Goal: Task Accomplishment & Management: Use online tool/utility

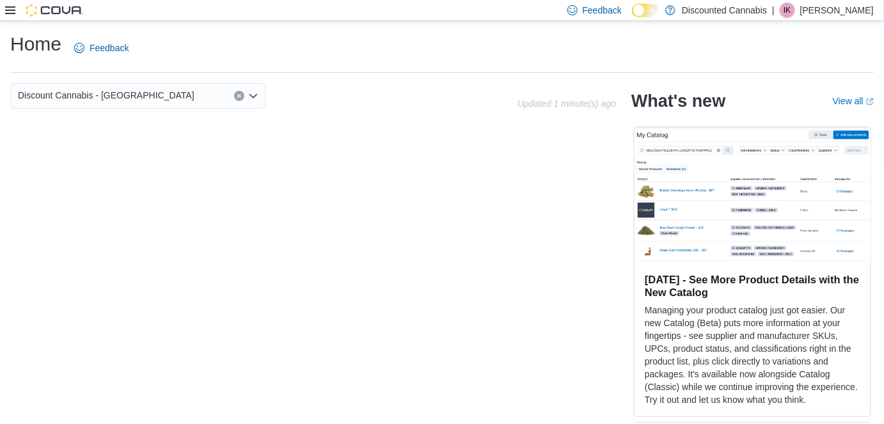
click at [12, 13] on icon at bounding box center [10, 10] width 10 height 8
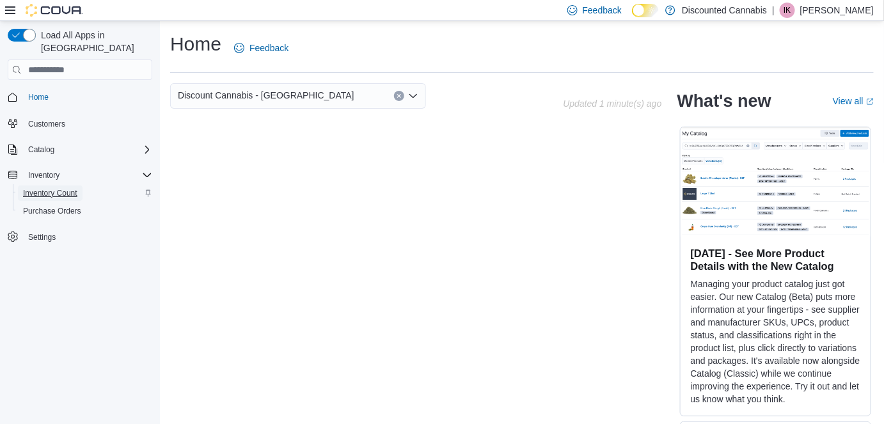
click at [68, 186] on span "Inventory Count" at bounding box center [50, 193] width 54 height 15
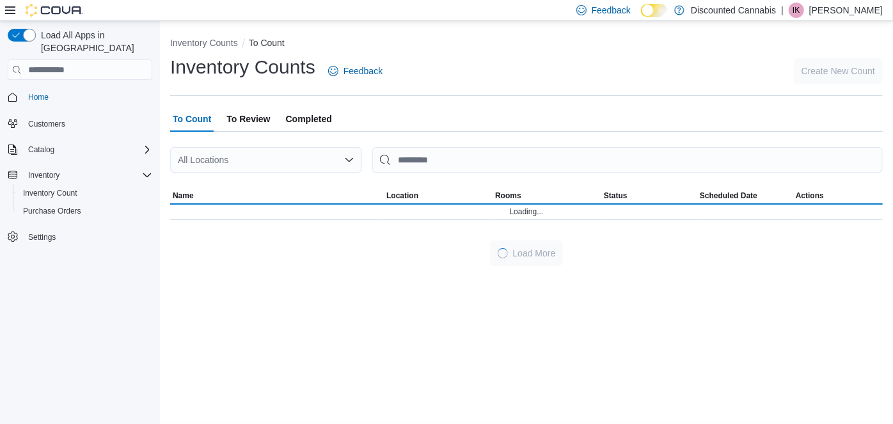
click at [502, 110] on div "To Count To Review Completed" at bounding box center [526, 119] width 713 height 26
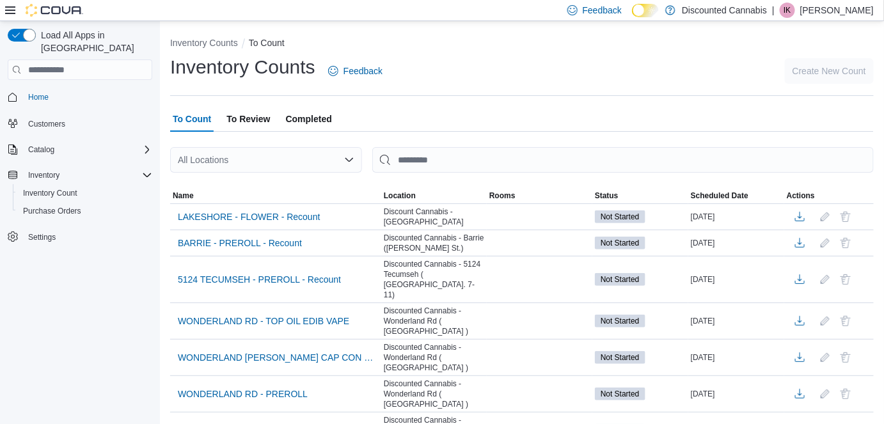
click at [304, 168] on div "All Locations" at bounding box center [266, 160] width 192 height 26
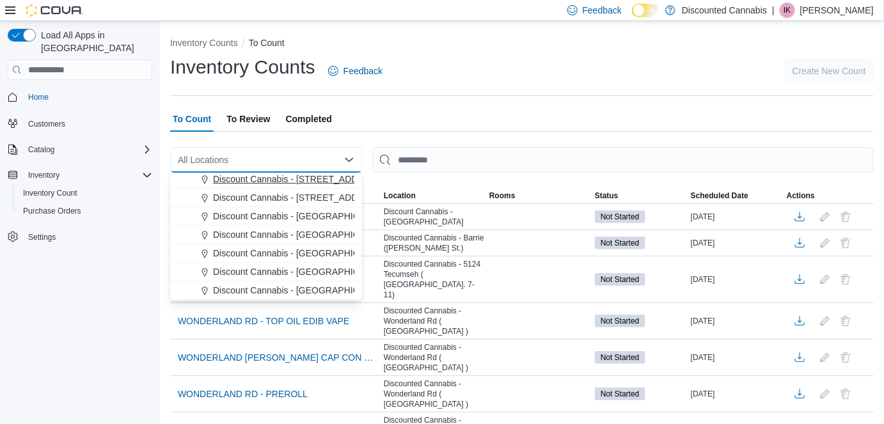
scroll to position [163, 0]
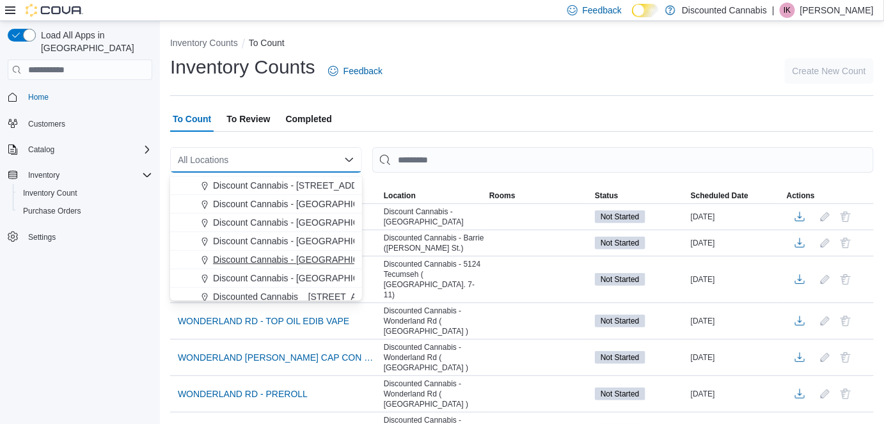
click at [299, 253] on span "Discount Cannabis - [GEOGRAPHIC_DATA]" at bounding box center [301, 259] width 177 height 13
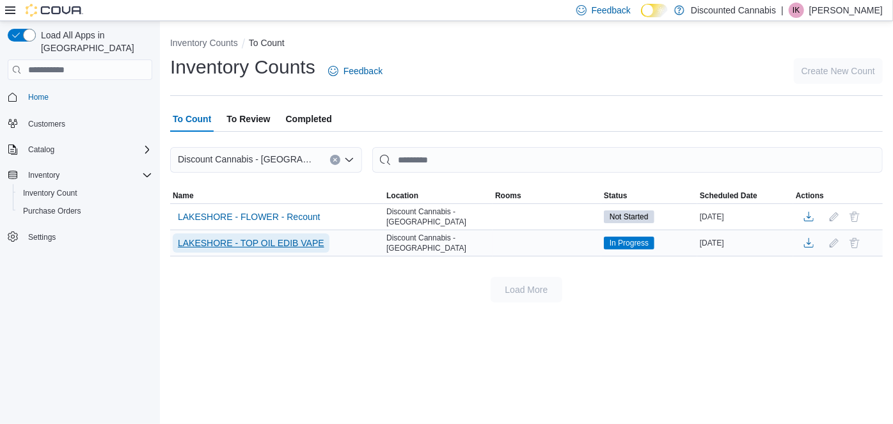
click at [305, 240] on span "LAKESHORE - TOP OIL EDIB VAPE" at bounding box center [251, 243] width 147 height 13
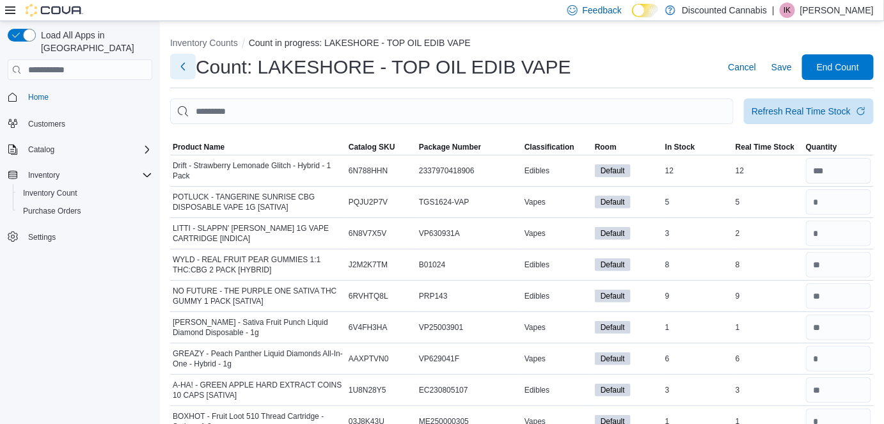
click at [186, 70] on button "Next" at bounding box center [183, 67] width 26 height 26
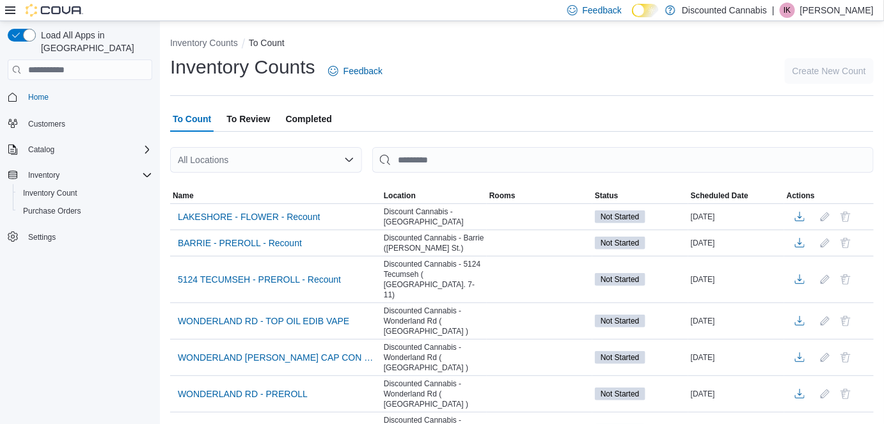
click at [297, 153] on div "All Locations" at bounding box center [266, 160] width 192 height 26
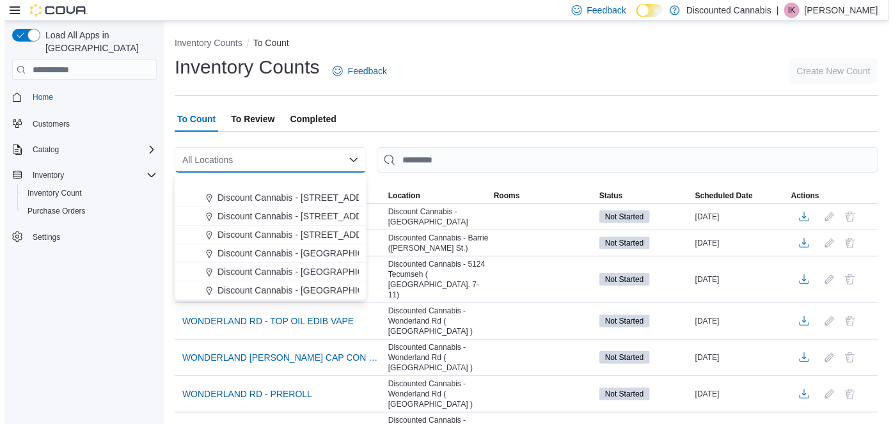
scroll to position [159, 0]
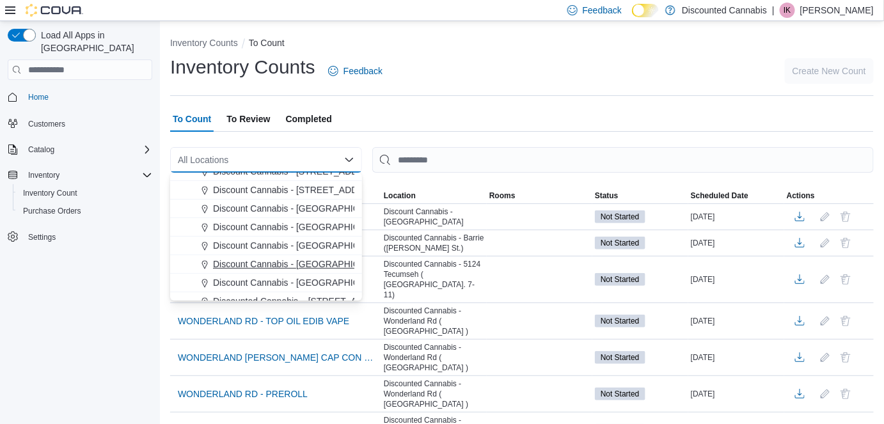
click at [298, 269] on span "Discount Cannabis - [GEOGRAPHIC_DATA]" at bounding box center [301, 264] width 177 height 13
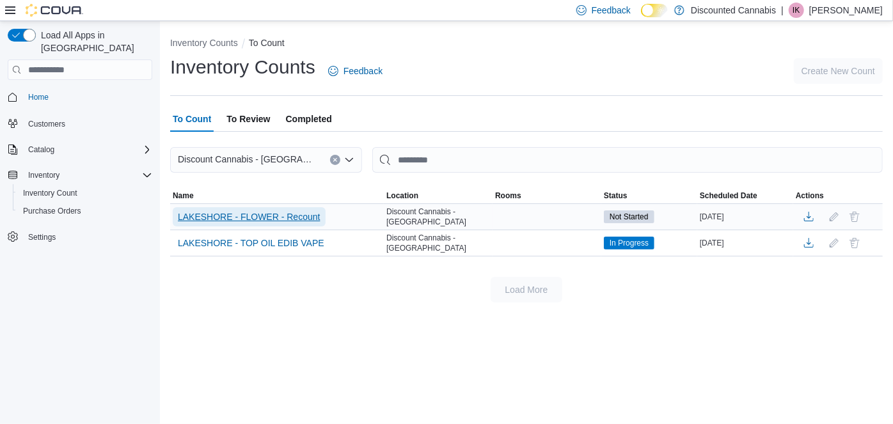
click at [304, 209] on span "LAKESHORE - FLOWER - Recount" at bounding box center [249, 216] width 143 height 19
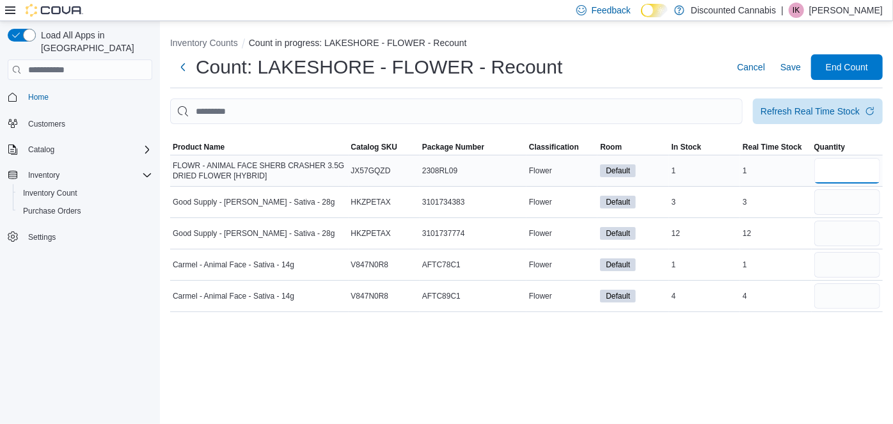
click at [875, 166] on input "number" at bounding box center [848, 171] width 66 height 26
type input "*"
click at [860, 195] on input "number" at bounding box center [848, 202] width 66 height 26
type input "*"
click at [856, 234] on input "number" at bounding box center [848, 234] width 66 height 26
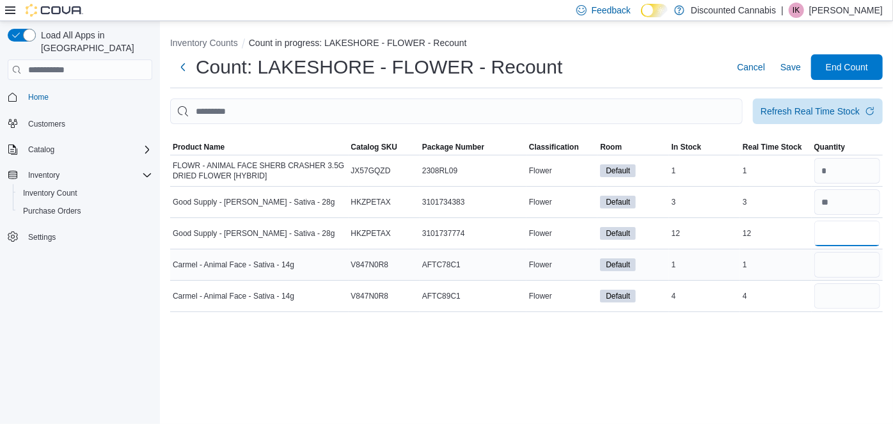
type input "**"
click at [855, 274] on input "number" at bounding box center [848, 265] width 66 height 26
type input "*"
click at [851, 300] on input "number" at bounding box center [848, 296] width 66 height 26
type input "*"
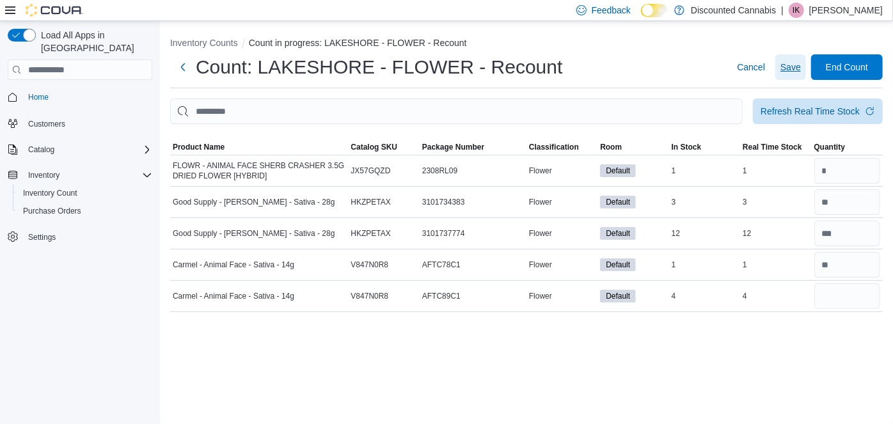
click at [792, 63] on span "Save" at bounding box center [791, 67] width 20 height 13
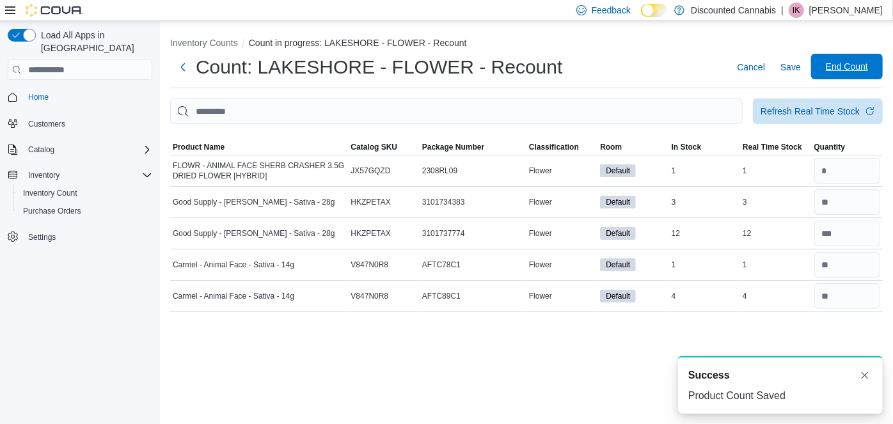
click at [831, 72] on span "End Count" at bounding box center [847, 66] width 42 height 13
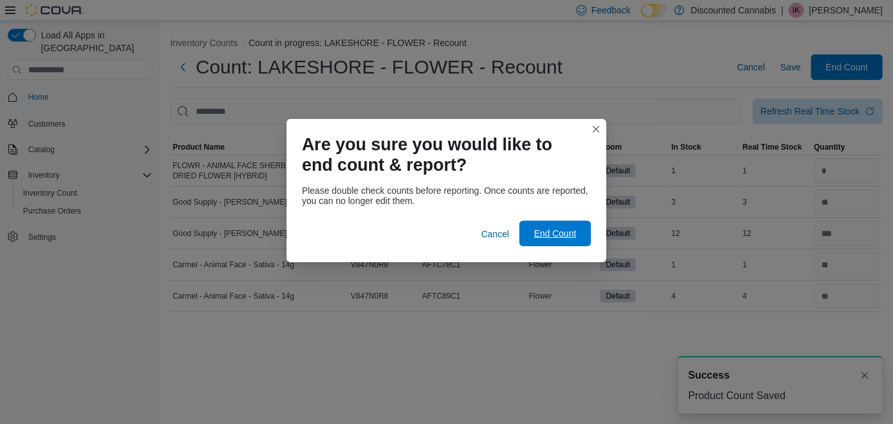
click at [568, 235] on span "End Count" at bounding box center [555, 233] width 42 height 13
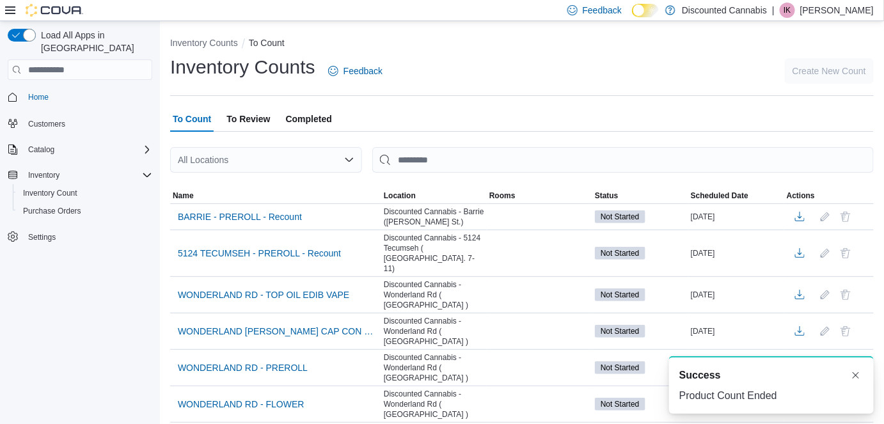
click at [326, 157] on div "All Locations" at bounding box center [266, 160] width 192 height 26
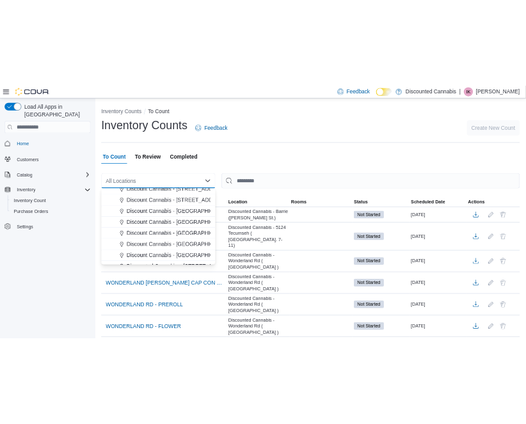
scroll to position [161, 0]
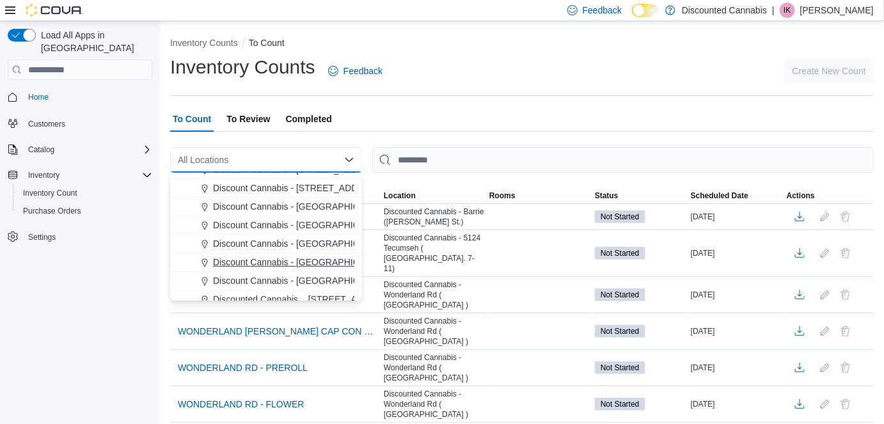
click at [324, 254] on button "Discount Cannabis - [GEOGRAPHIC_DATA]" at bounding box center [266, 262] width 192 height 19
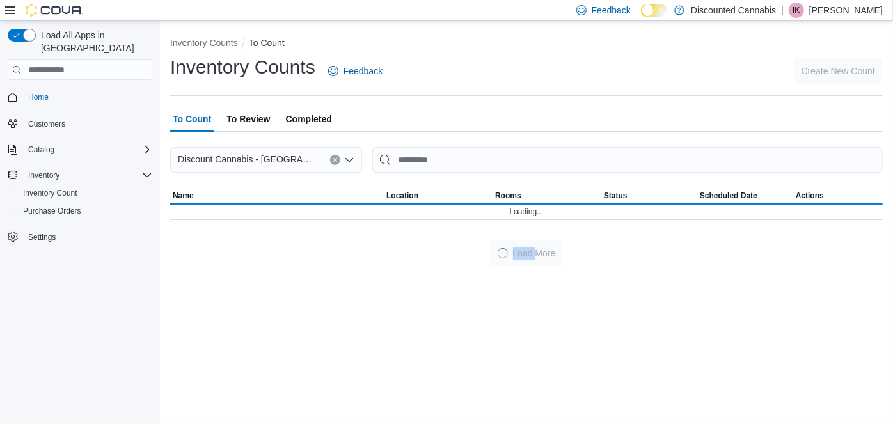
click at [324, 254] on div "Load More" at bounding box center [526, 254] width 713 height 26
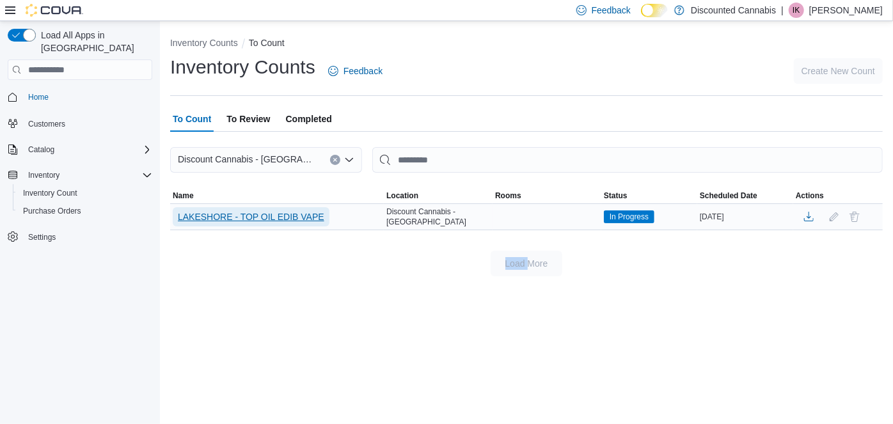
click at [314, 221] on span "LAKESHORE - TOP OIL EDIB VAPE" at bounding box center [251, 217] width 147 height 13
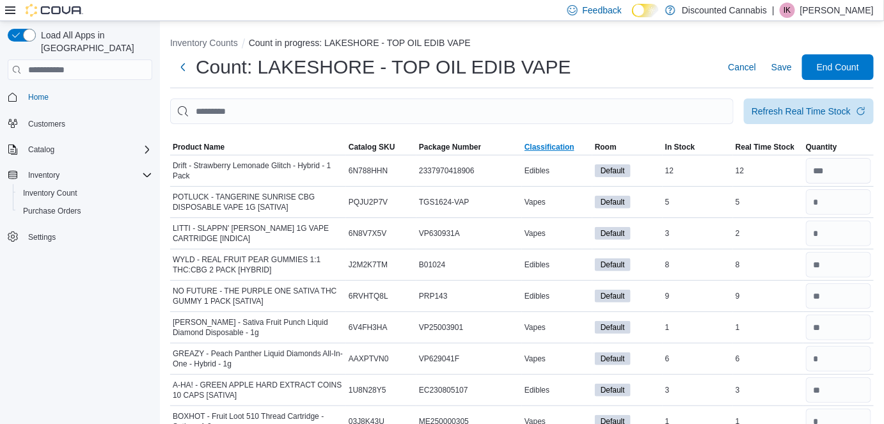
click at [546, 141] on span "Classification" at bounding box center [557, 147] width 70 height 15
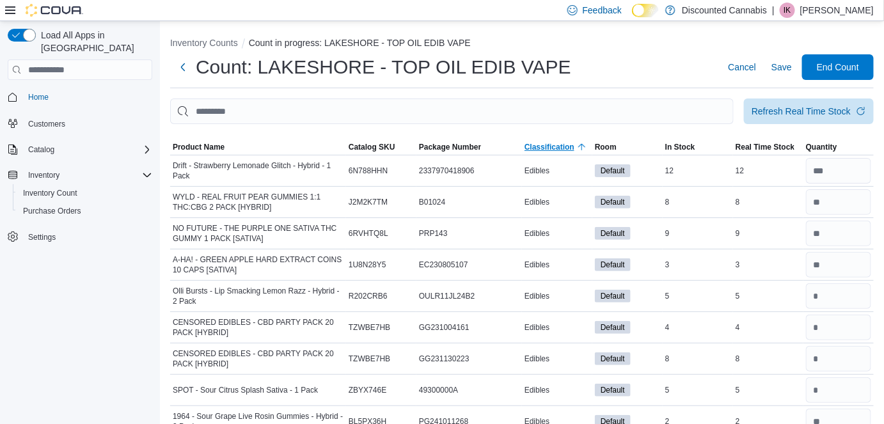
click at [573, 148] on span "Classification" at bounding box center [550, 147] width 50 height 10
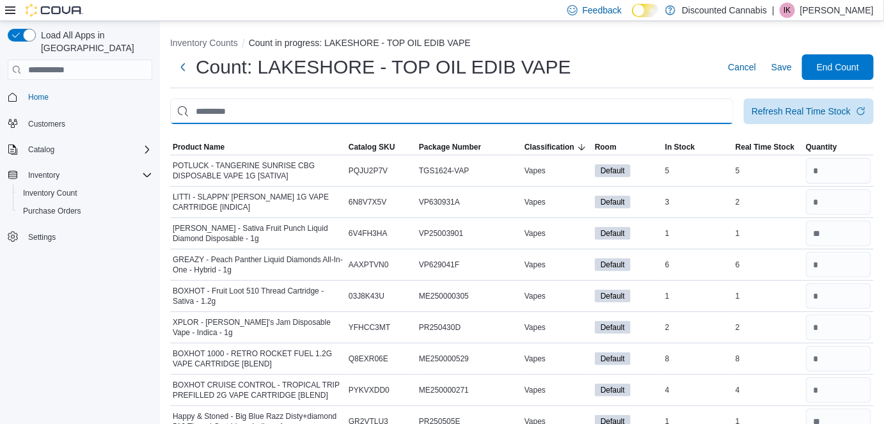
click at [591, 118] on input "This is a search bar. After typing your query, hit enter to filter the results …" at bounding box center [452, 112] width 564 height 26
type input "*******"
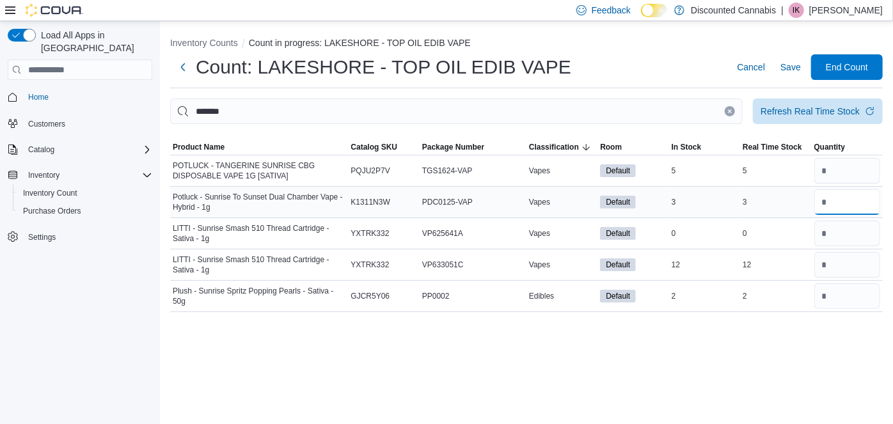
click at [853, 205] on input "number" at bounding box center [848, 202] width 66 height 26
type input "*"
click at [732, 108] on button "Clear input" at bounding box center [730, 111] width 10 height 10
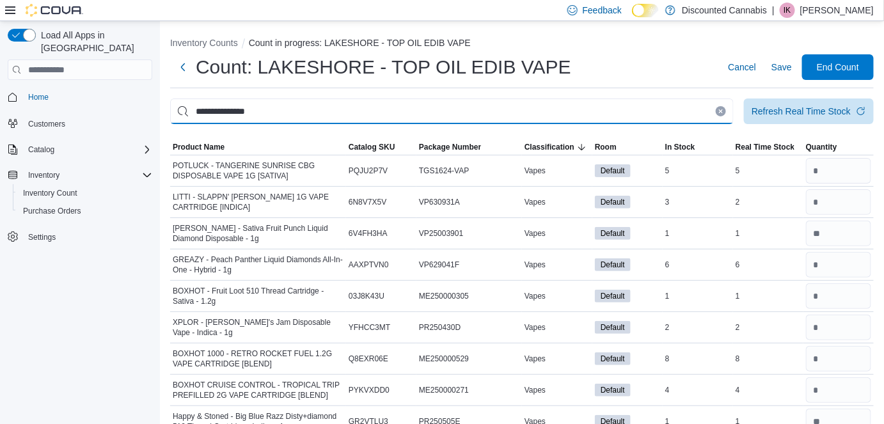
type input "**********"
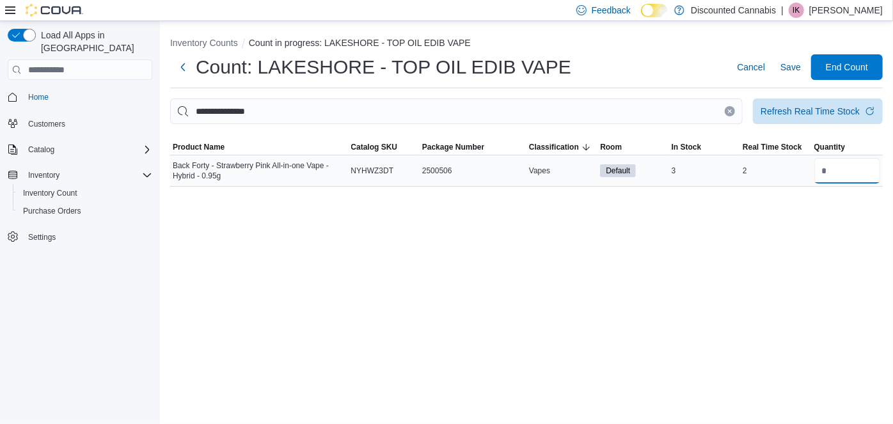
click at [835, 178] on input "number" at bounding box center [848, 171] width 66 height 26
type input "*"
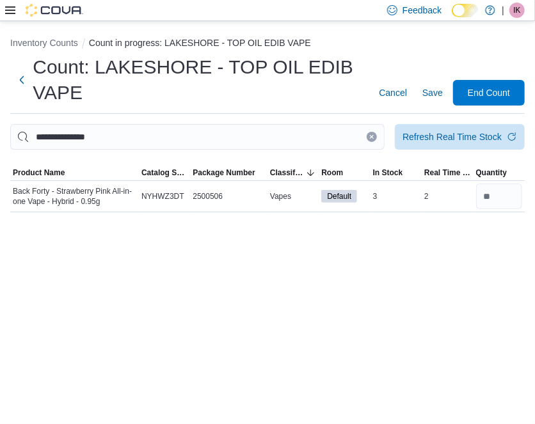
click at [369, 136] on icon "Clear input" at bounding box center [371, 136] width 5 height 5
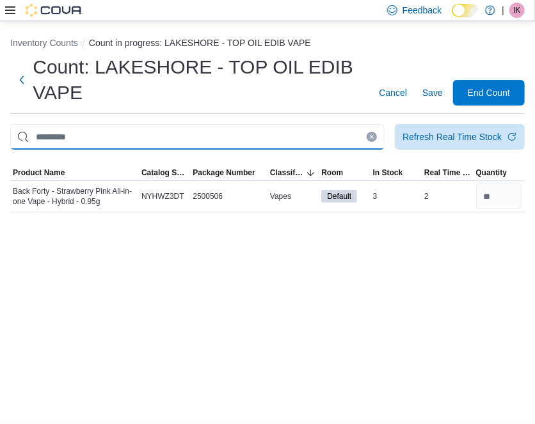
click at [334, 143] on input "This is a search bar. After typing your query, hit enter to filter the results …" at bounding box center [197, 137] width 374 height 26
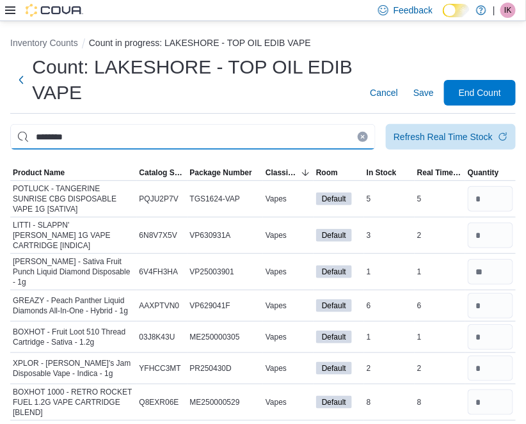
type input "********"
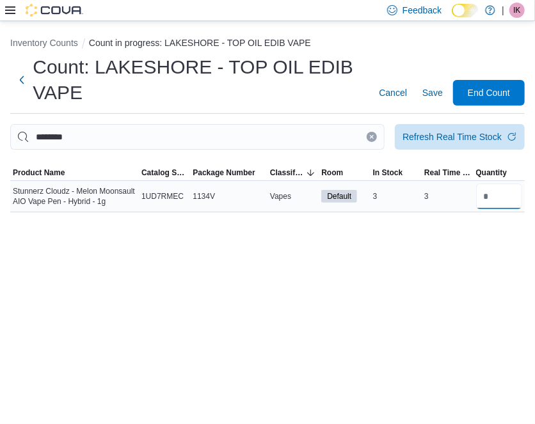
click at [502, 200] on input "number" at bounding box center [499, 197] width 46 height 26
type input "*"
click at [371, 134] on icon "Clear input" at bounding box center [371, 136] width 5 height 5
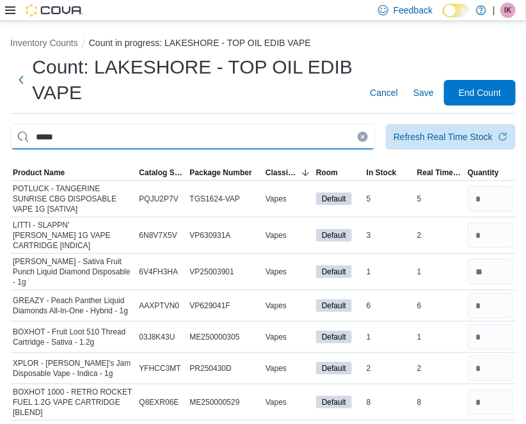
type input "*****"
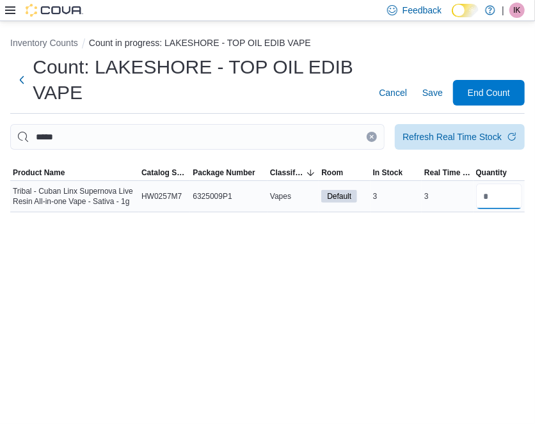
click at [497, 207] on input "number" at bounding box center [499, 197] width 46 height 26
type input "*"
click at [371, 139] on icon "Clear input" at bounding box center [371, 136] width 5 height 5
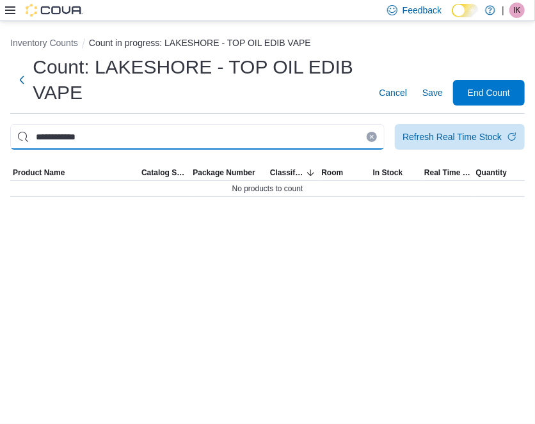
click at [44, 138] on input "**********" at bounding box center [197, 137] width 374 height 26
type input "**********"
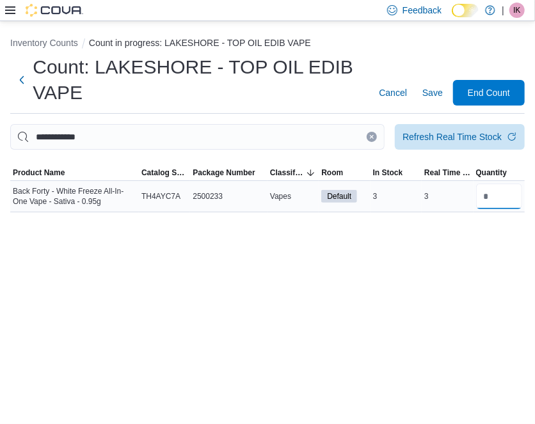
click at [497, 205] on input "number" at bounding box center [499, 197] width 46 height 26
type input "*"
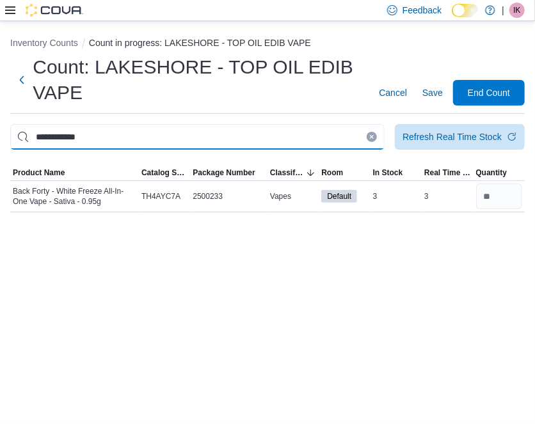
click at [370, 142] on input "**********" at bounding box center [197, 137] width 374 height 26
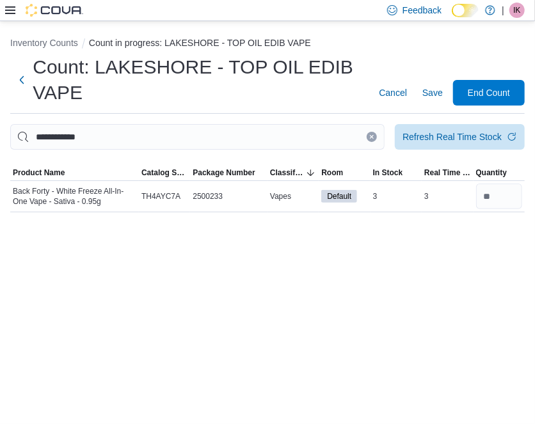
click at [370, 138] on icon "Clear input" at bounding box center [371, 136] width 5 height 5
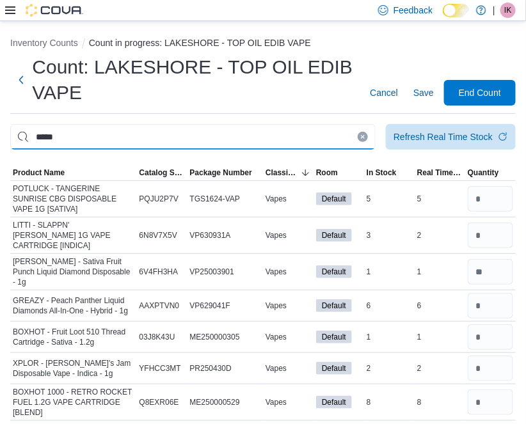
type input "*****"
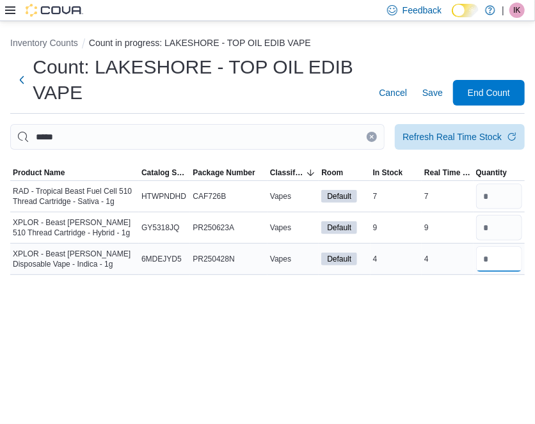
click at [513, 260] on input "number" at bounding box center [499, 259] width 46 height 26
type input "*"
click at [374, 133] on button "Clear input" at bounding box center [372, 137] width 10 height 10
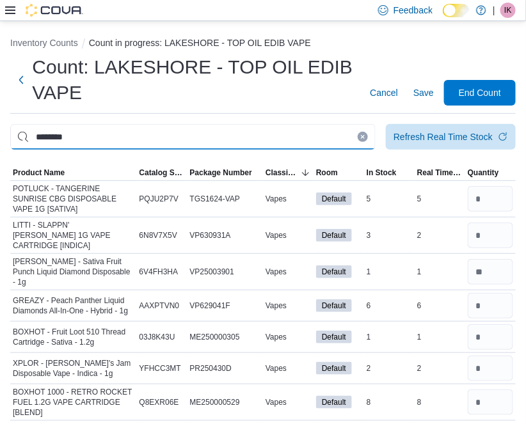
type input "********"
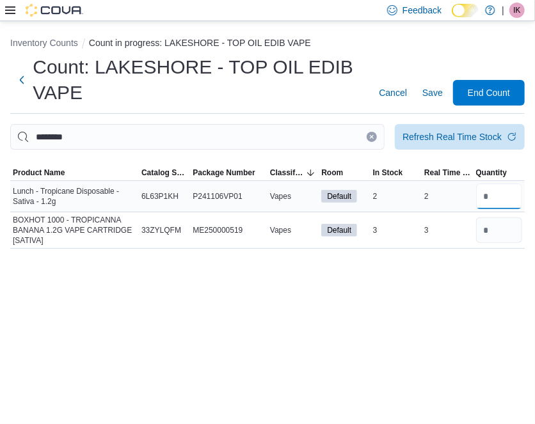
click at [512, 200] on input "number" at bounding box center [499, 197] width 46 height 26
type input "*"
click at [372, 138] on icon "Clear input" at bounding box center [371, 136] width 5 height 5
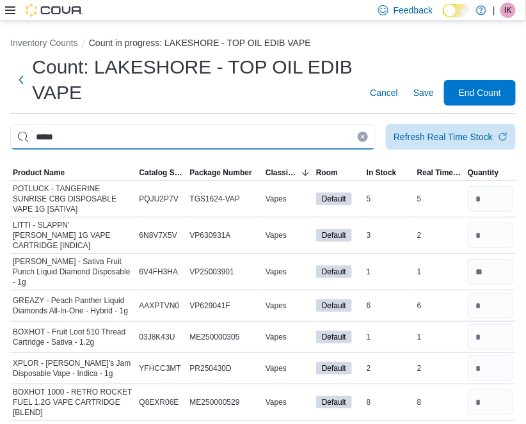
type input "*****"
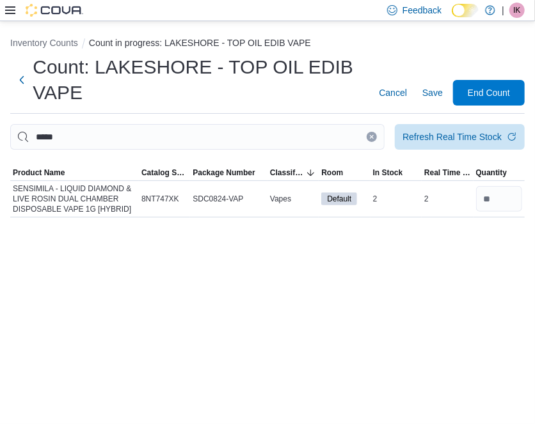
click at [373, 139] on icon "Clear input" at bounding box center [371, 136] width 5 height 5
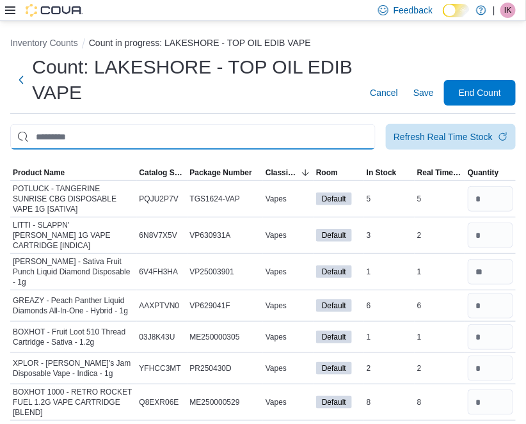
click at [249, 131] on input "This is a search bar. After typing your query, hit enter to filter the results …" at bounding box center [192, 137] width 365 height 26
type input "******"
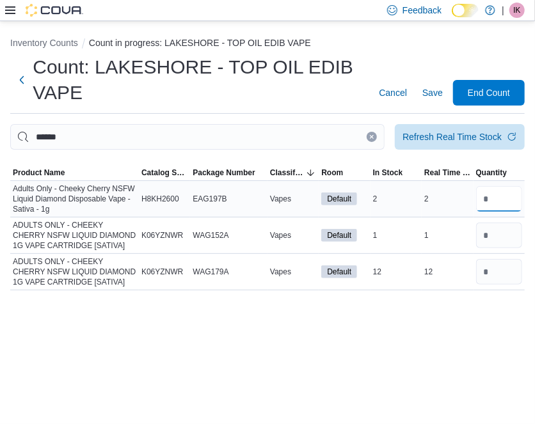
click at [497, 203] on input "number" at bounding box center [499, 199] width 46 height 26
type input "*"
click at [500, 234] on input "number" at bounding box center [499, 236] width 46 height 26
type input "*"
click at [371, 132] on button "Clear input" at bounding box center [372, 137] width 10 height 10
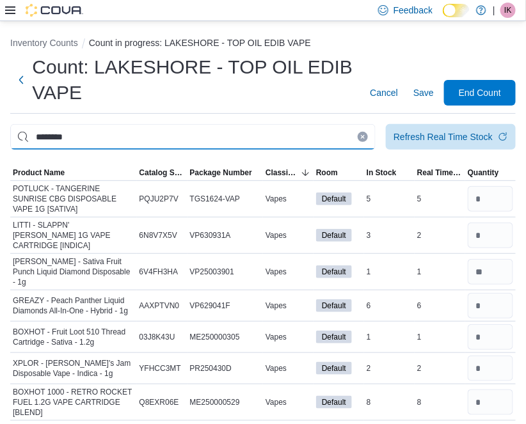
type input "********"
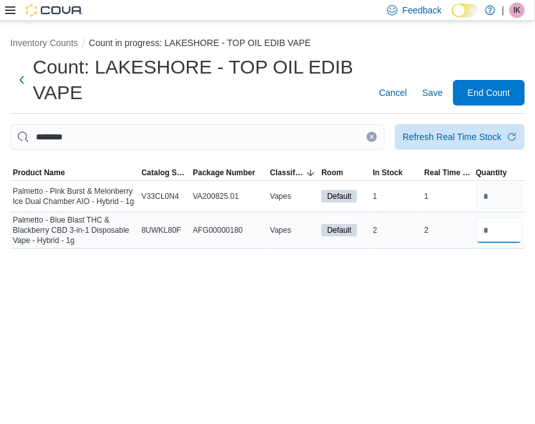
click at [508, 220] on input "number" at bounding box center [499, 231] width 46 height 26
type input "*"
click at [372, 134] on icon "Clear input" at bounding box center [371, 136] width 5 height 5
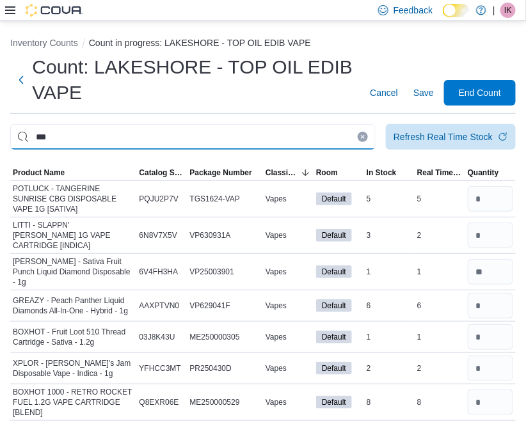
type input "***"
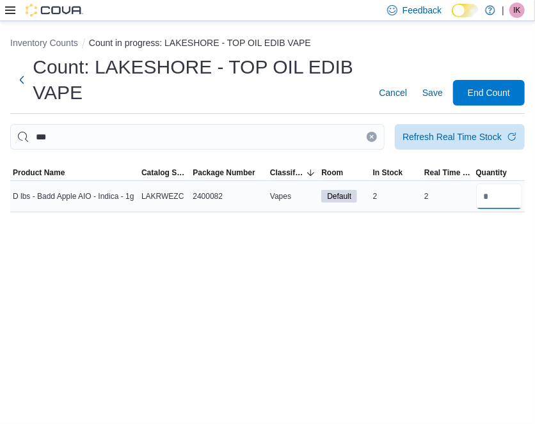
click at [505, 204] on input "number" at bounding box center [499, 197] width 46 height 26
type input "*"
click at [376, 137] on button "Clear input" at bounding box center [372, 137] width 10 height 10
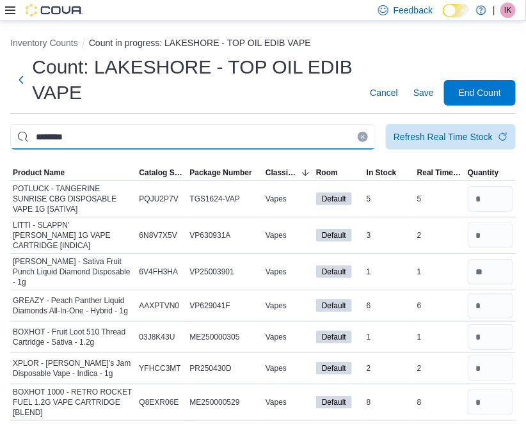
type input "********"
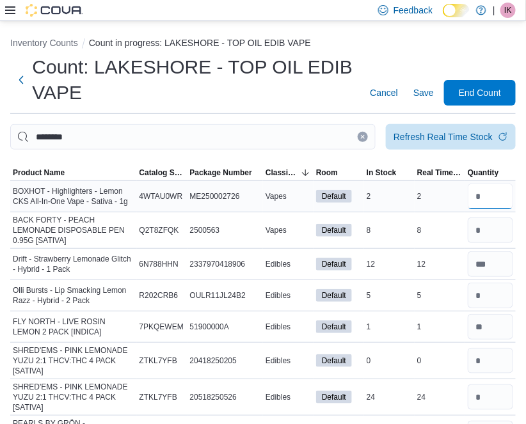
click at [498, 195] on input "number" at bounding box center [490, 197] width 45 height 26
type input "*"
click at [368, 137] on button "Clear input" at bounding box center [363, 137] width 10 height 10
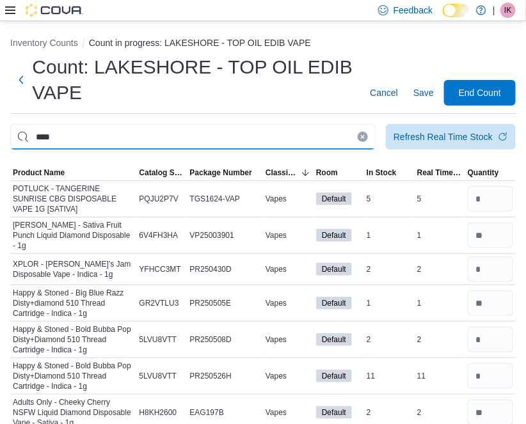
type input "****"
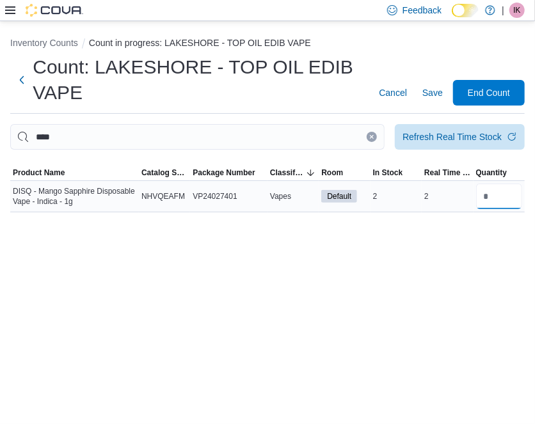
click at [486, 198] on input "number" at bounding box center [499, 197] width 46 height 26
type input "*"
click at [368, 134] on button "Clear input" at bounding box center [372, 137] width 10 height 10
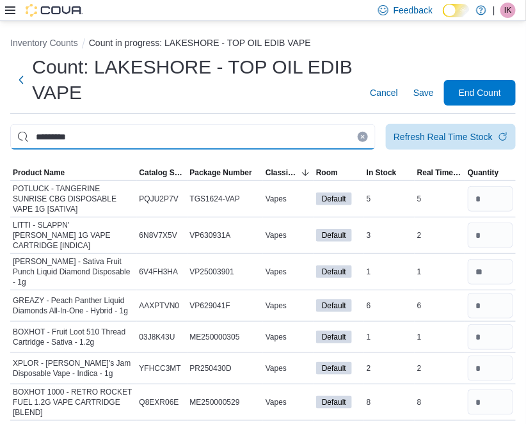
type input "*********"
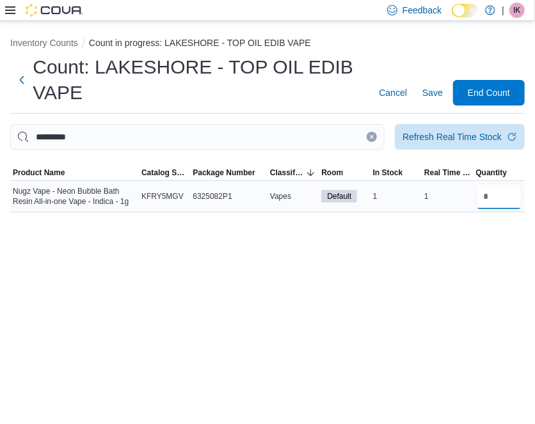
click at [506, 198] on input "number" at bounding box center [499, 197] width 46 height 26
type input "*"
click at [374, 138] on icon "Clear input" at bounding box center [372, 137] width 3 height 3
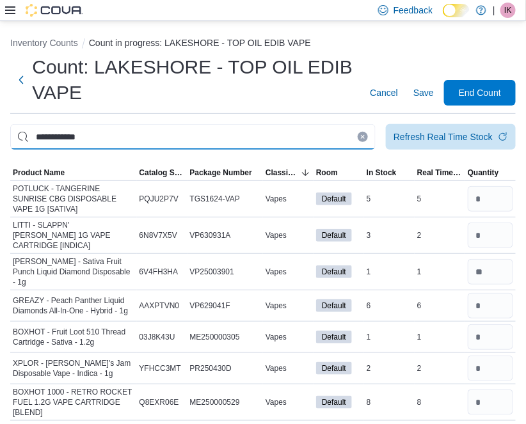
type input "**********"
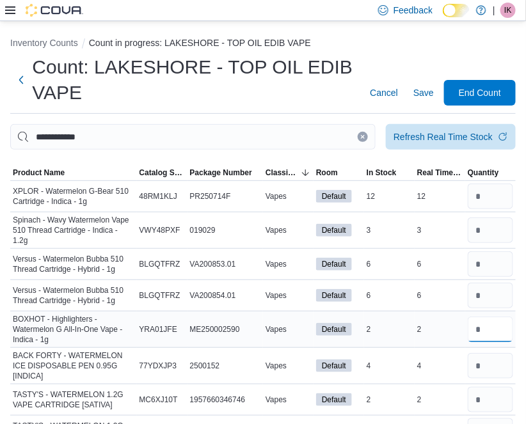
click at [489, 328] on input "number" at bounding box center [490, 330] width 45 height 26
type input "*"
click at [365, 138] on icon "Clear input" at bounding box center [363, 137] width 3 height 3
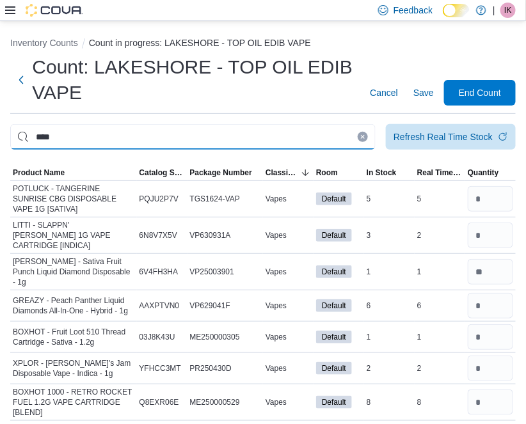
type input "****"
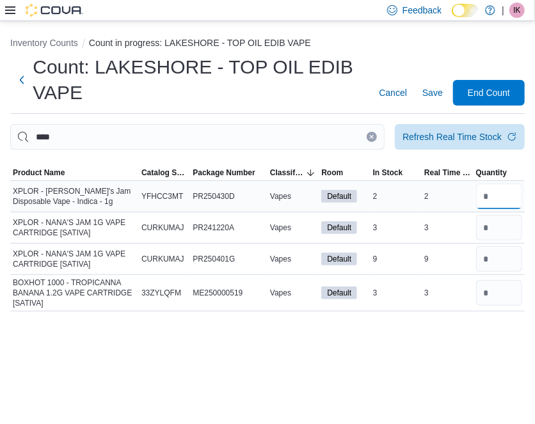
click at [516, 196] on input "number" at bounding box center [499, 197] width 46 height 26
type input "*"
click at [372, 136] on icon "Clear input" at bounding box center [372, 137] width 3 height 3
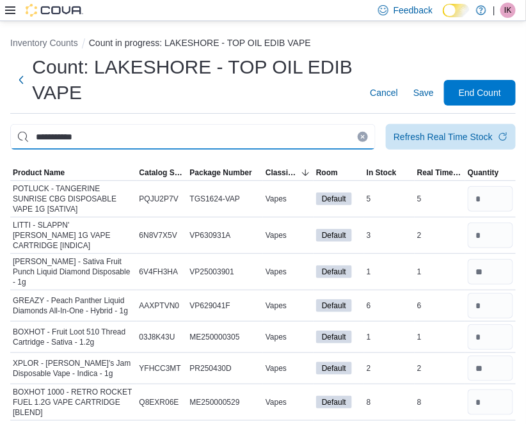
type input "**********"
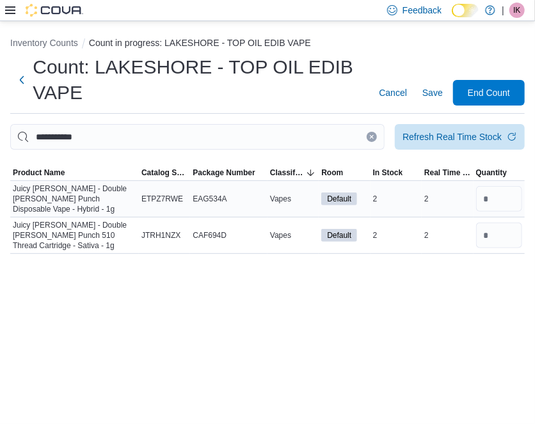
click at [464, 191] on div "2" at bounding box center [447, 198] width 51 height 15
click at [490, 202] on input "number" at bounding box center [499, 199] width 46 height 26
type input "*"
click at [374, 132] on button "Clear input" at bounding box center [372, 137] width 10 height 10
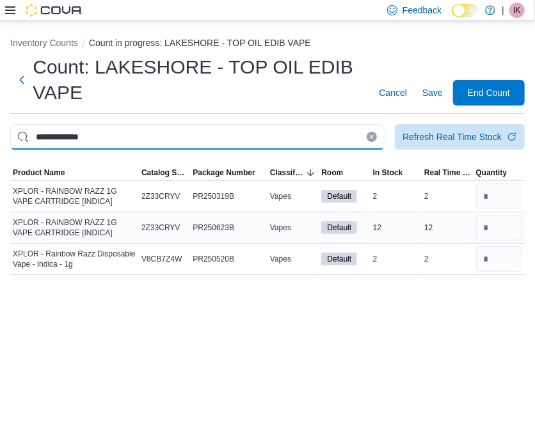
type input "**********"
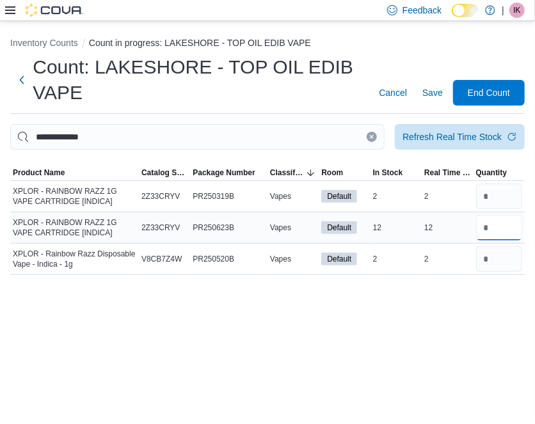
click at [497, 222] on input "number" at bounding box center [499, 228] width 46 height 26
type input "**"
click at [502, 266] on input "number" at bounding box center [499, 259] width 46 height 26
type input "*"
drag, startPoint x: 369, startPoint y: 415, endPoint x: 371, endPoint y: 135, distance: 280.3
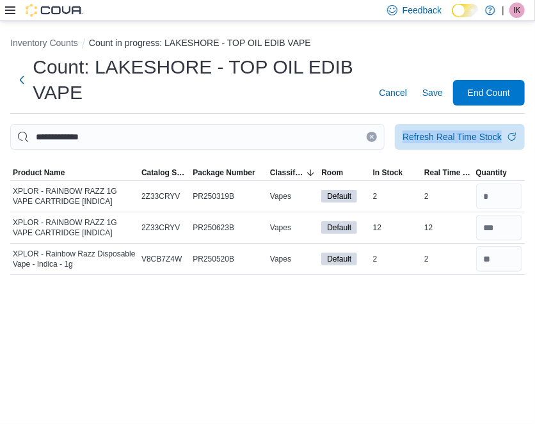
click at [371, 135] on div "**********" at bounding box center [267, 222] width 535 height 403
click at [371, 135] on icon "Clear input" at bounding box center [371, 136] width 5 height 5
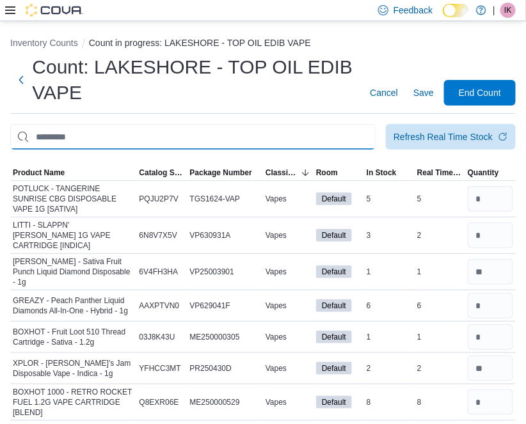
type input "*"
type input "******"
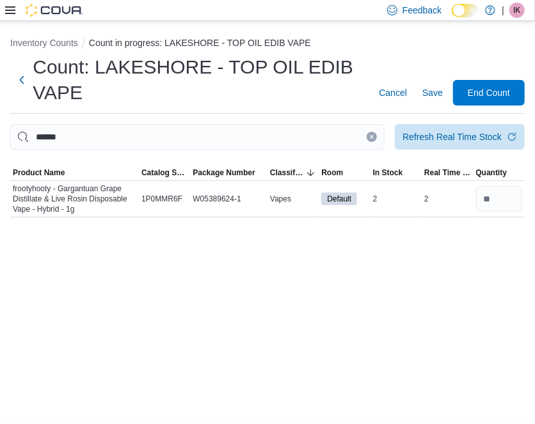
click at [375, 135] on button "Clear input" at bounding box center [372, 137] width 10 height 10
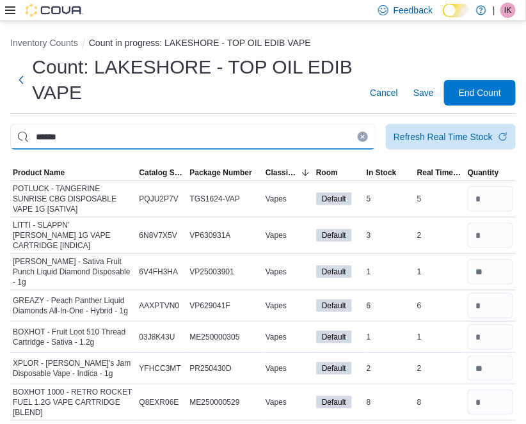
type input "******"
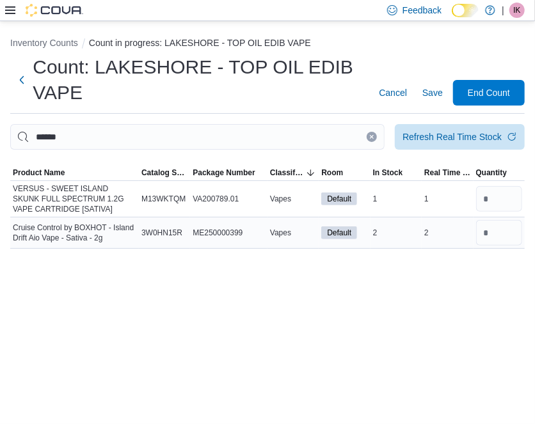
click at [523, 244] on div at bounding box center [499, 233] width 51 height 31
click at [510, 239] on input "number" at bounding box center [499, 233] width 46 height 26
type input "*"
click at [505, 207] on input "number" at bounding box center [499, 199] width 46 height 26
type input "*"
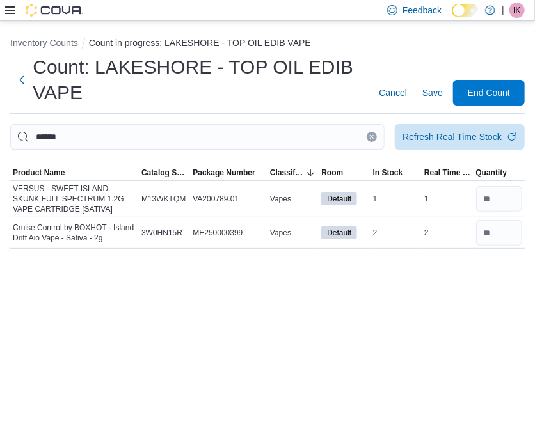
click at [369, 133] on button "Clear input" at bounding box center [372, 137] width 10 height 10
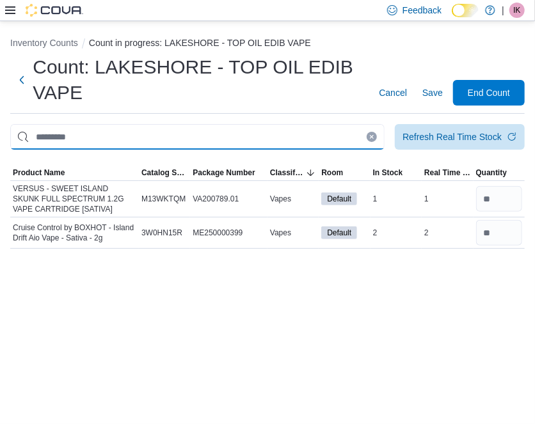
click at [369, 133] on input "This is a search bar. After typing your query, hit enter to filter the results …" at bounding box center [197, 137] width 374 height 26
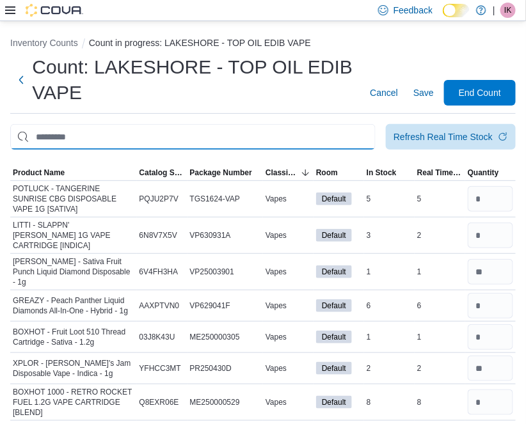
click at [320, 141] on input "This is a search bar. After typing your query, hit enter to filter the results …" at bounding box center [192, 137] width 365 height 26
type input "**********"
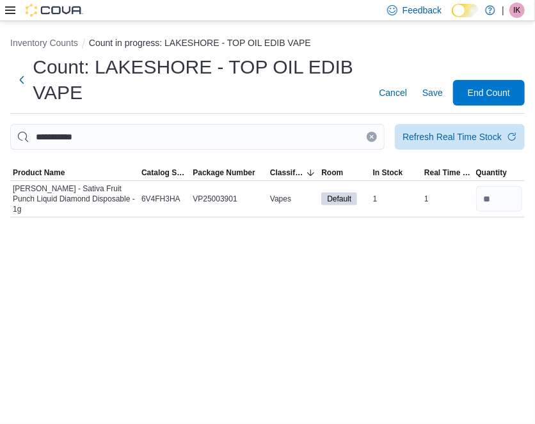
click at [374, 140] on button "Clear input" at bounding box center [372, 137] width 10 height 10
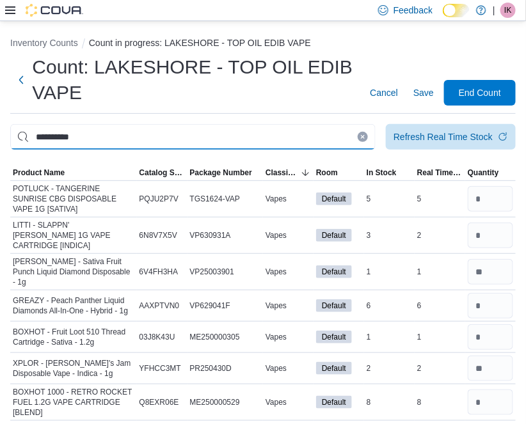
type input "**********"
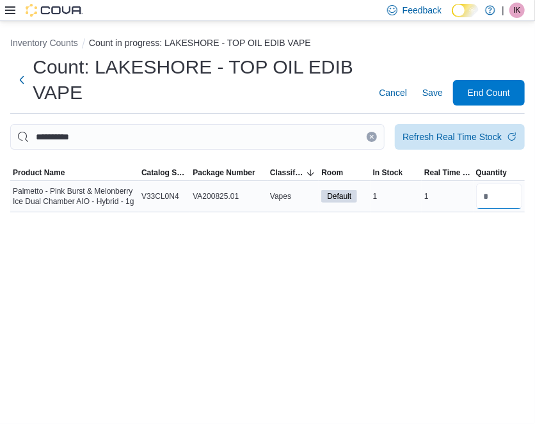
click at [506, 209] on input "number" at bounding box center [499, 197] width 46 height 26
type input "*"
click at [369, 140] on button "Clear input" at bounding box center [372, 137] width 10 height 10
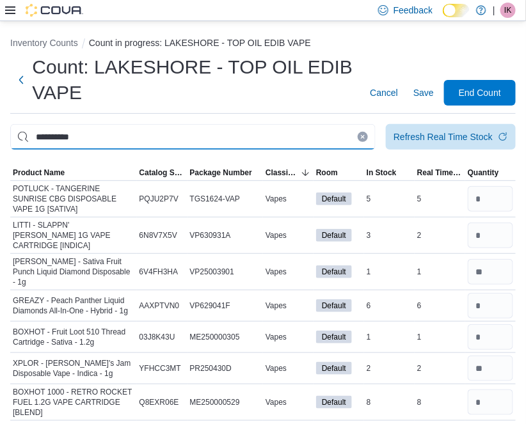
type input "**********"
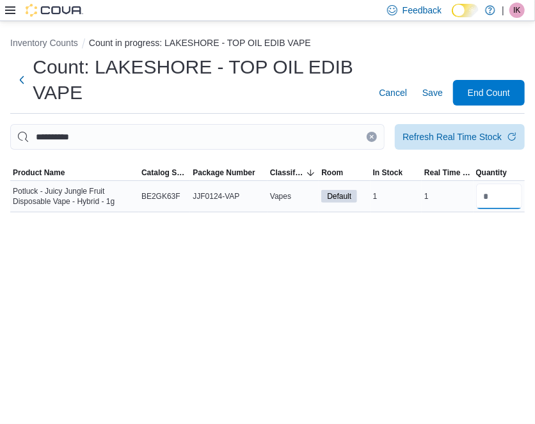
click at [505, 196] on input "number" at bounding box center [499, 197] width 46 height 26
type input "*"
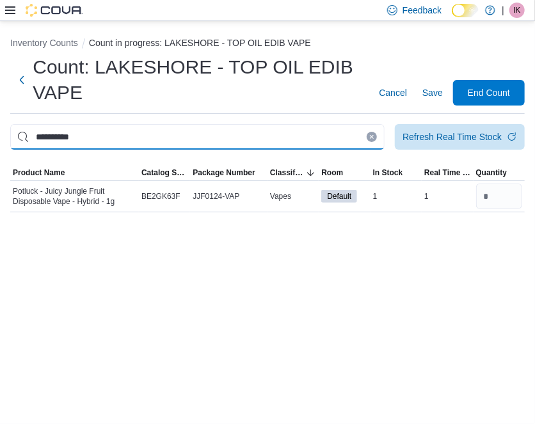
click at [375, 142] on input "**********" at bounding box center [197, 137] width 374 height 26
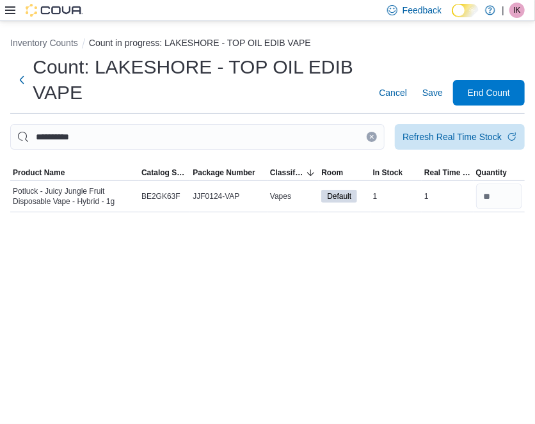
click at [372, 134] on icon "Clear input" at bounding box center [371, 136] width 5 height 5
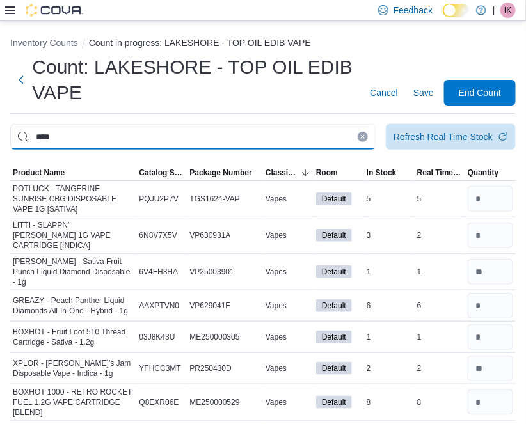
type input "****"
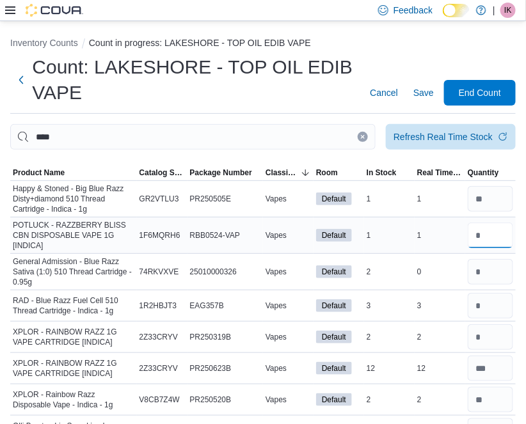
click at [508, 233] on input "number" at bounding box center [490, 236] width 45 height 26
type input "*"
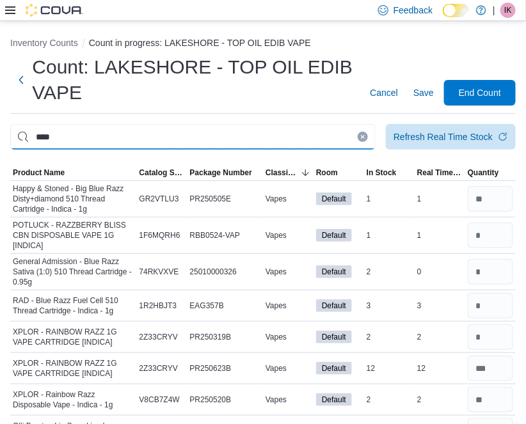
click at [310, 127] on input "****" at bounding box center [192, 137] width 365 height 26
type input "*"
type input "**********"
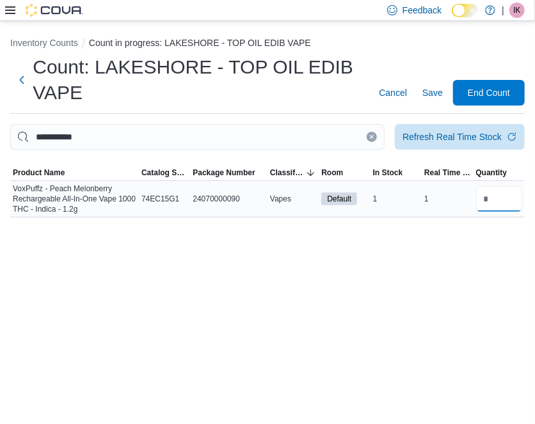
click at [498, 210] on input "number" at bounding box center [499, 199] width 46 height 26
type input "*"
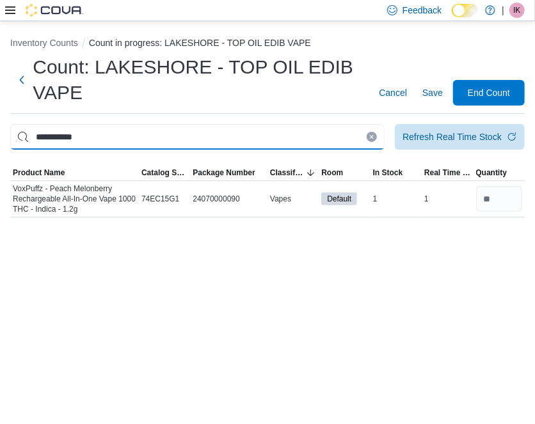
click at [267, 127] on input "**********" at bounding box center [197, 137] width 374 height 26
type input "*"
type input "******"
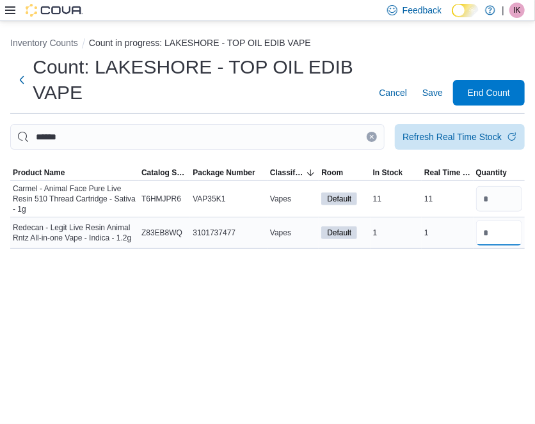
click at [500, 237] on input "number" at bounding box center [499, 233] width 46 height 26
type input "*"
click at [493, 202] on input "number" at bounding box center [499, 199] width 46 height 26
type input "**"
click at [374, 137] on icon "Clear input" at bounding box center [371, 136] width 5 height 5
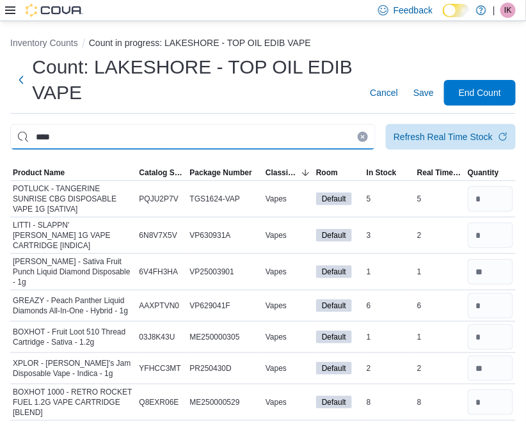
type input "****"
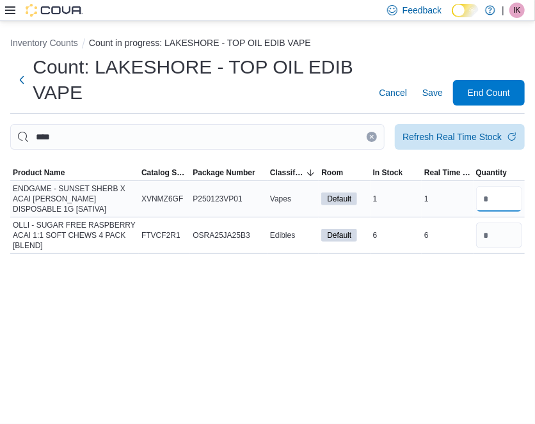
click at [504, 207] on input "number" at bounding box center [499, 199] width 46 height 26
type input "*"
click at [372, 135] on icon "Clear input" at bounding box center [371, 136] width 5 height 5
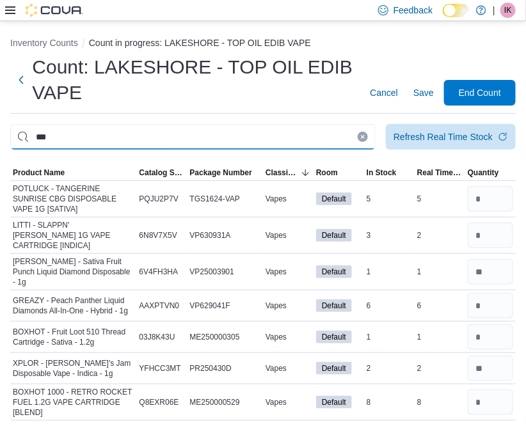
type input "***"
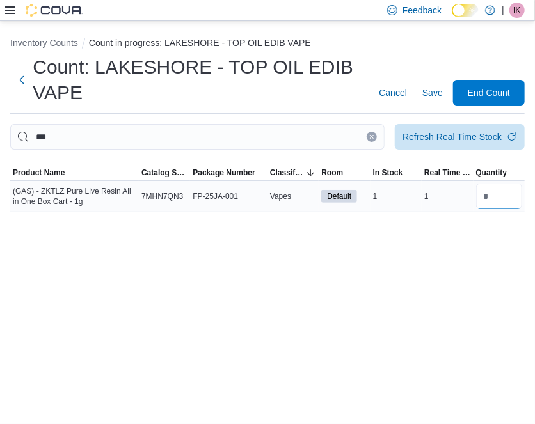
click at [497, 202] on input "number" at bounding box center [499, 197] width 46 height 26
type input "*"
click at [375, 134] on button "Clear input" at bounding box center [372, 137] width 10 height 10
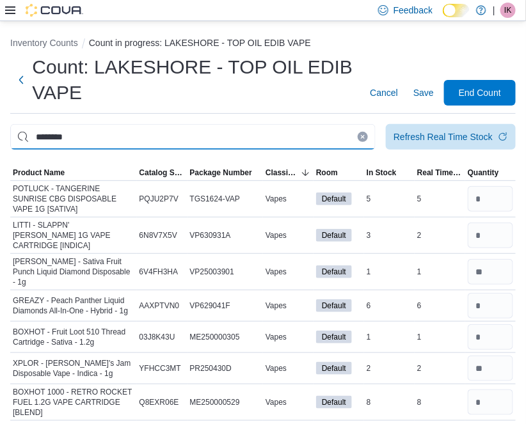
type input "********"
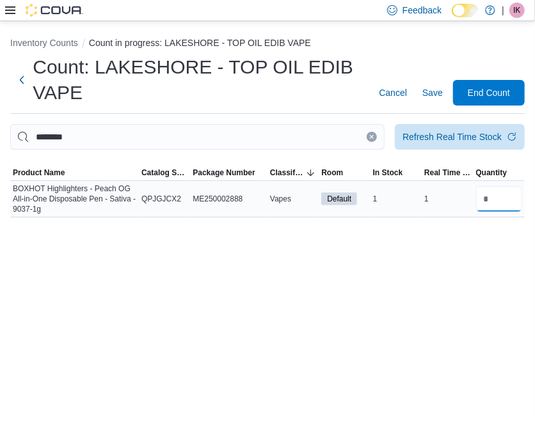
click at [488, 189] on input "number" at bounding box center [499, 199] width 46 height 26
type input "*"
click at [374, 132] on button "Clear input" at bounding box center [372, 137] width 10 height 10
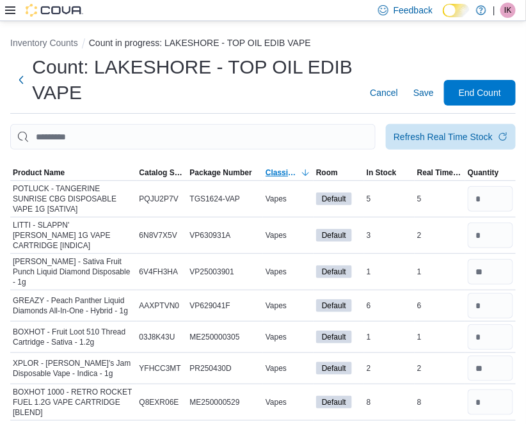
click at [298, 173] on span "Classification" at bounding box center [282, 173] width 33 height 10
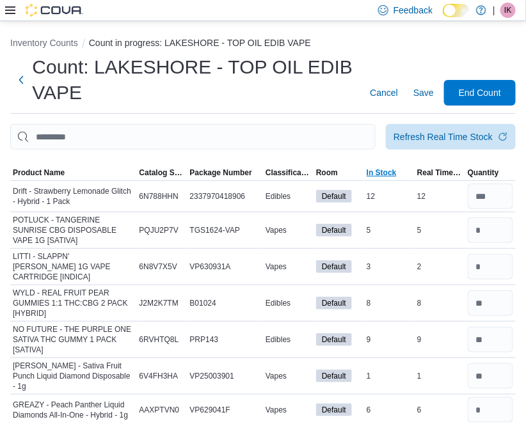
click at [406, 171] on span "In Stock" at bounding box center [389, 172] width 51 height 15
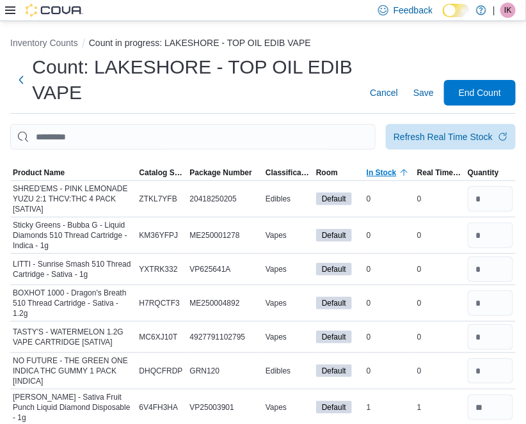
click at [406, 171] on icon "button" at bounding box center [404, 173] width 10 height 10
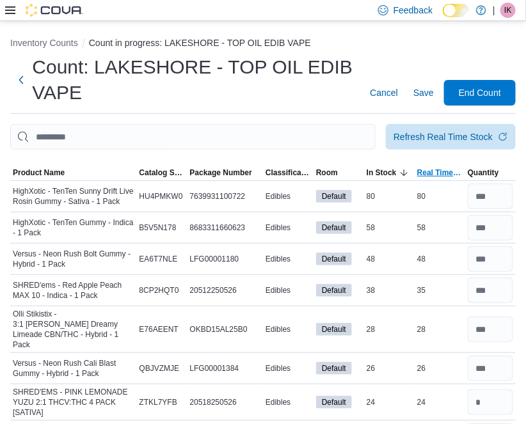
click at [433, 173] on span "Real Time Stock" at bounding box center [439, 173] width 45 height 10
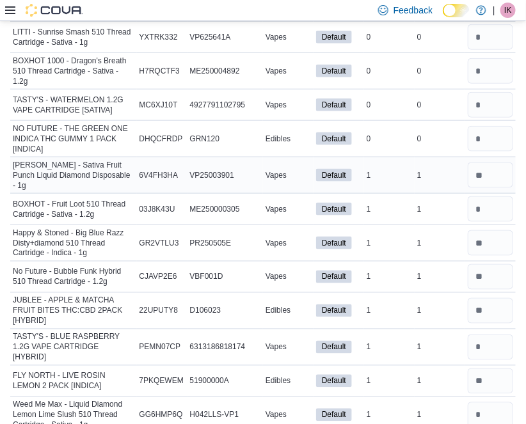
scroll to position [249, 0]
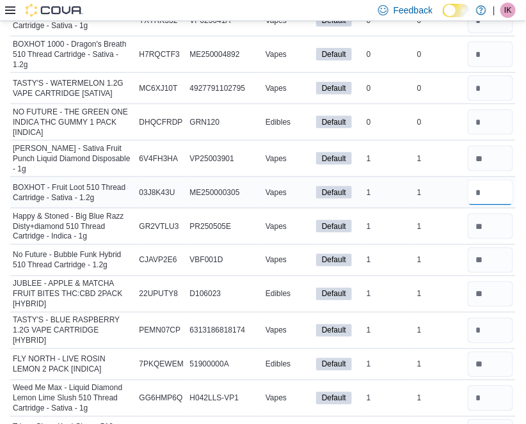
click at [504, 182] on input "number" at bounding box center [490, 193] width 45 height 26
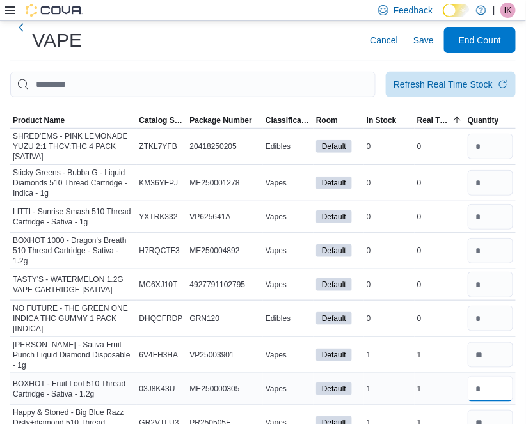
scroll to position [0, 0]
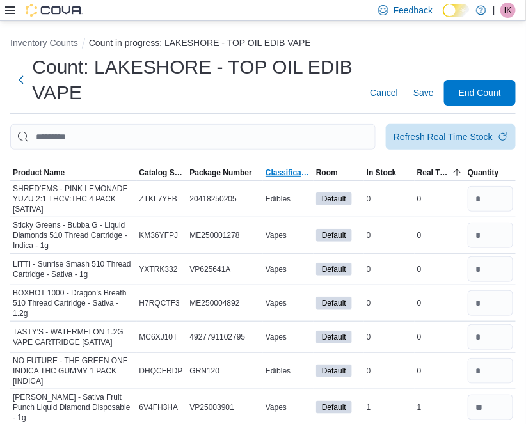
type input "*"
click at [292, 166] on span "Classification" at bounding box center [288, 172] width 51 height 15
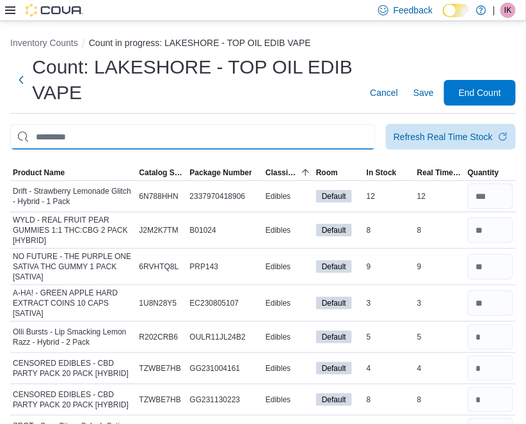
click at [333, 134] on input "This is a search bar. After typing your query, hit enter to filter the results …" at bounding box center [192, 137] width 365 height 26
type input "*********"
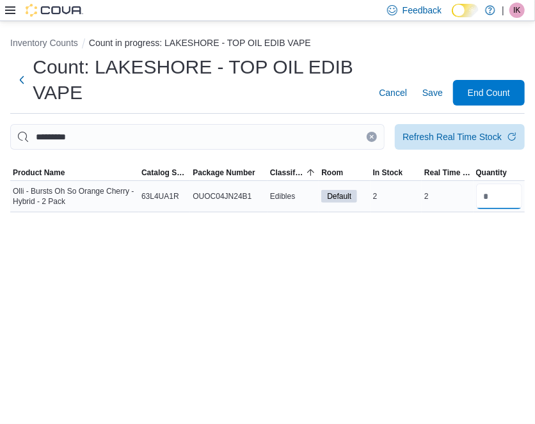
click at [500, 200] on input "number" at bounding box center [499, 197] width 46 height 26
type input "*"
click at [367, 134] on button "Clear input" at bounding box center [372, 137] width 10 height 10
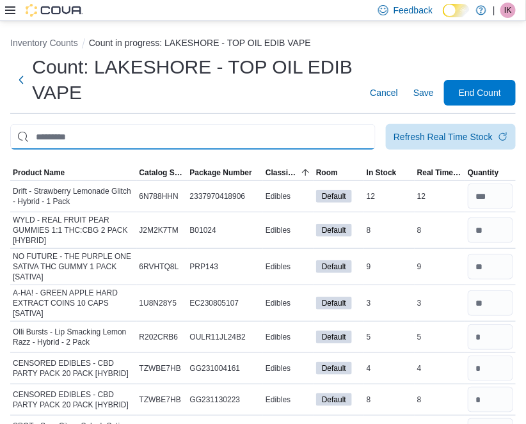
click at [148, 143] on input "This is a search bar. After typing your query, hit enter to filter the results …" at bounding box center [192, 137] width 365 height 26
type input "****"
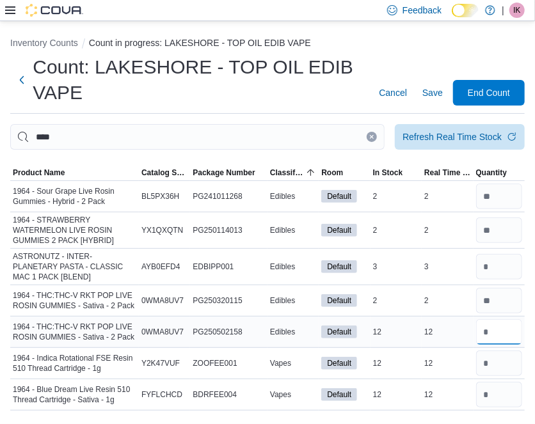
click at [498, 326] on input "number" at bounding box center [499, 332] width 46 height 26
type input "**"
click at [507, 372] on input "number" at bounding box center [499, 364] width 46 height 26
type input "**"
click at [503, 390] on input "number" at bounding box center [499, 395] width 46 height 26
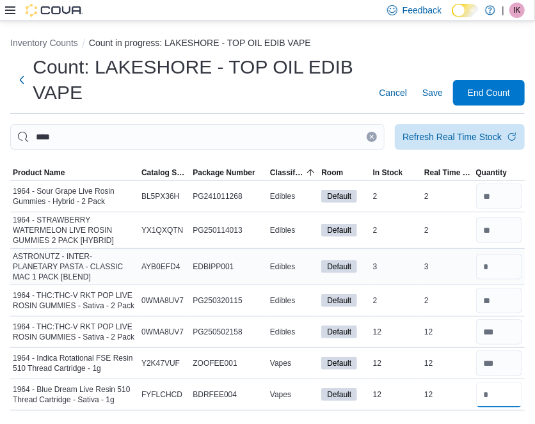
type input "**"
click at [504, 263] on input "number" at bounding box center [499, 267] width 46 height 26
type input "*"
click at [372, 134] on icon "Clear input" at bounding box center [371, 136] width 5 height 5
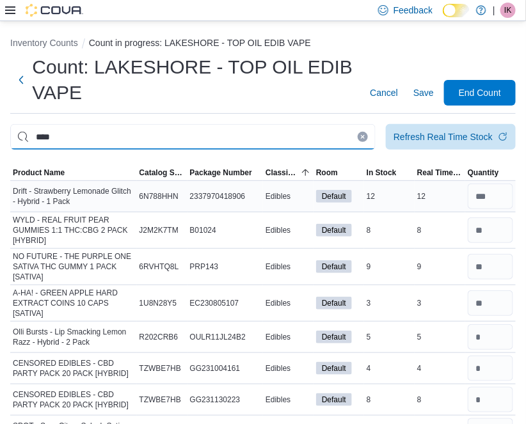
type input "****"
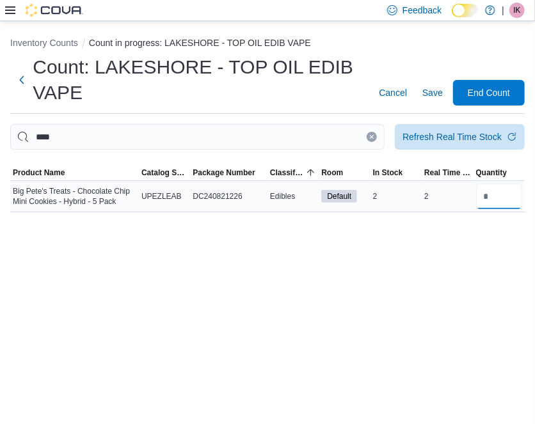
click at [479, 191] on input "number" at bounding box center [499, 197] width 46 height 26
type input "*"
click at [374, 136] on icon "Clear input" at bounding box center [372, 137] width 3 height 3
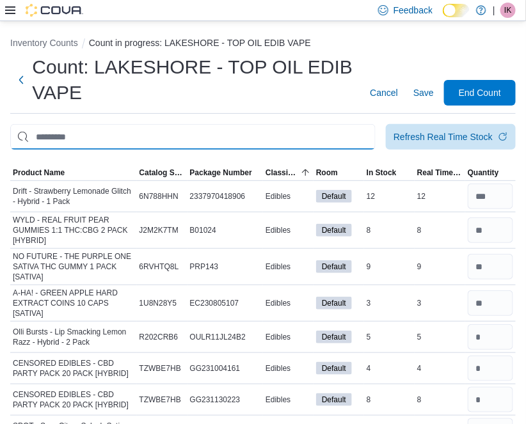
click at [138, 143] on input "This is a search bar. After typing your query, hit enter to filter the results …" at bounding box center [192, 137] width 365 height 26
type input "*"
type input "**********"
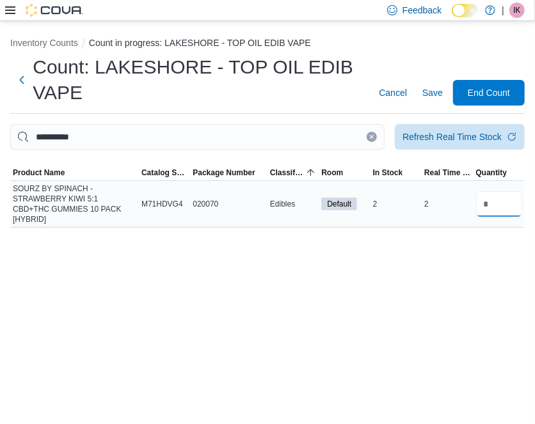
click at [490, 202] on input "number" at bounding box center [499, 204] width 46 height 26
type input "*"
click at [371, 136] on icon "Clear input" at bounding box center [372, 137] width 3 height 3
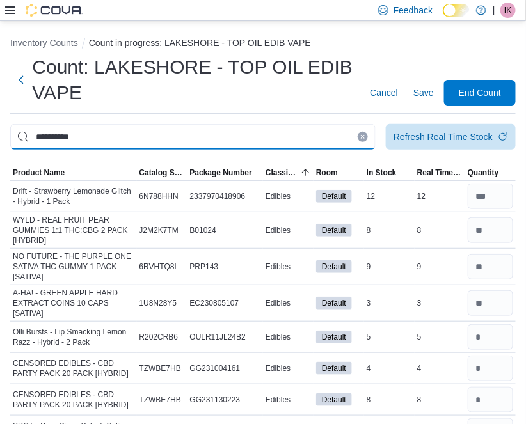
type input "**********"
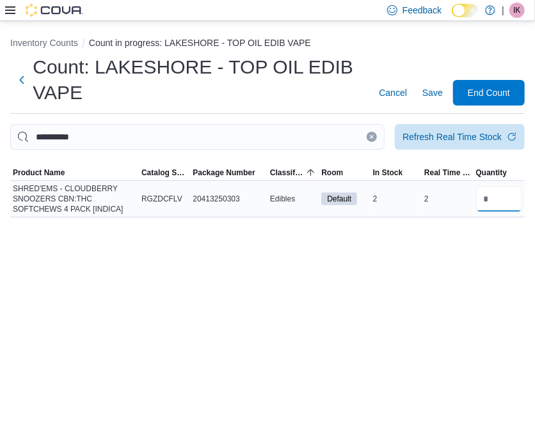
click at [490, 205] on input "number" at bounding box center [499, 199] width 46 height 26
type input "*"
drag, startPoint x: 371, startPoint y: 138, endPoint x: 326, endPoint y: 175, distance: 58.2
click at [371, 138] on icon "Clear input" at bounding box center [372, 137] width 3 height 3
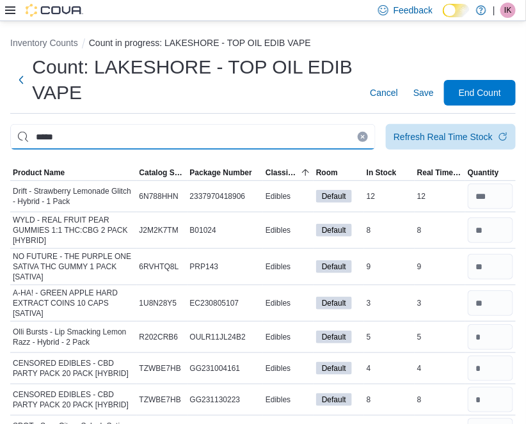
type input "*****"
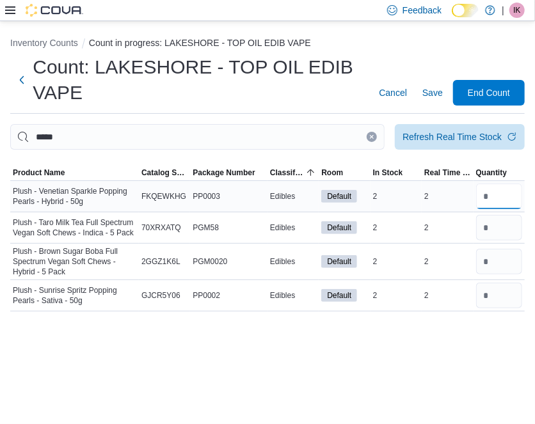
click at [482, 193] on input "number" at bounding box center [499, 197] width 46 height 26
type input "*"
click at [494, 230] on input "number" at bounding box center [499, 228] width 46 height 26
type input "*"
click at [491, 258] on input "number" at bounding box center [499, 262] width 46 height 26
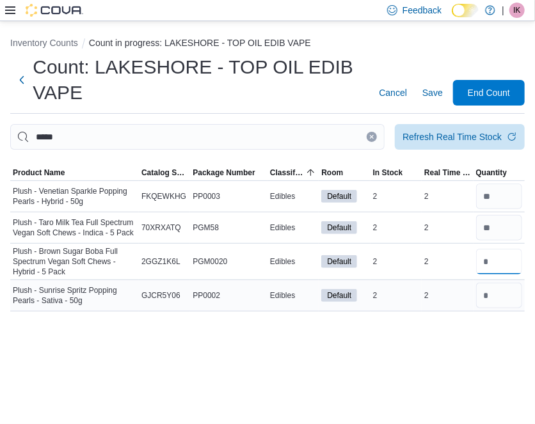
type input "*"
click at [495, 302] on input "number" at bounding box center [499, 296] width 46 height 26
type input "*"
click at [370, 133] on button "Clear input" at bounding box center [372, 137] width 10 height 10
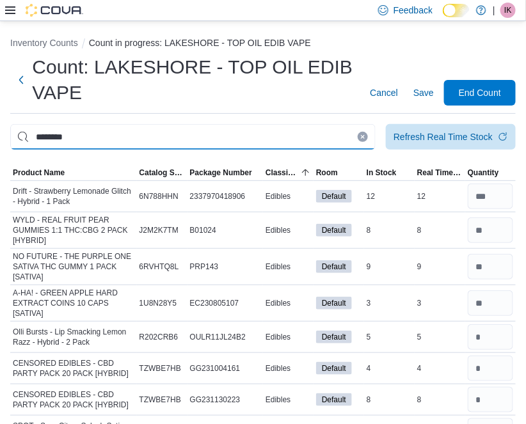
type input "********"
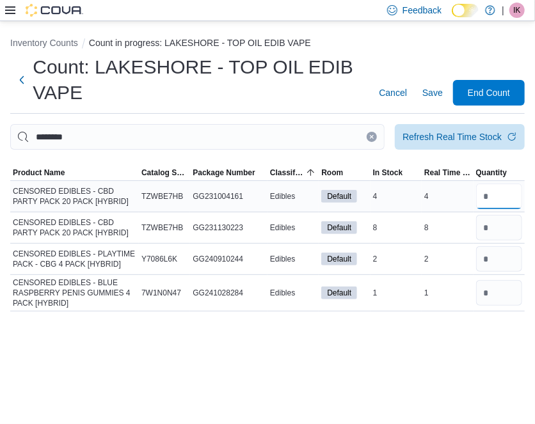
click at [497, 204] on input "number" at bounding box center [499, 197] width 46 height 26
type input "*"
click at [498, 223] on input "number" at bounding box center [499, 228] width 46 height 26
type input "*"
click at [495, 257] on input "number" at bounding box center [499, 259] width 46 height 26
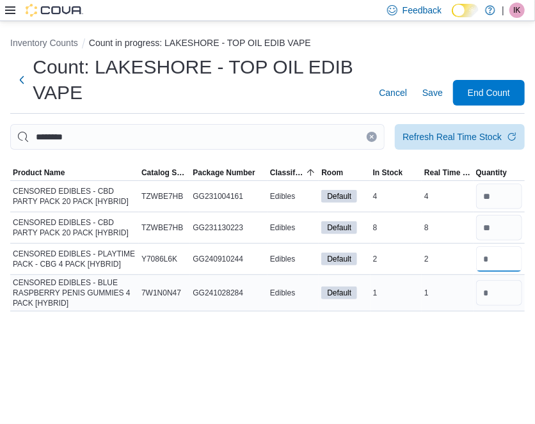
type input "*"
click at [490, 296] on input "number" at bounding box center [499, 293] width 46 height 26
click at [371, 132] on button "Clear input" at bounding box center [372, 137] width 10 height 10
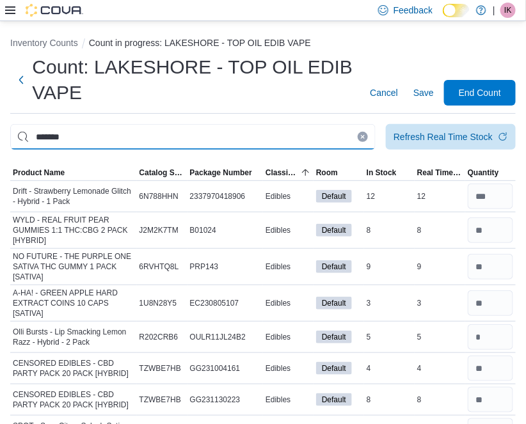
type input "*******"
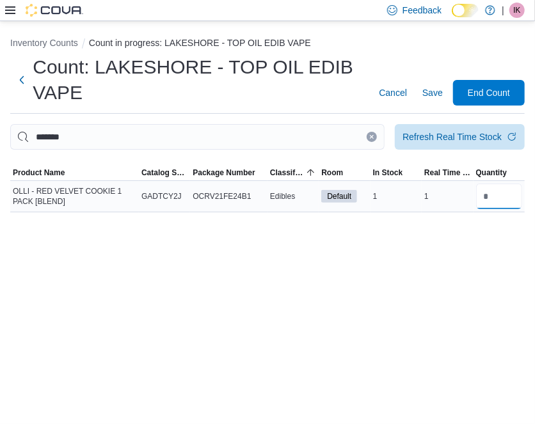
click at [488, 184] on input "number" at bounding box center [499, 197] width 46 height 26
type input "*"
click at [374, 134] on icon "Clear input" at bounding box center [371, 136] width 5 height 5
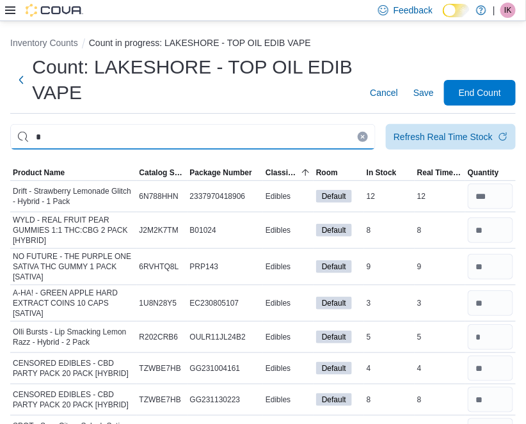
click at [224, 133] on input "*" at bounding box center [192, 137] width 365 height 26
type input "**********"
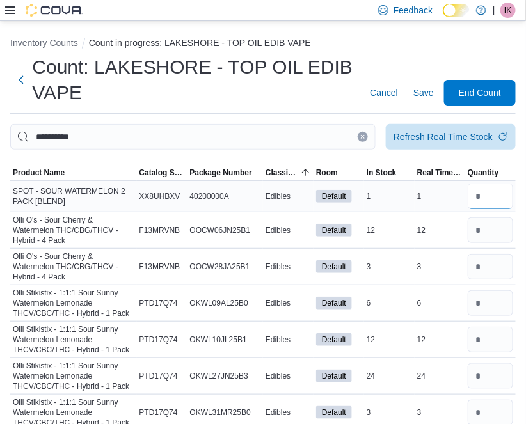
click at [493, 194] on input "number" at bounding box center [490, 197] width 45 height 26
type input "*"
click at [502, 236] on input "number" at bounding box center [490, 231] width 45 height 26
type input "**"
click at [365, 134] on icon "Clear input" at bounding box center [362, 136] width 5 height 5
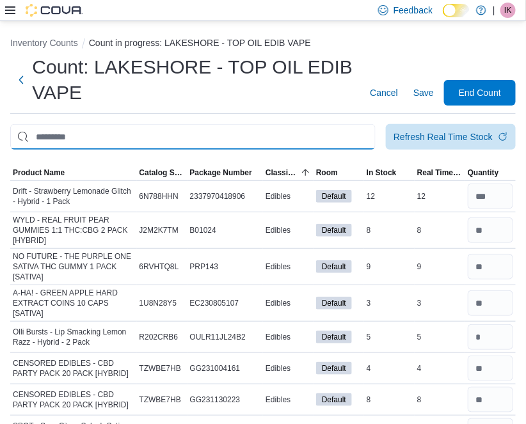
click at [262, 134] on input "This is a search bar. After typing your query, hit enter to filter the results …" at bounding box center [192, 137] width 365 height 26
type input "********"
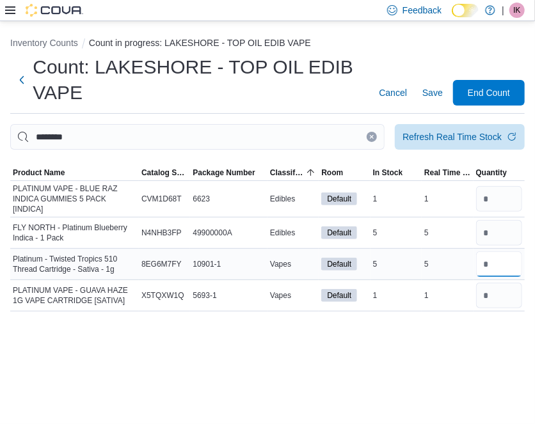
click at [504, 264] on input "number" at bounding box center [499, 264] width 46 height 26
type input "*"
click at [504, 230] on input "number" at bounding box center [499, 233] width 46 height 26
type input "*"
click at [502, 198] on input "number" at bounding box center [499, 199] width 46 height 26
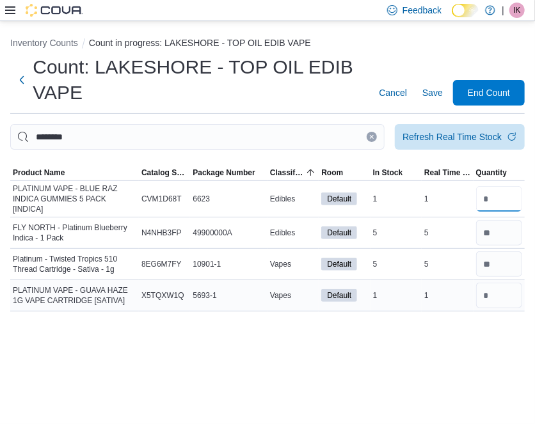
type input "*"
click at [506, 294] on input "number" at bounding box center [499, 296] width 46 height 26
type input "*"
click at [371, 138] on icon "Clear input" at bounding box center [372, 137] width 3 height 3
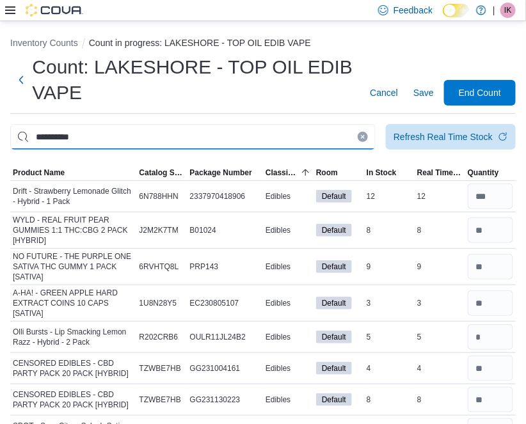
type input "**********"
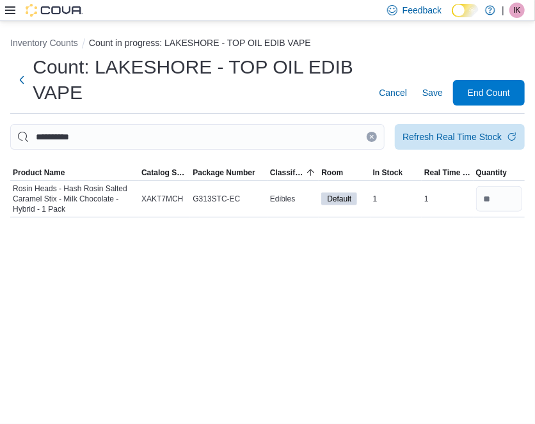
click at [372, 135] on icon "Clear input" at bounding box center [371, 136] width 5 height 5
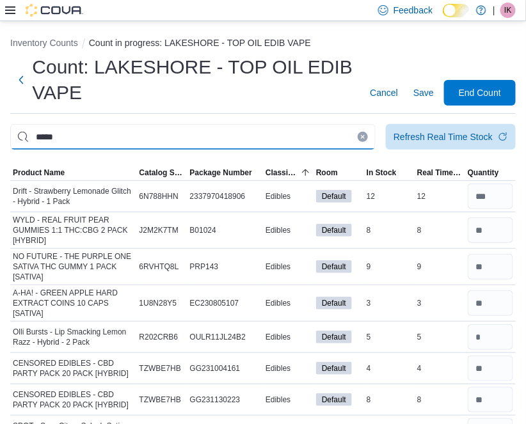
type input "*****"
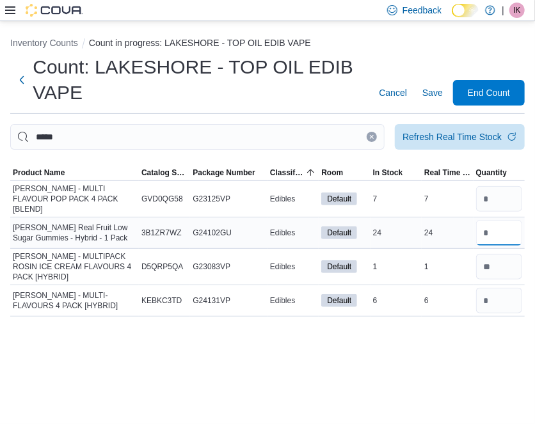
click at [502, 220] on input "number" at bounding box center [499, 233] width 46 height 26
click at [464, 345] on div "Inventory Counts Count in progress: LAKESHORE - TOP OIL EDIB VAPE Count: LAKESH…" at bounding box center [267, 222] width 535 height 403
click at [372, 140] on button "Clear input" at bounding box center [372, 137] width 10 height 10
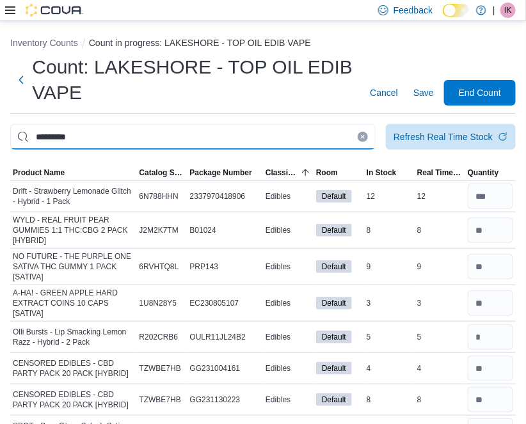
type input "*********"
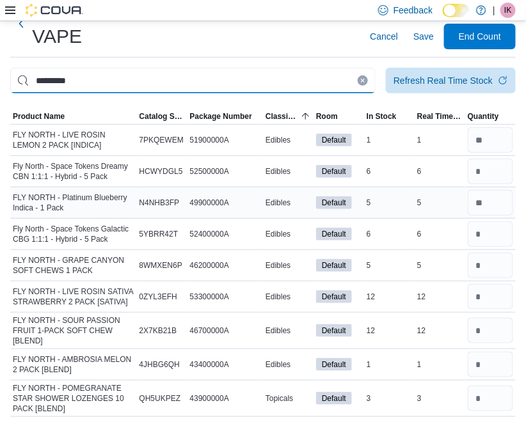
scroll to position [57, 0]
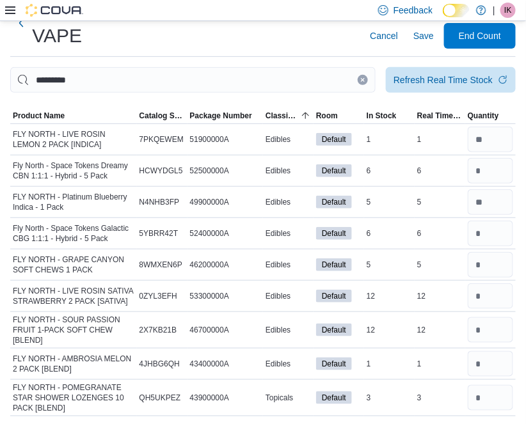
click at [365, 77] on icon "Clear input" at bounding box center [362, 79] width 5 height 5
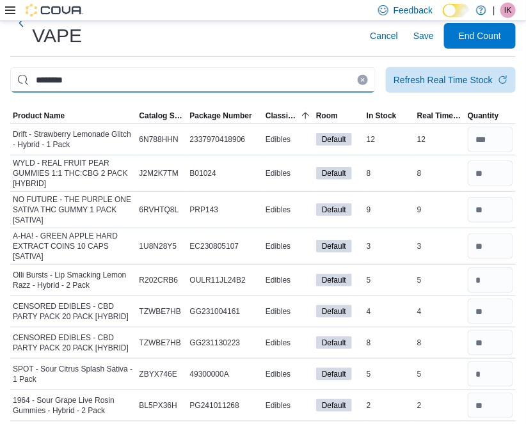
type input "********"
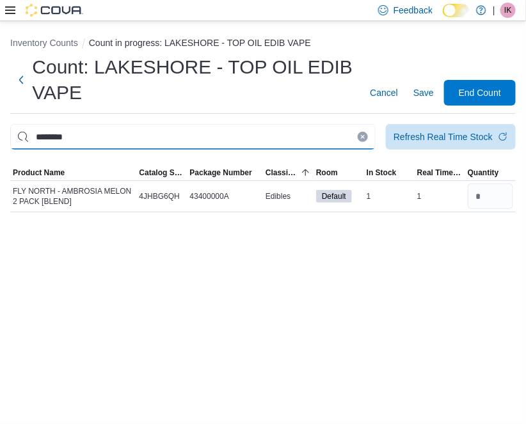
scroll to position [0, 0]
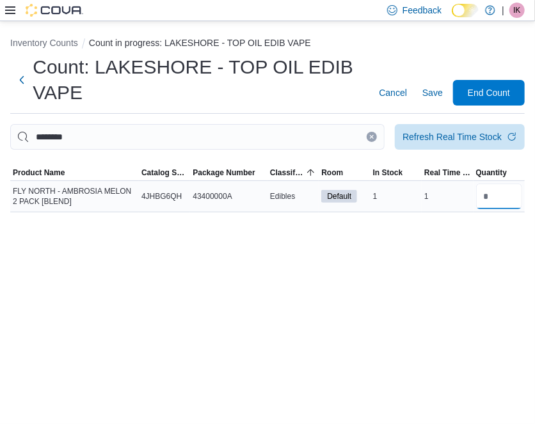
click at [486, 199] on input "number" at bounding box center [499, 197] width 46 height 26
type input "*"
click at [371, 136] on icon "Clear input" at bounding box center [372, 137] width 3 height 3
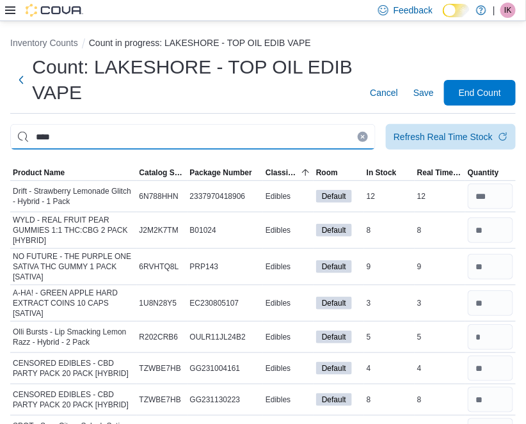
type input "****"
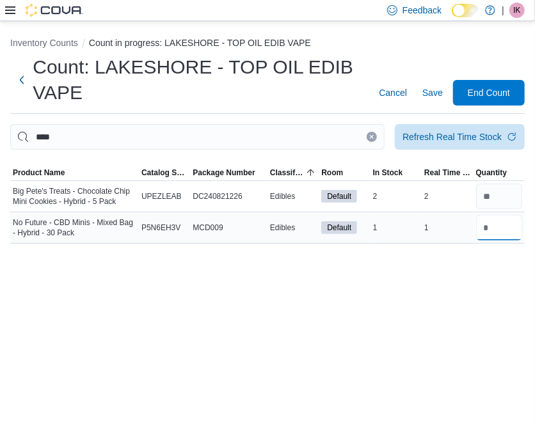
click at [478, 218] on input "number" at bounding box center [499, 228] width 46 height 26
type input "*"
click at [373, 136] on icon "Clear input" at bounding box center [372, 137] width 3 height 3
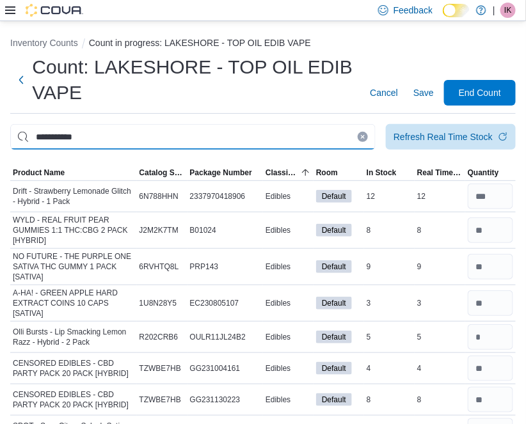
type input "**********"
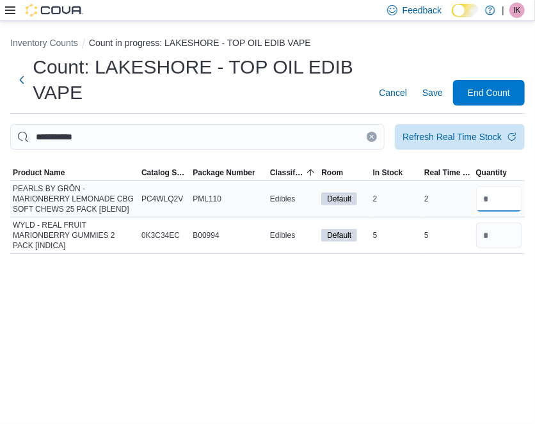
click at [488, 200] on input "number" at bounding box center [499, 199] width 46 height 26
type input "*"
click at [371, 136] on icon "Clear input" at bounding box center [372, 137] width 3 height 3
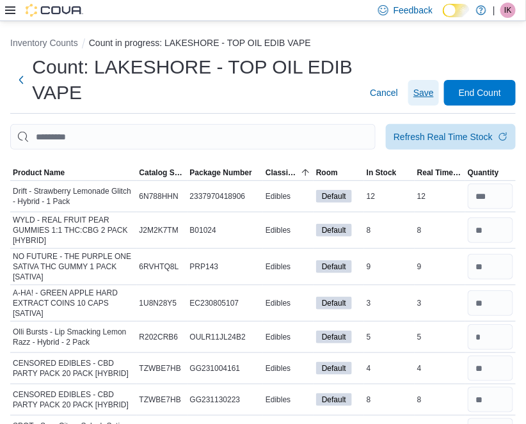
click at [428, 93] on span "Save" at bounding box center [423, 92] width 20 height 13
click at [387, 302] on div "3" at bounding box center [389, 303] width 51 height 15
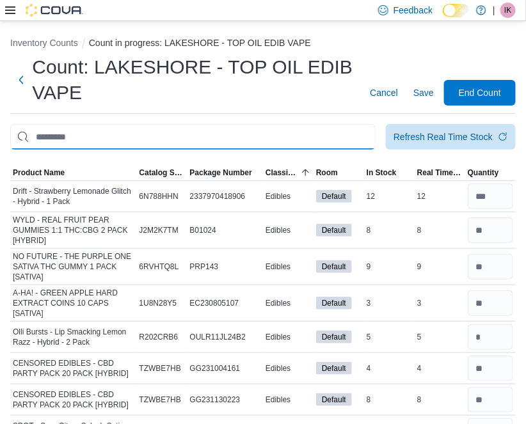
click at [292, 129] on input "This is a search bar. After typing your query, hit enter to filter the results …" at bounding box center [192, 137] width 365 height 26
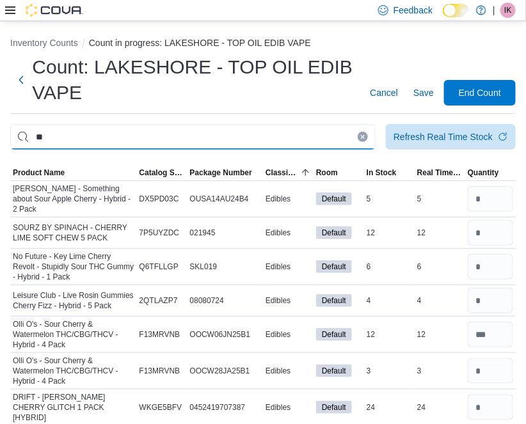
type input "*"
type input "**********"
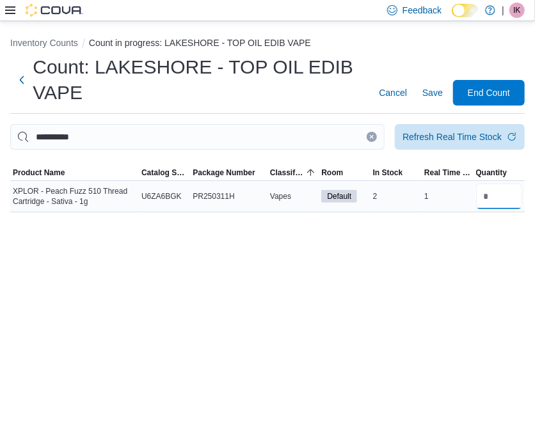
click at [507, 192] on input "number" at bounding box center [499, 197] width 46 height 26
type input "*"
click at [374, 138] on icon "Clear input" at bounding box center [371, 136] width 5 height 5
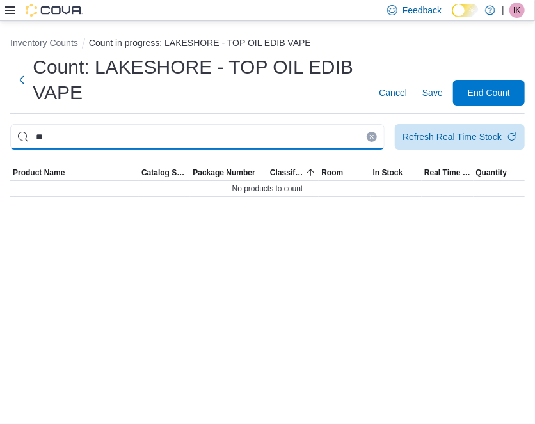
type input "*"
type input "*********"
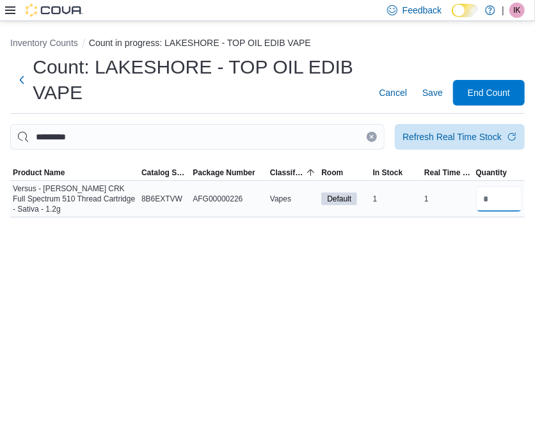
click at [492, 199] on input "number" at bounding box center [499, 199] width 46 height 26
type input "*"
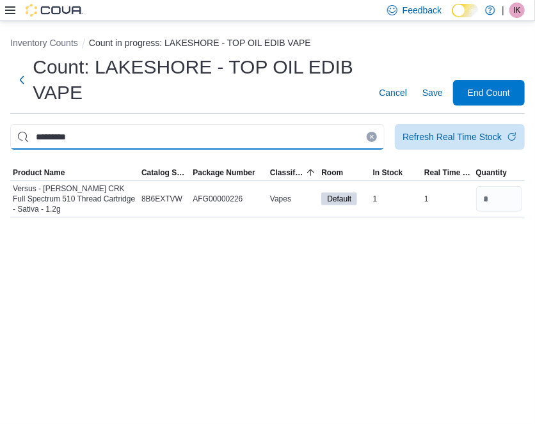
click at [365, 138] on input "*********" at bounding box center [197, 137] width 374 height 26
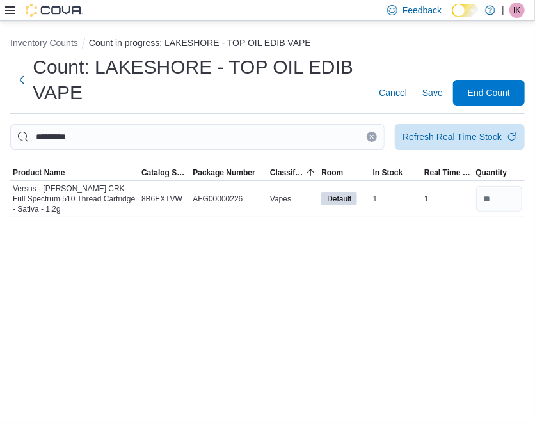
click at [371, 136] on icon "Clear input" at bounding box center [372, 137] width 3 height 3
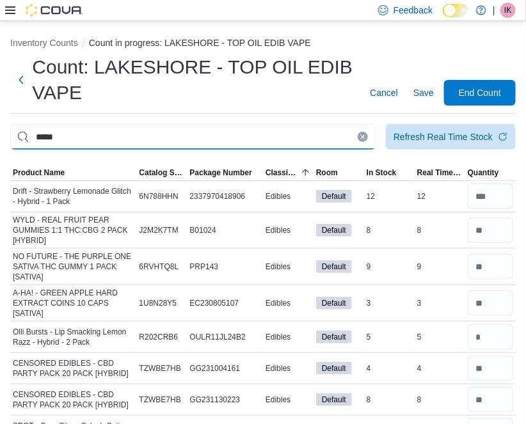
type input "*****"
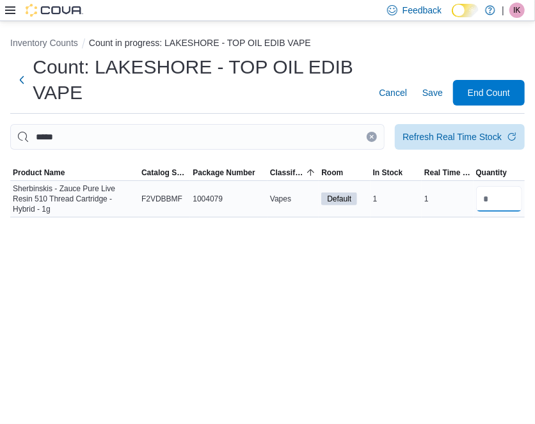
click at [482, 207] on input "number" at bounding box center [499, 199] width 46 height 26
type input "*"
click at [372, 137] on icon "Clear input" at bounding box center [372, 137] width 3 height 3
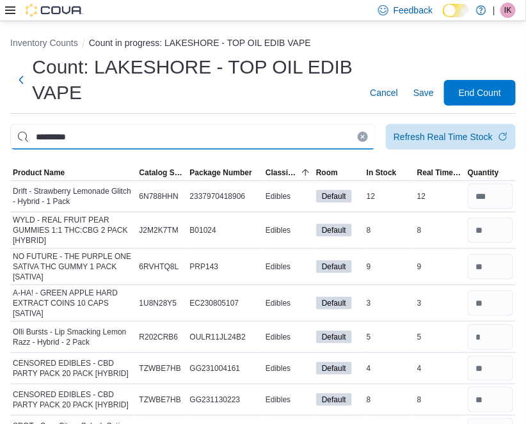
type input "*********"
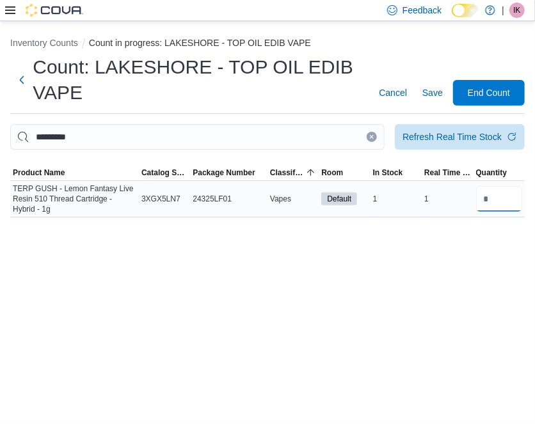
click at [486, 209] on input "number" at bounding box center [499, 199] width 46 height 26
type input "*"
click at [374, 135] on icon "Clear input" at bounding box center [371, 136] width 5 height 5
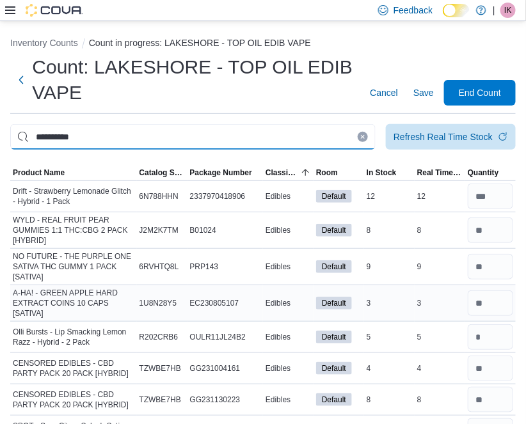
type input "**********"
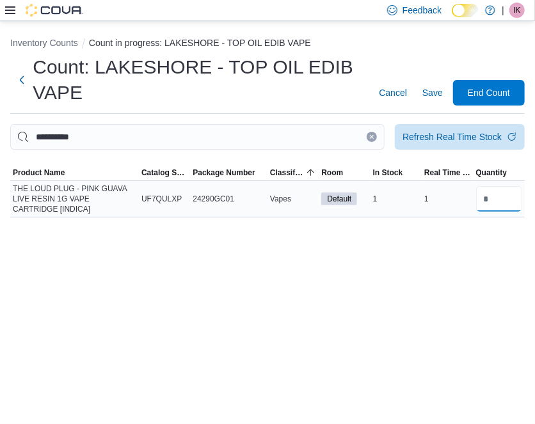
click at [500, 186] on input "number" at bounding box center [499, 199] width 46 height 26
click at [371, 138] on icon "Clear input" at bounding box center [372, 137] width 3 height 3
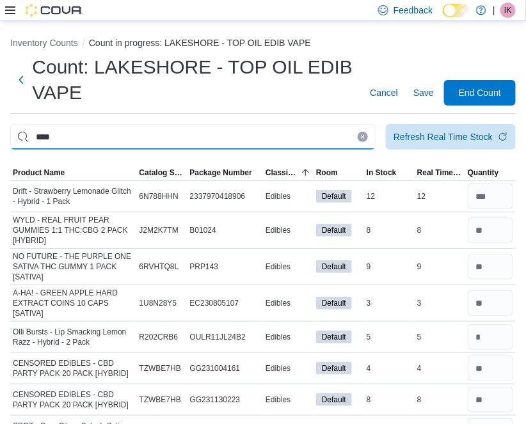
type input "****"
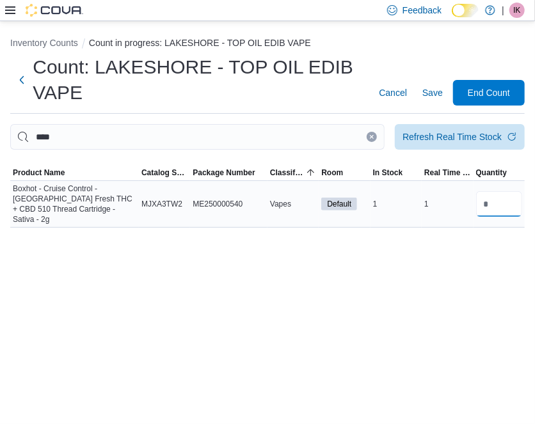
click at [495, 197] on input "number" at bounding box center [499, 204] width 46 height 26
type input "*"
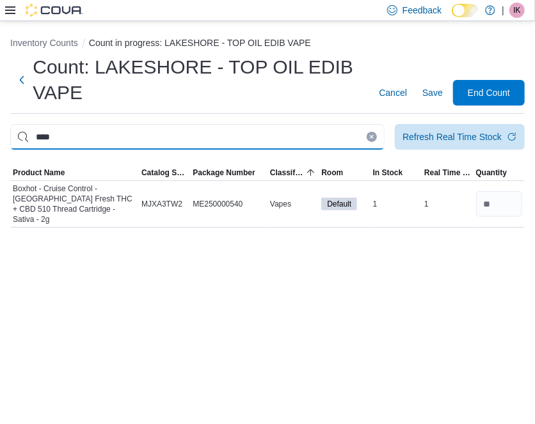
click at [375, 142] on input "****" at bounding box center [197, 137] width 374 height 26
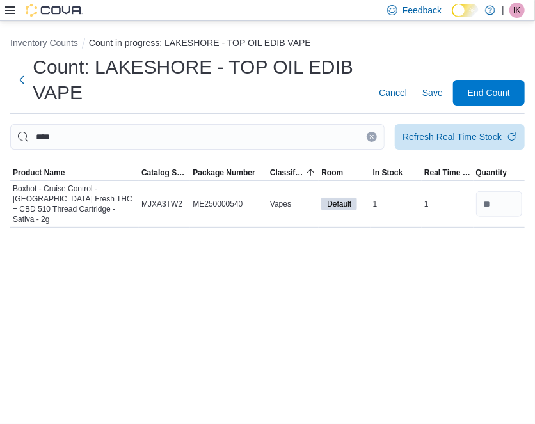
click at [369, 135] on icon "Clear input" at bounding box center [371, 136] width 5 height 5
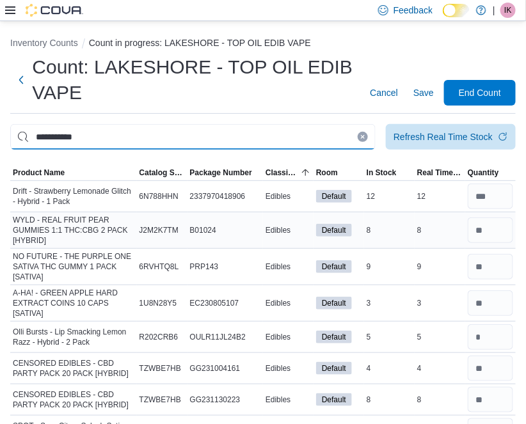
type input "**********"
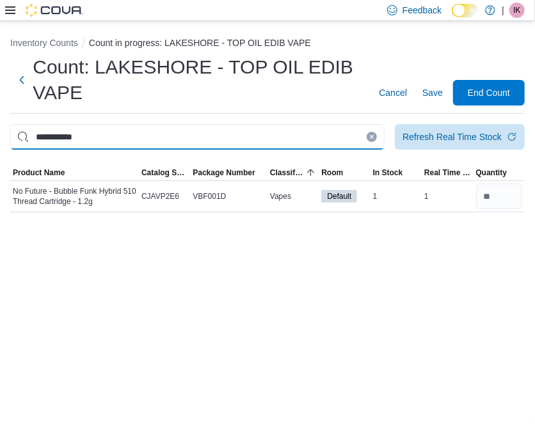
click at [374, 129] on input "**********" at bounding box center [197, 137] width 374 height 26
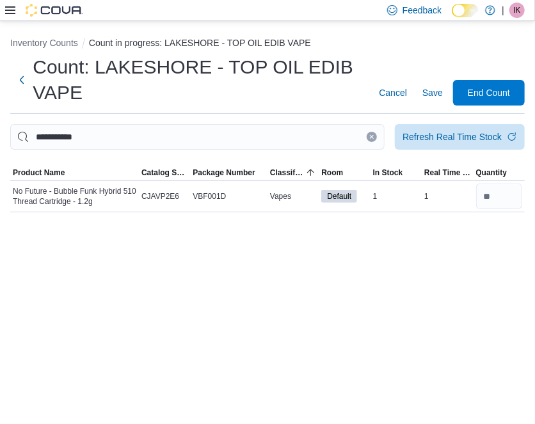
click at [369, 140] on button "Clear input" at bounding box center [372, 137] width 10 height 10
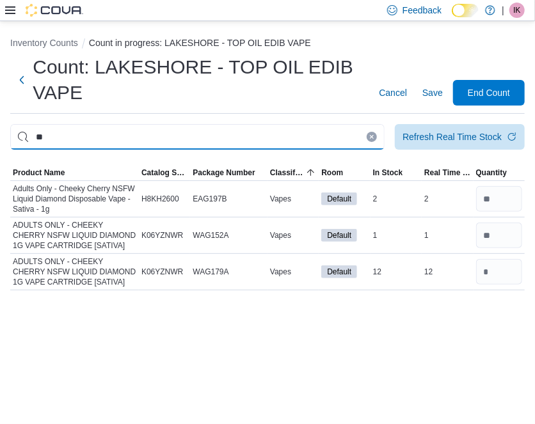
type input "*"
type input "*****"
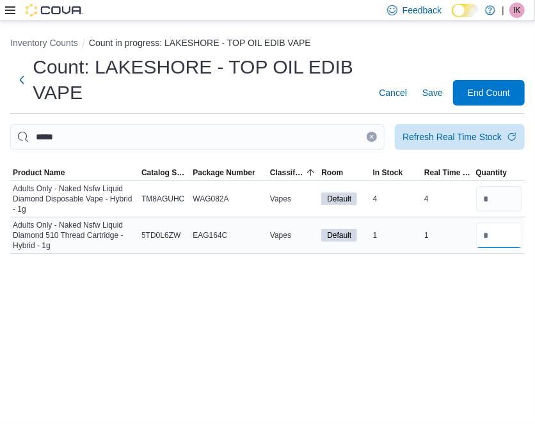
click at [502, 228] on input "number" at bounding box center [499, 236] width 46 height 26
type input "*"
click at [371, 139] on icon "Clear input" at bounding box center [371, 136] width 5 height 5
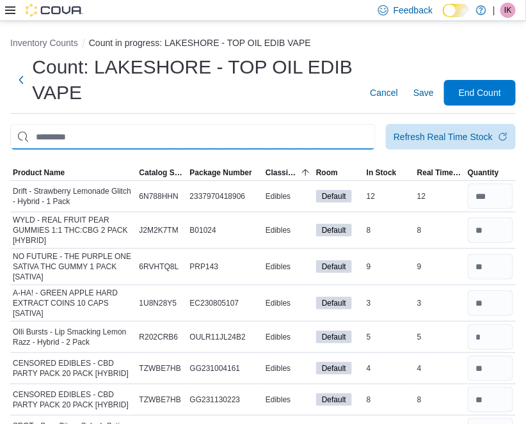
click at [308, 134] on input "This is a search bar. After typing your query, hit enter to filter the results …" at bounding box center [192, 137] width 365 height 26
type input "******"
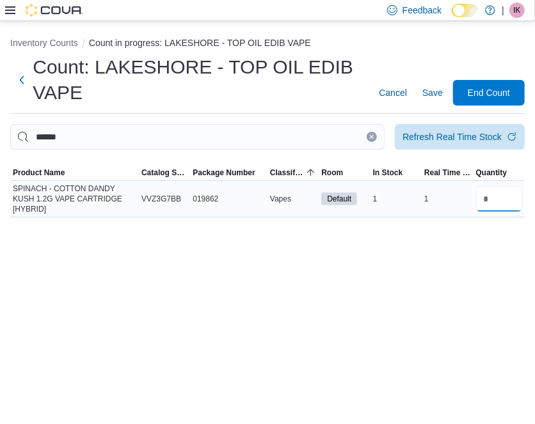
click at [481, 205] on input "number" at bounding box center [499, 199] width 46 height 26
type input "*"
click at [371, 135] on icon "Clear input" at bounding box center [371, 136] width 5 height 5
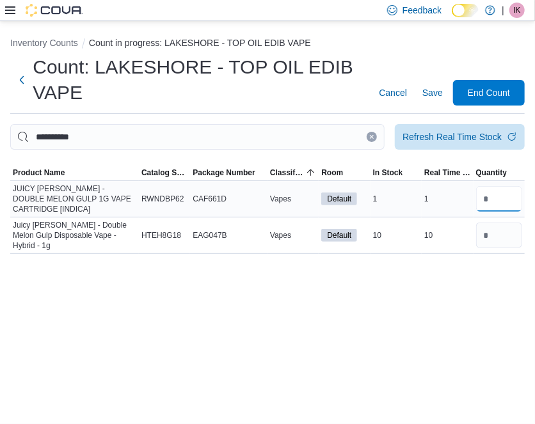
click at [500, 194] on input "number" at bounding box center [499, 199] width 46 height 26
click at [371, 136] on icon "Clear input" at bounding box center [372, 137] width 3 height 3
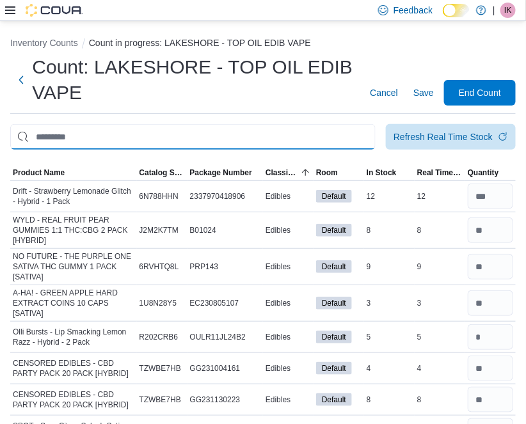
click at [159, 136] on input "This is a search bar. After typing your query, hit enter to filter the results …" at bounding box center [192, 137] width 365 height 26
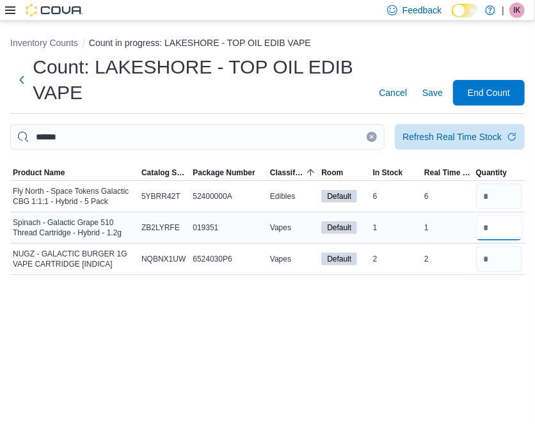
click at [505, 232] on input "number" at bounding box center [499, 228] width 46 height 26
click at [374, 133] on button "Clear input" at bounding box center [372, 137] width 10 height 10
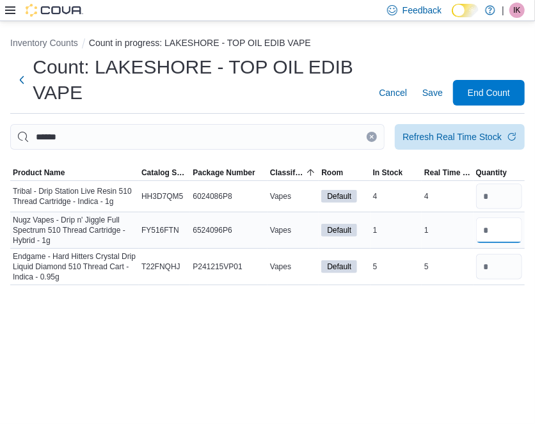
click at [487, 232] on input "number" at bounding box center [499, 231] width 46 height 26
click at [377, 137] on button "Clear input" at bounding box center [372, 137] width 10 height 10
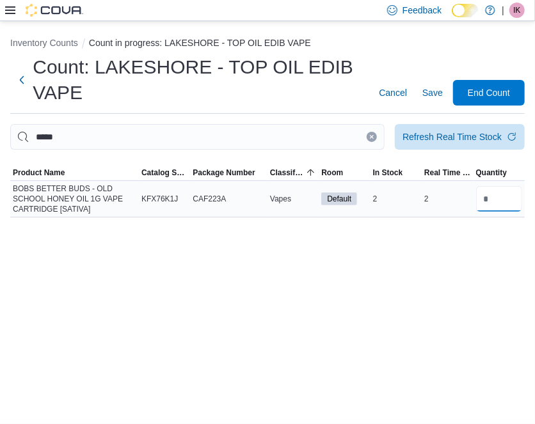
click at [486, 200] on input "number" at bounding box center [499, 199] width 46 height 26
click at [371, 132] on button "Clear input" at bounding box center [372, 137] width 10 height 10
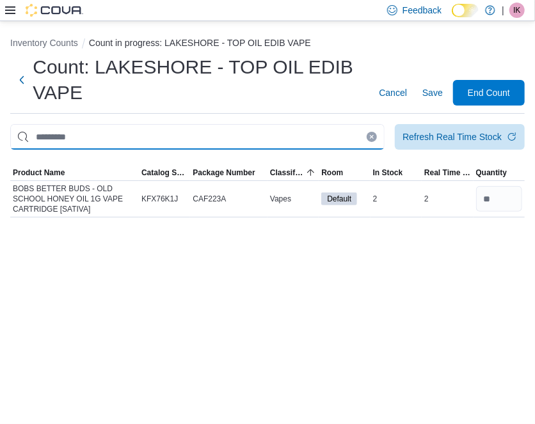
click at [371, 132] on input "This is a search bar. After typing your query, hit enter to filter the results …" at bounding box center [197, 137] width 374 height 26
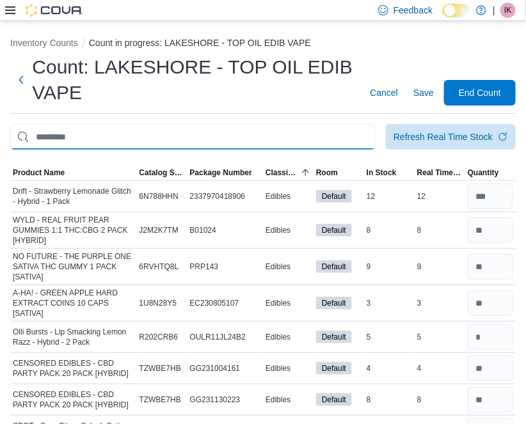
click at [371, 132] on input "This is a search bar. After typing your query, hit enter to filter the results …" at bounding box center [192, 137] width 365 height 26
click at [296, 142] on input "This is a search bar. After typing your query, hit enter to filter the results …" at bounding box center [192, 137] width 365 height 26
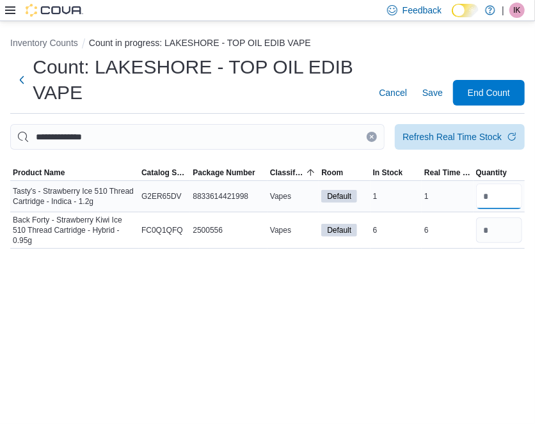
click at [517, 190] on input "number" at bounding box center [499, 197] width 46 height 26
click at [370, 137] on icon "Clear input" at bounding box center [371, 136] width 5 height 5
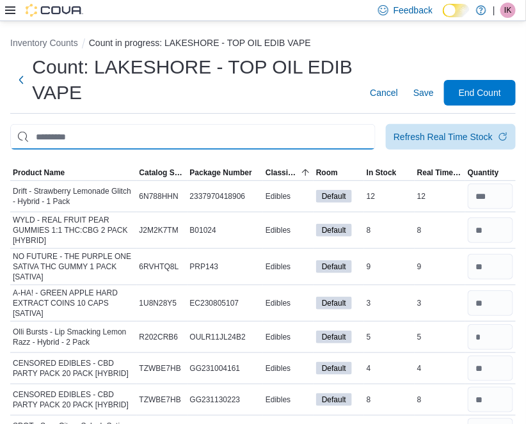
click at [185, 138] on input "This is a search bar. After typing your query, hit enter to filter the results …" at bounding box center [192, 137] width 365 height 26
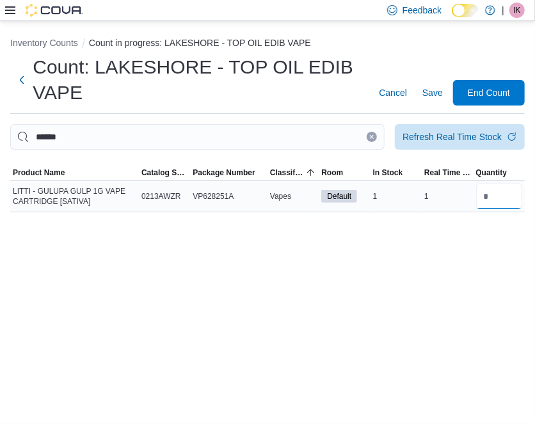
click at [505, 204] on input "number" at bounding box center [499, 197] width 46 height 26
click at [375, 137] on button "Clear input" at bounding box center [372, 137] width 10 height 10
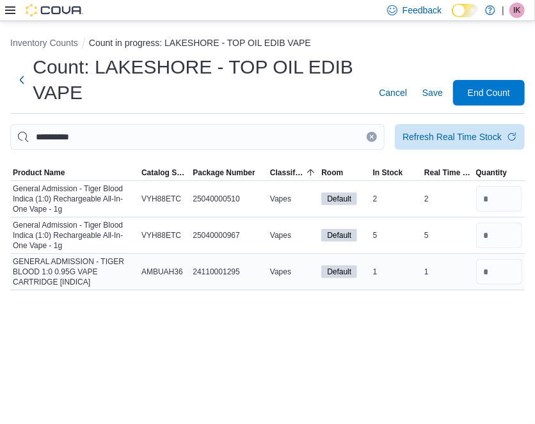
click at [497, 283] on div at bounding box center [499, 272] width 51 height 31
click at [484, 280] on input "number" at bounding box center [499, 272] width 46 height 26
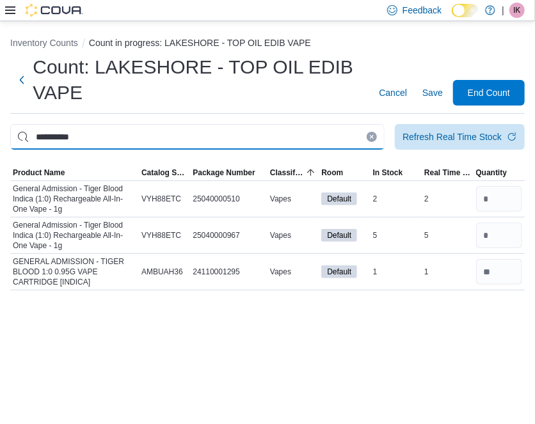
click at [312, 140] on input "**********" at bounding box center [197, 137] width 374 height 26
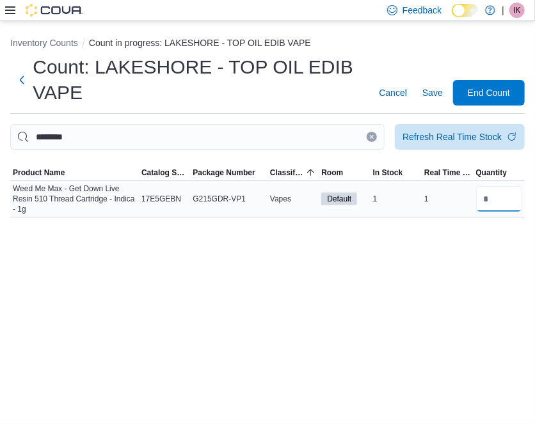
click at [504, 197] on input "number" at bounding box center [499, 199] width 46 height 26
click at [371, 137] on icon "Clear input" at bounding box center [371, 136] width 5 height 5
click at [486, 206] on input "number" at bounding box center [499, 199] width 46 height 26
click at [436, 285] on div "Inventory Counts Count in progress: LAKESHORE - TOP OIL EDIB VAPE Count: LAKESH…" at bounding box center [267, 222] width 535 height 403
click at [377, 137] on button "Clear input" at bounding box center [372, 137] width 10 height 10
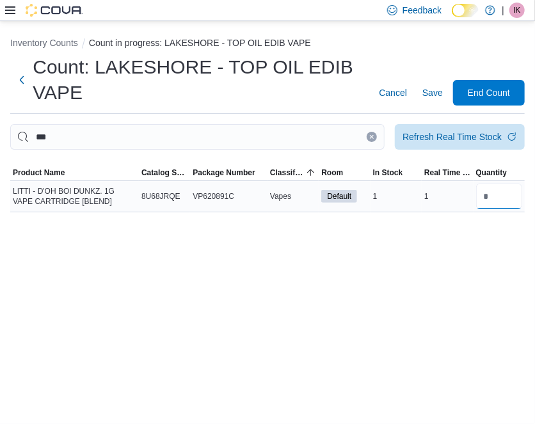
click at [508, 195] on input "number" at bounding box center [499, 197] width 46 height 26
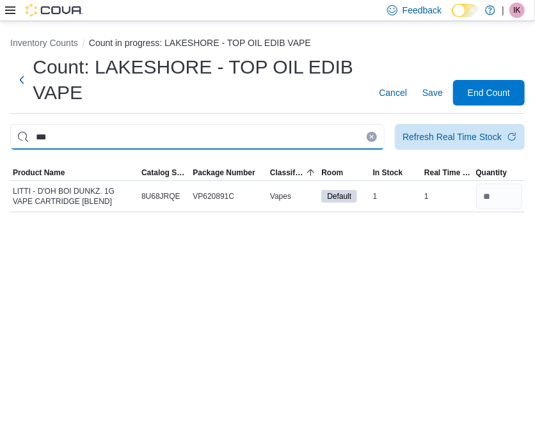
click at [324, 145] on input "***" at bounding box center [197, 137] width 374 height 26
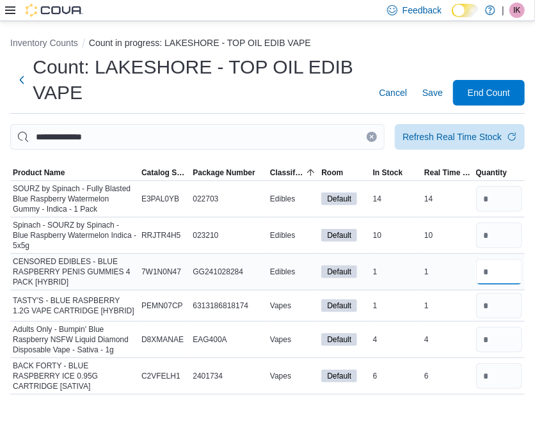
click at [501, 273] on input "number" at bounding box center [499, 272] width 46 height 26
click at [497, 307] on input "number" at bounding box center [499, 306] width 46 height 26
click at [374, 141] on button "Clear input" at bounding box center [372, 137] width 10 height 10
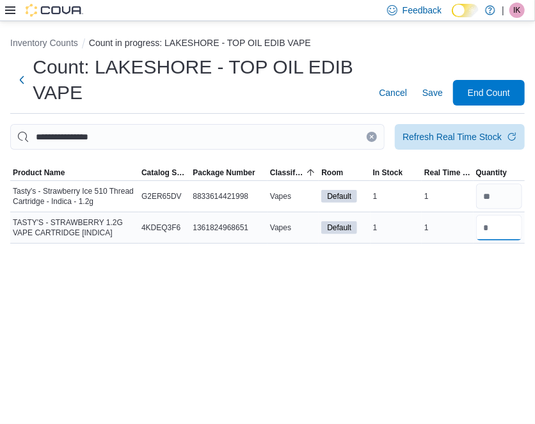
click at [490, 230] on input "number" at bounding box center [499, 228] width 46 height 26
click at [376, 135] on button "Clear input" at bounding box center [372, 137] width 10 height 10
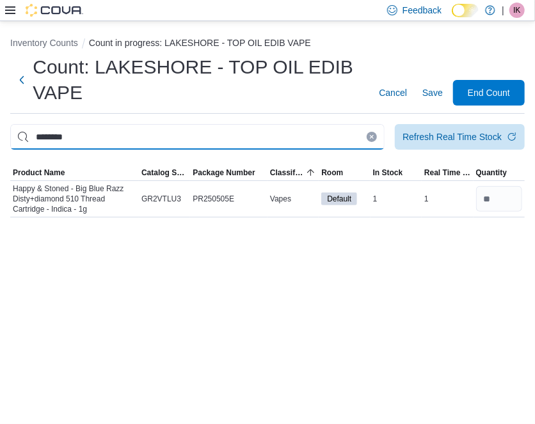
click at [370, 141] on input "********" at bounding box center [197, 137] width 374 height 26
click at [376, 132] on input "********" at bounding box center [197, 137] width 374 height 26
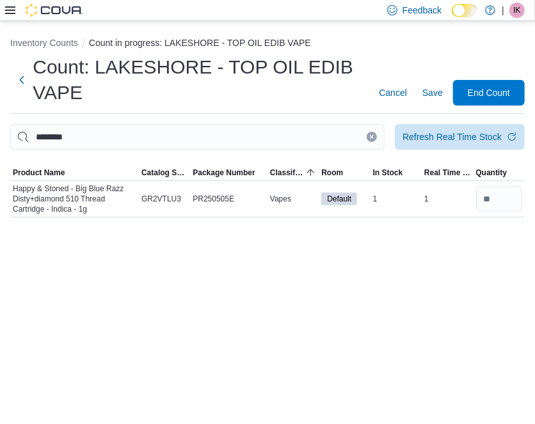
click at [372, 135] on icon "Clear input" at bounding box center [371, 136] width 5 height 5
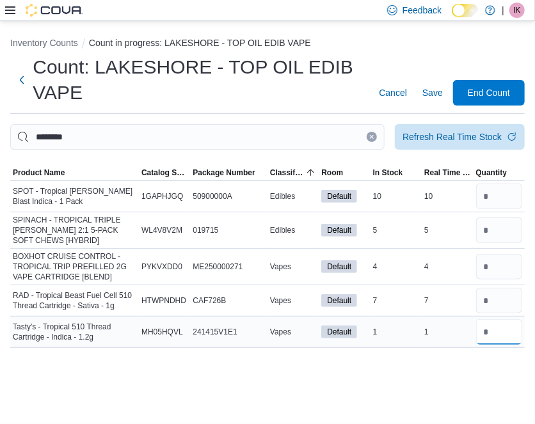
click at [512, 339] on input "number" at bounding box center [499, 332] width 46 height 26
click at [375, 133] on button "Clear input" at bounding box center [372, 137] width 10 height 10
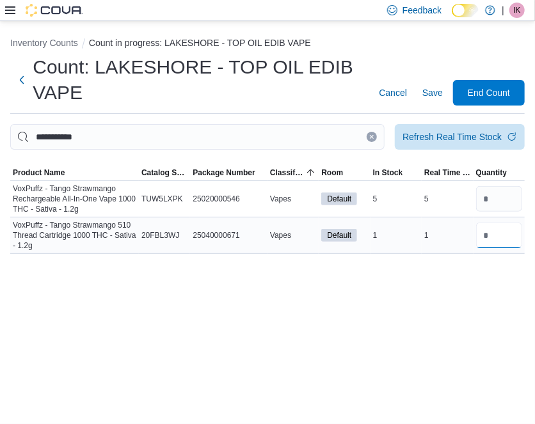
click at [503, 232] on input "number" at bounding box center [499, 236] width 46 height 26
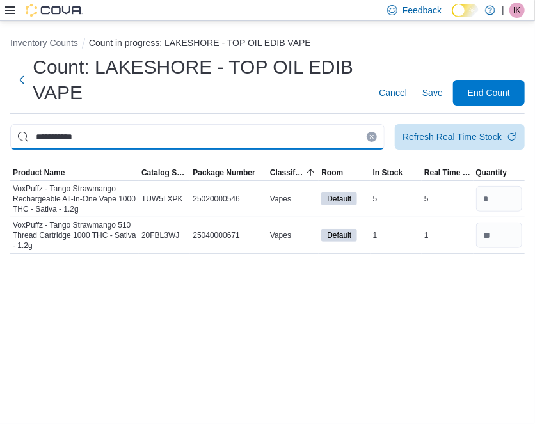
click at [365, 140] on input "**********" at bounding box center [197, 137] width 374 height 26
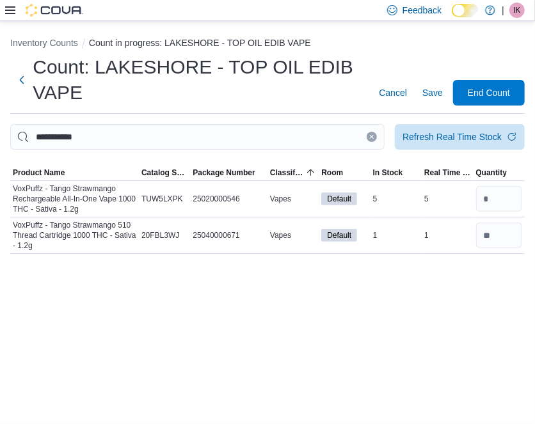
click at [372, 138] on icon "Clear input" at bounding box center [371, 136] width 5 height 5
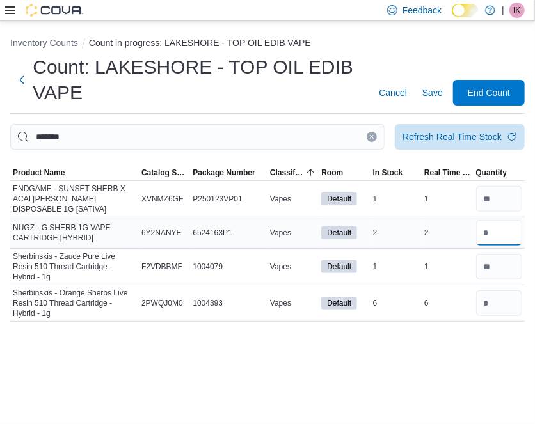
click at [506, 229] on input "number" at bounding box center [499, 233] width 46 height 26
click at [370, 138] on icon "Clear input" at bounding box center [371, 136] width 5 height 5
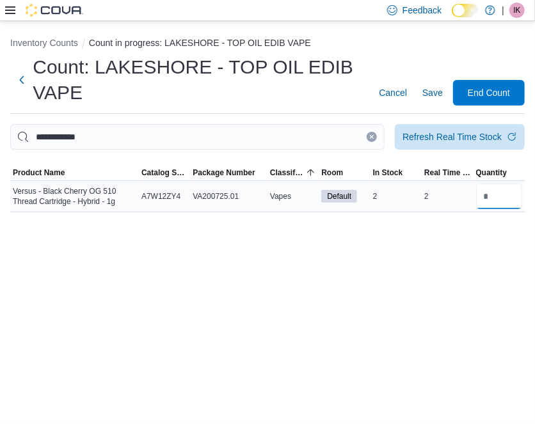
click at [509, 190] on input "number" at bounding box center [499, 197] width 46 height 26
click at [372, 137] on icon "Clear input" at bounding box center [372, 137] width 3 height 3
click at [513, 198] on input "number" at bounding box center [499, 197] width 46 height 26
click at [374, 138] on icon "Clear input" at bounding box center [371, 136] width 5 height 5
click at [497, 198] on input "number" at bounding box center [499, 197] width 46 height 26
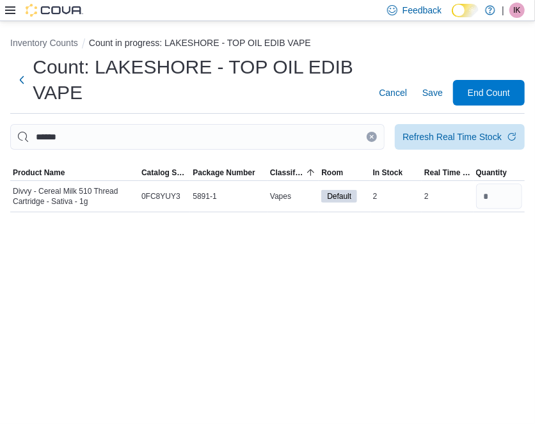
click at [374, 133] on button "Clear input" at bounding box center [372, 137] width 10 height 10
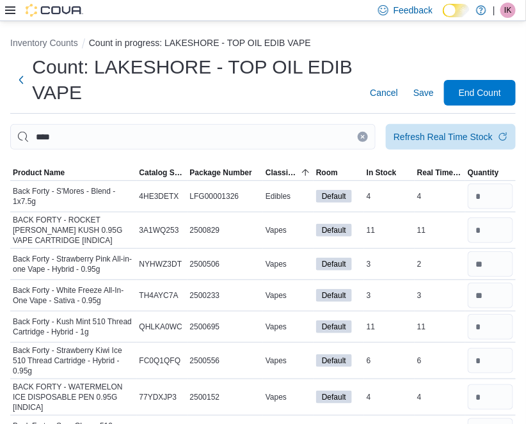
click at [365, 136] on icon "Clear input" at bounding box center [362, 136] width 5 height 5
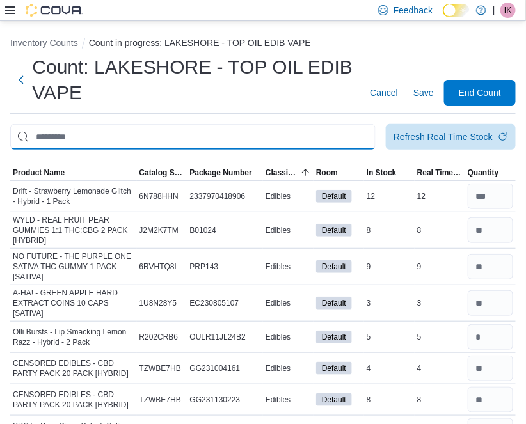
click at [370, 137] on input "This is a search bar. After typing your query, hit enter to filter the results …" at bounding box center [192, 137] width 365 height 26
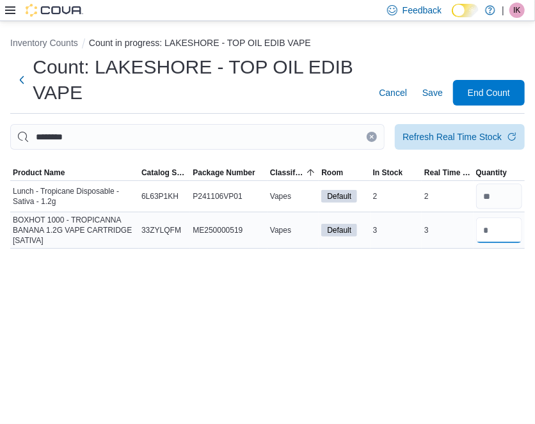
click at [504, 239] on input "number" at bounding box center [499, 231] width 46 height 26
click at [383, 342] on div "Inventory Counts Count in progress: LAKESHORE - TOP OIL EDIB VAPE Count: LAKESH…" at bounding box center [267, 222] width 535 height 403
click at [373, 134] on icon "Clear input" at bounding box center [371, 136] width 5 height 5
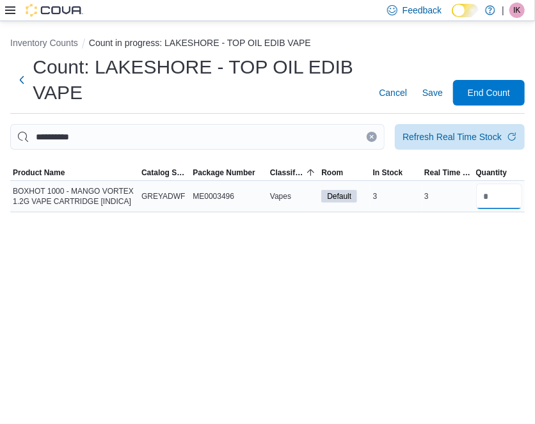
click at [506, 202] on input "number" at bounding box center [499, 197] width 46 height 26
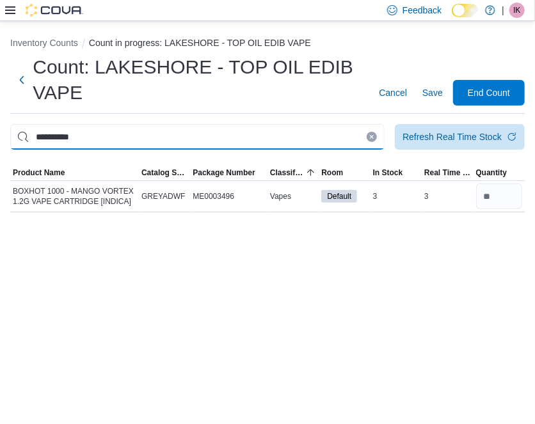
click at [375, 129] on input "**********" at bounding box center [197, 137] width 374 height 26
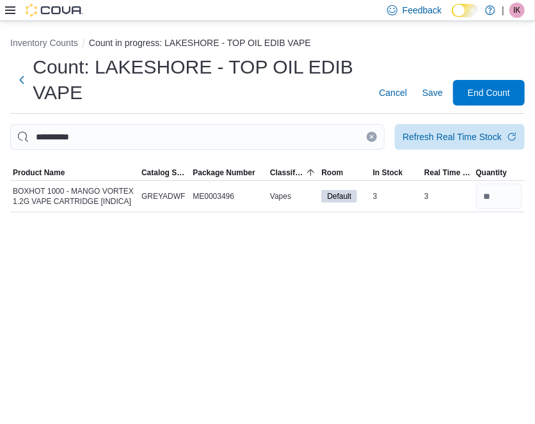
click at [372, 134] on icon "Clear input" at bounding box center [371, 136] width 5 height 5
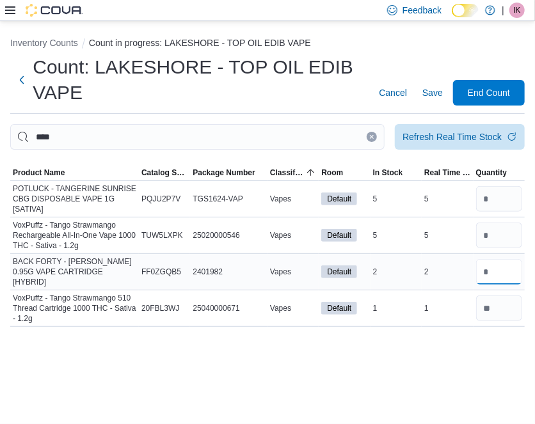
click at [501, 264] on input "number" at bounding box center [499, 272] width 46 height 26
click at [376, 133] on button "Clear input" at bounding box center [372, 137] width 10 height 10
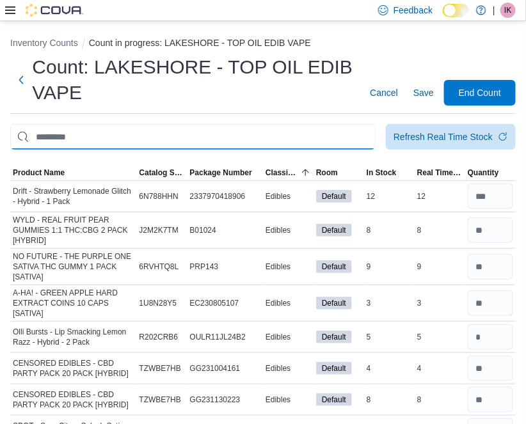
click at [348, 125] on input "This is a search bar. After typing your query, hit enter to filter the results …" at bounding box center [192, 137] width 365 height 26
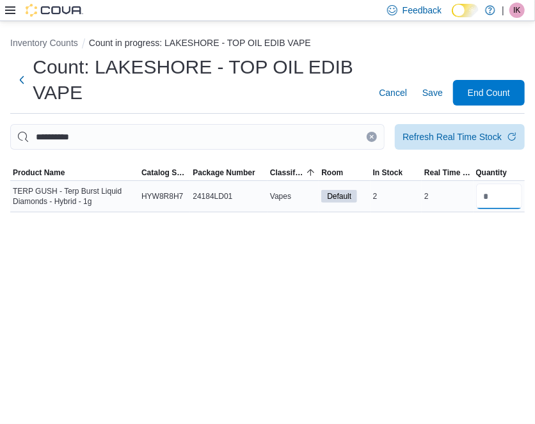
click at [520, 204] on input "number" at bounding box center [499, 197] width 46 height 26
click at [376, 138] on button "Clear input" at bounding box center [372, 137] width 10 height 10
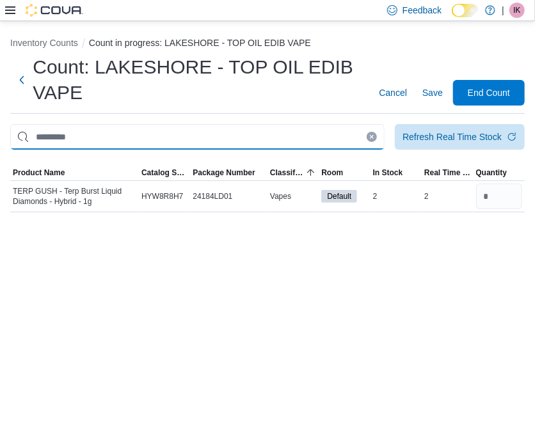
click at [376, 138] on input "This is a search bar. After typing your query, hit enter to filter the results …" at bounding box center [197, 137] width 374 height 26
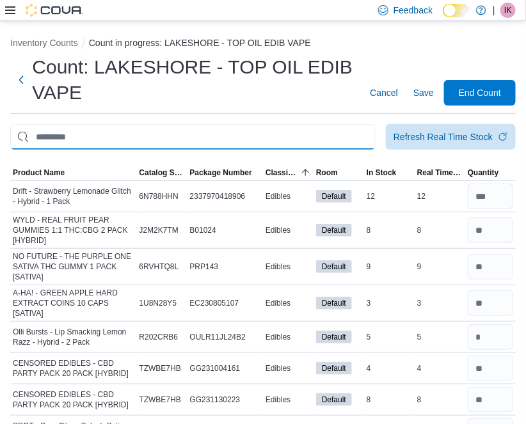
click at [247, 141] on input "This is a search bar. After typing your query, hit enter to filter the results …" at bounding box center [192, 137] width 365 height 26
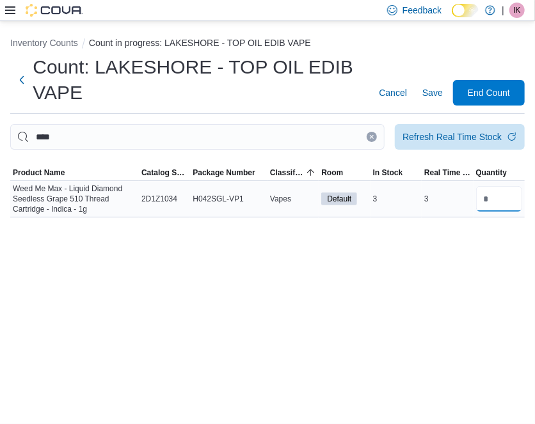
click at [489, 200] on input "number" at bounding box center [499, 199] width 46 height 26
click at [371, 139] on icon "Clear input" at bounding box center [371, 136] width 5 height 5
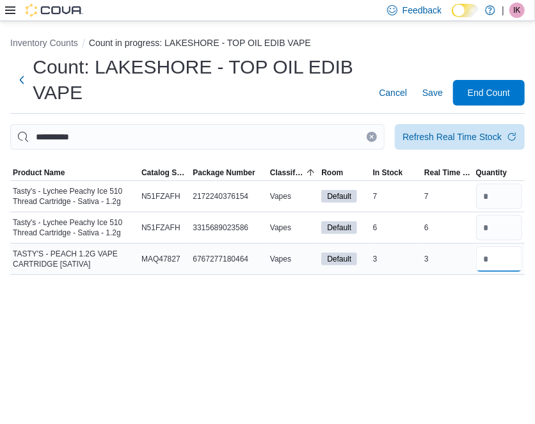
click at [482, 251] on input "number" at bounding box center [499, 259] width 46 height 26
click at [373, 141] on button "Clear input" at bounding box center [372, 137] width 10 height 10
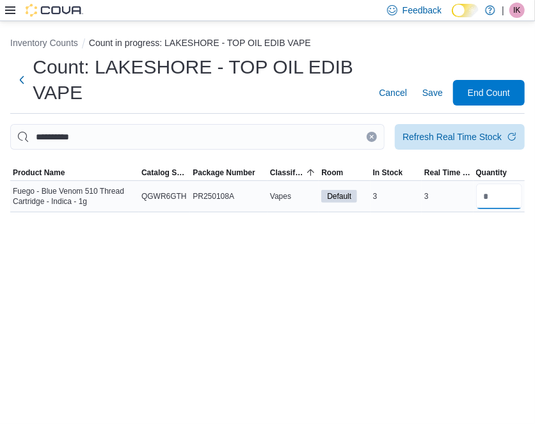
click at [498, 198] on input "number" at bounding box center [499, 197] width 46 height 26
click at [374, 133] on button "Clear input" at bounding box center [372, 137] width 10 height 10
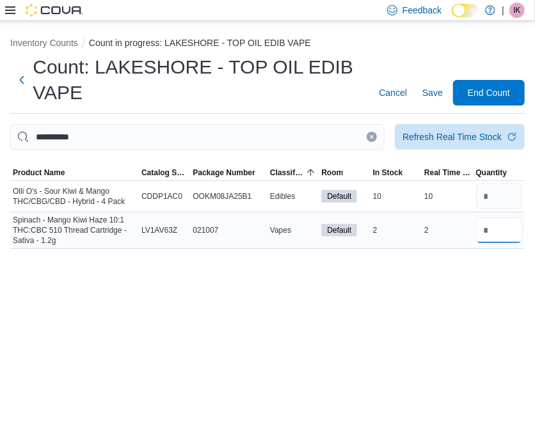
click at [492, 232] on input "number" at bounding box center [499, 231] width 46 height 26
click at [368, 133] on button "Clear input" at bounding box center [372, 137] width 10 height 10
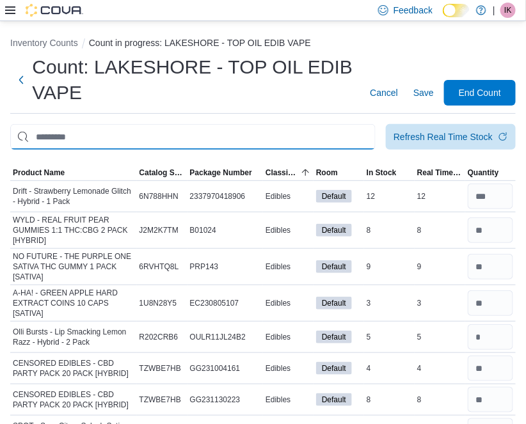
click at [262, 137] on input "This is a search bar. After typing your query, hit enter to filter the results …" at bounding box center [192, 137] width 365 height 26
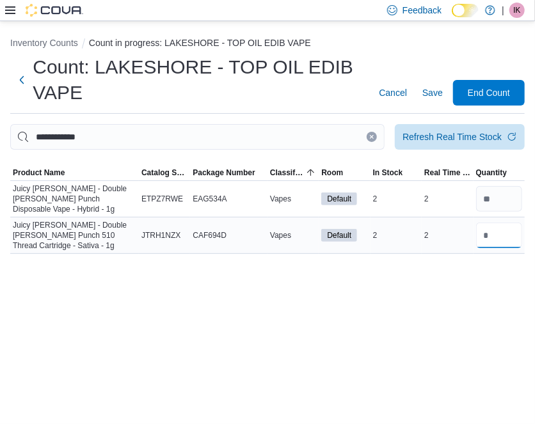
click at [486, 230] on input "number" at bounding box center [499, 236] width 46 height 26
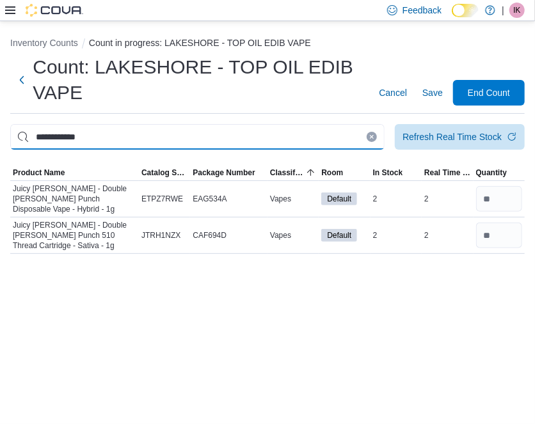
click at [303, 147] on input "**********" at bounding box center [197, 137] width 374 height 26
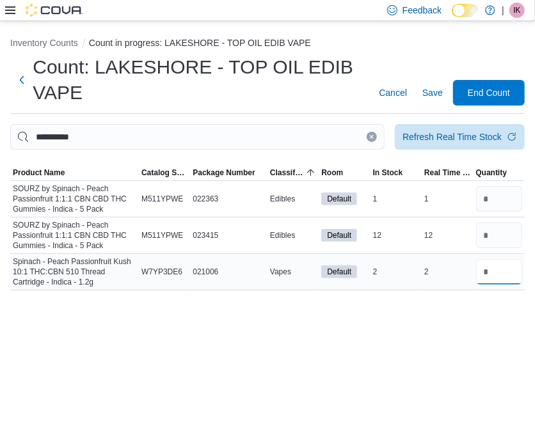
click at [493, 275] on input "number" at bounding box center [499, 272] width 46 height 26
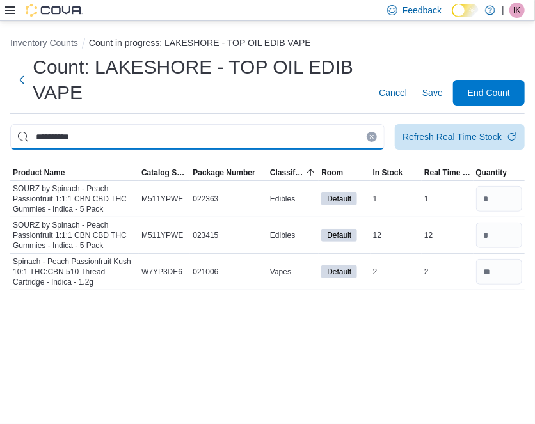
click at [210, 125] on input "**********" at bounding box center [197, 137] width 374 height 26
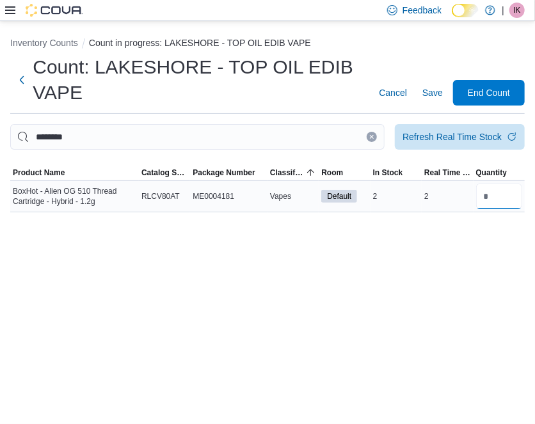
click at [500, 209] on input "number" at bounding box center [499, 197] width 46 height 26
click at [374, 141] on button "Clear input" at bounding box center [372, 137] width 10 height 10
click at [500, 196] on input "number" at bounding box center [499, 197] width 46 height 26
click at [372, 140] on button "Clear input" at bounding box center [372, 137] width 10 height 10
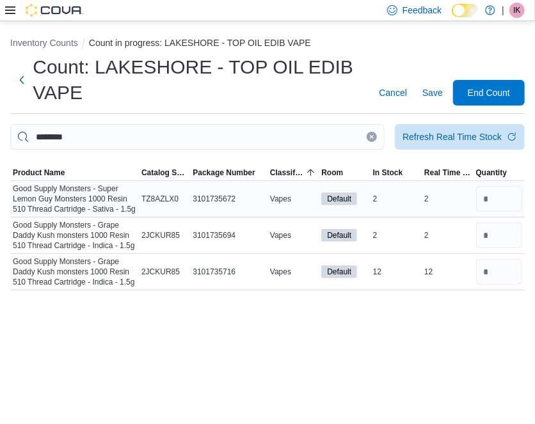
click at [511, 211] on div at bounding box center [499, 199] width 51 height 31
click at [505, 204] on input "number" at bounding box center [499, 199] width 46 height 26
click at [498, 234] on input "number" at bounding box center [499, 236] width 46 height 26
click at [494, 276] on input "number" at bounding box center [499, 272] width 46 height 26
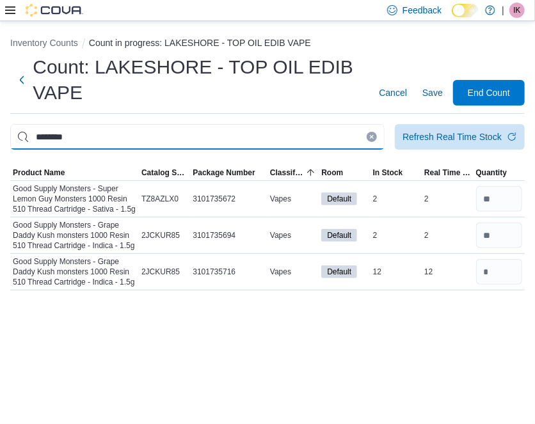
click at [371, 142] on input "********" at bounding box center [197, 137] width 374 height 26
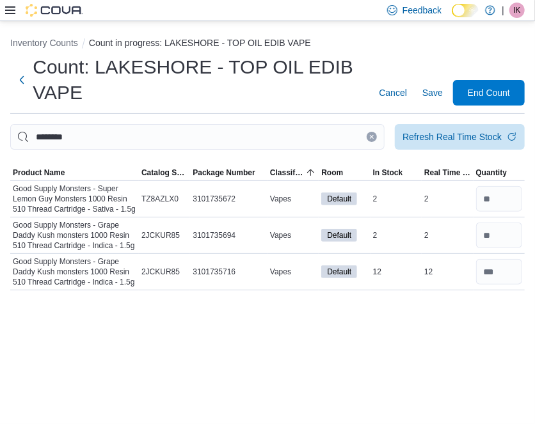
click at [371, 135] on icon "Clear input" at bounding box center [371, 136] width 5 height 5
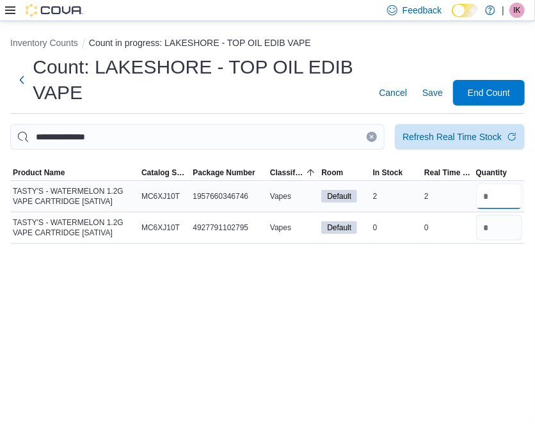
click at [512, 195] on input "number" at bounding box center [499, 197] width 46 height 26
click at [374, 140] on button "Clear input" at bounding box center [372, 137] width 10 height 10
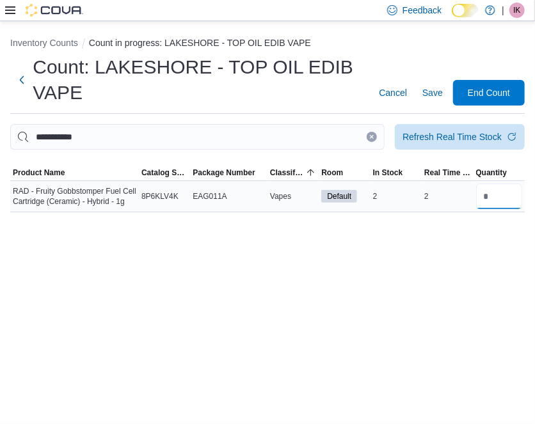
click at [502, 200] on input "number" at bounding box center [499, 197] width 46 height 26
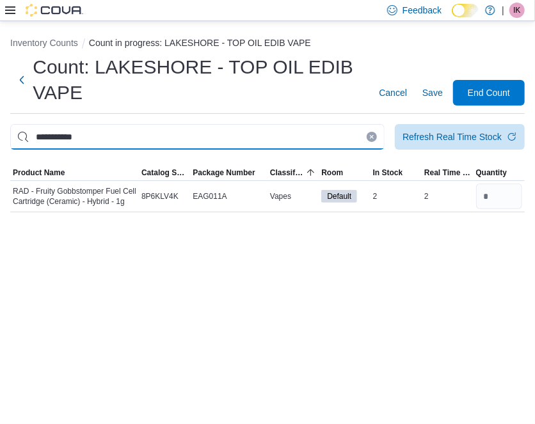
click at [376, 132] on input "**********" at bounding box center [197, 137] width 374 height 26
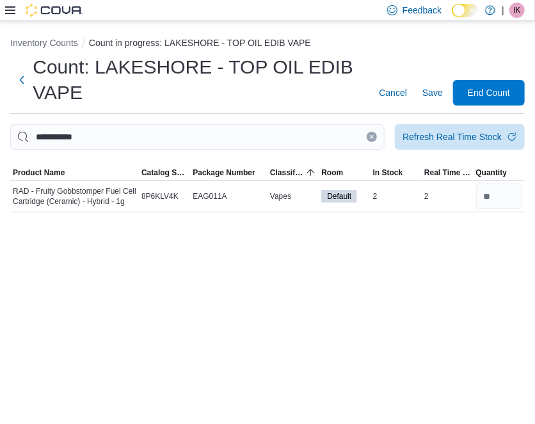
click at [375, 133] on button "Clear input" at bounding box center [372, 137] width 10 height 10
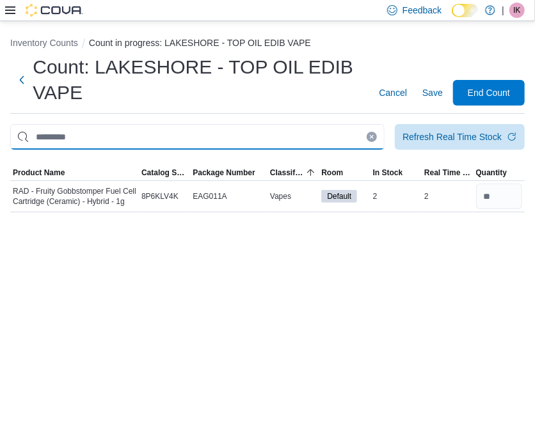
click at [375, 133] on input "This is a search bar. After typing your query, hit enter to filter the results …" at bounding box center [197, 137] width 374 height 26
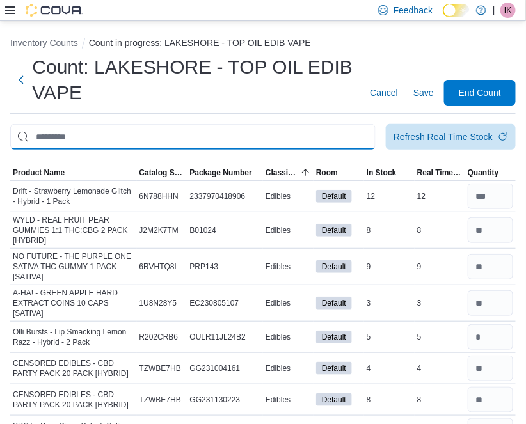
click at [239, 135] on input "This is a search bar. After typing your query, hit enter to filter the results …" at bounding box center [192, 137] width 365 height 26
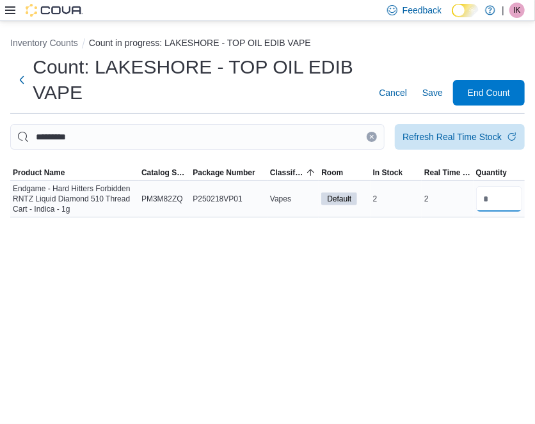
click at [491, 202] on input "number" at bounding box center [499, 199] width 46 height 26
click at [373, 132] on button "Clear input" at bounding box center [372, 137] width 10 height 10
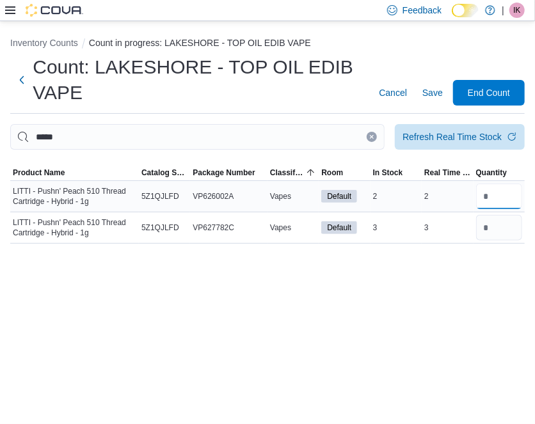
click at [484, 191] on input "number" at bounding box center [499, 197] width 46 height 26
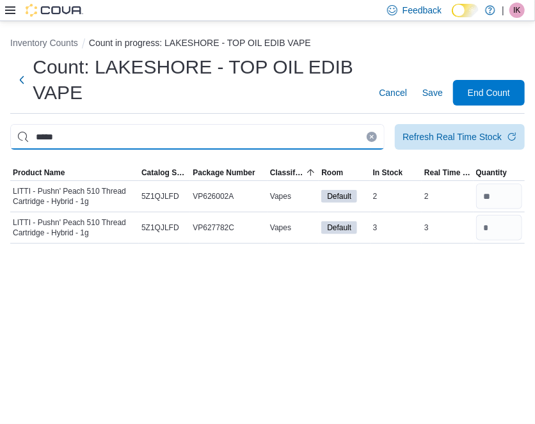
click at [370, 143] on input "*****" at bounding box center [197, 137] width 374 height 26
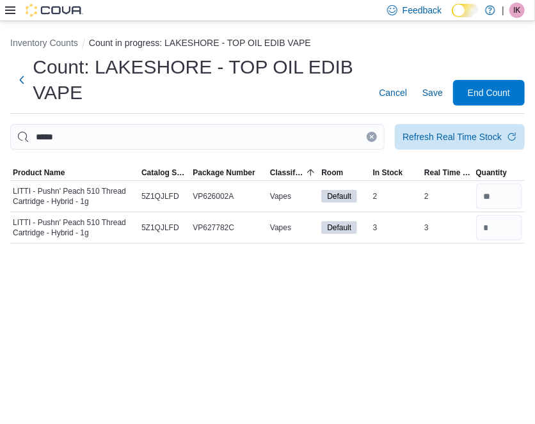
click at [375, 139] on button "Clear input" at bounding box center [372, 137] width 10 height 10
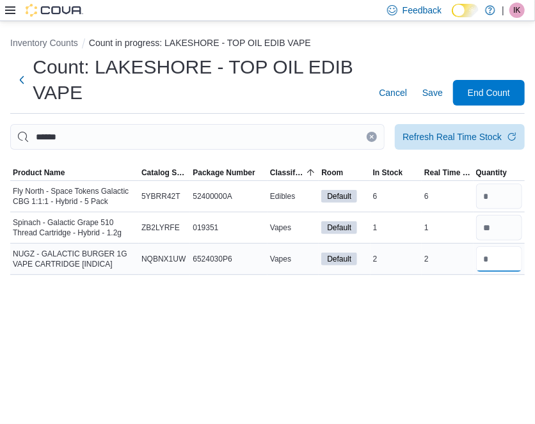
click at [500, 258] on input "number" at bounding box center [499, 259] width 46 height 26
click at [374, 140] on button "Clear input" at bounding box center [372, 137] width 10 height 10
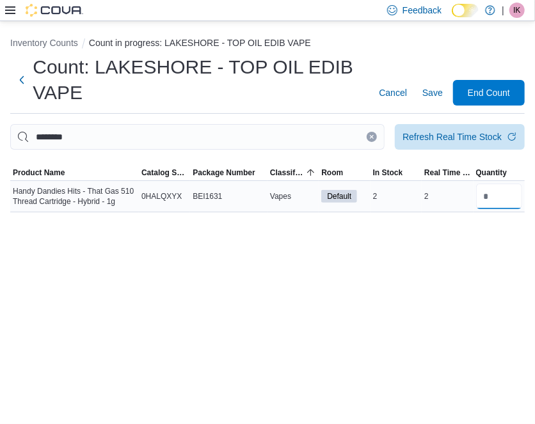
click at [491, 194] on input "number" at bounding box center [499, 197] width 46 height 26
click at [372, 135] on icon "Clear input" at bounding box center [371, 136] width 5 height 5
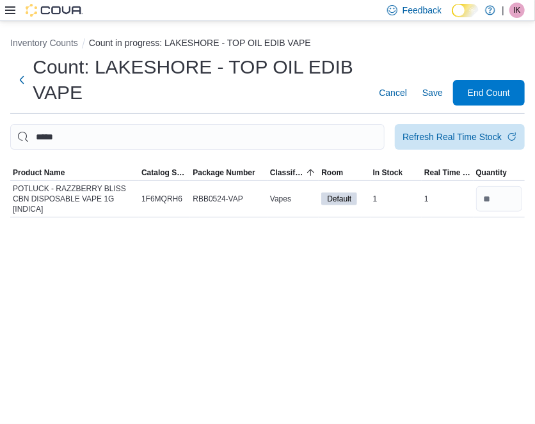
click at [494, 212] on input "number" at bounding box center [499, 199] width 46 height 26
click button "Clear input"
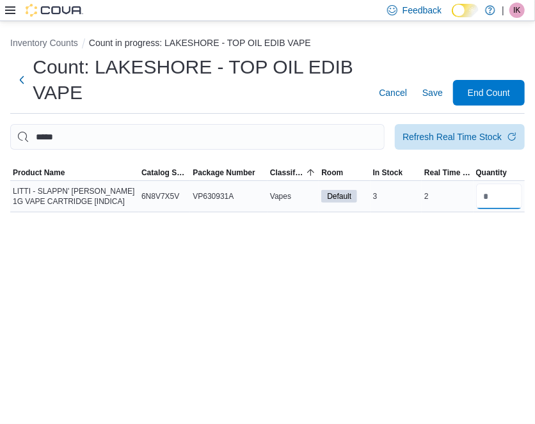
click at [512, 200] on input "number" at bounding box center [499, 197] width 46 height 26
click button "Clear input"
click at [486, 209] on input "number" at bounding box center [499, 197] width 46 height 26
click icon "Clear input"
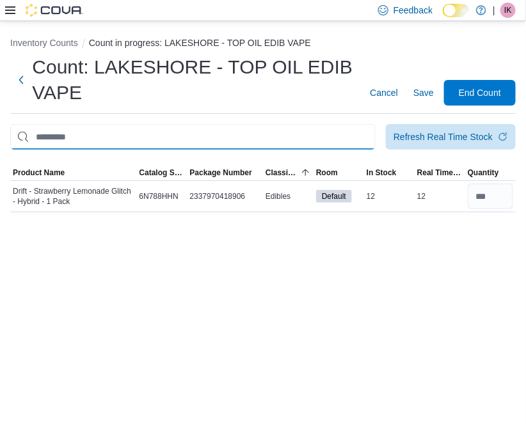
click at [308, 143] on input "This is a search bar. After typing your query, hit enter to filter the results …" at bounding box center [192, 137] width 365 height 26
click at [351, 143] on input "This is a search bar. After typing your query, hit enter to filter the results …" at bounding box center [192, 137] width 365 height 26
click at [253, 127] on input "This is a search bar. After typing your query, hit enter to filter the results …" at bounding box center [192, 137] width 365 height 26
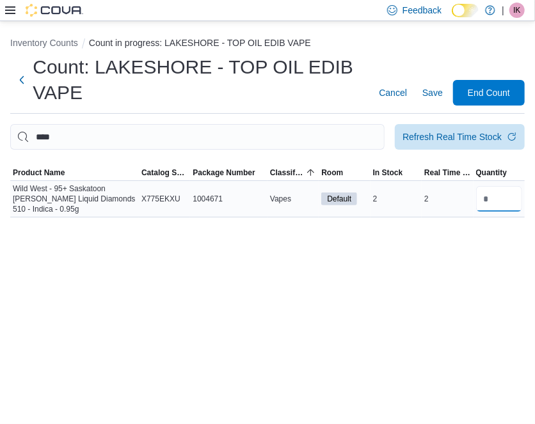
click at [498, 202] on input "number" at bounding box center [499, 199] width 46 height 26
click button "Clear input"
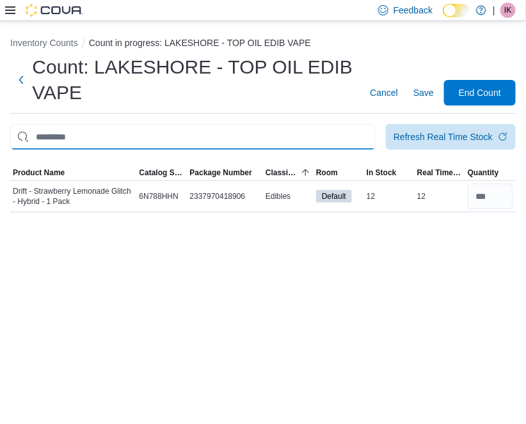
click at [280, 138] on input "This is a search bar. After typing your query, hit enter to filter the results …" at bounding box center [192, 137] width 365 height 26
click at [216, 125] on input "This is a search bar. After typing your query, hit enter to filter the results …" at bounding box center [192, 137] width 365 height 26
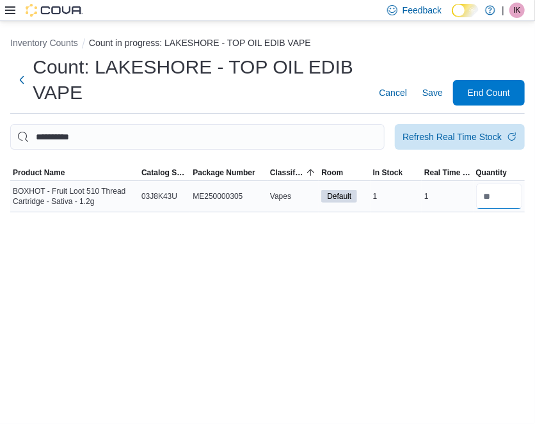
click at [510, 194] on input "number" at bounding box center [499, 197] width 46 height 26
click at [331, 261] on div "**********" at bounding box center [267, 222] width 535 height 403
click icon "Clear input"
click at [488, 202] on input "number" at bounding box center [499, 197] width 46 height 26
click button "Clear input"
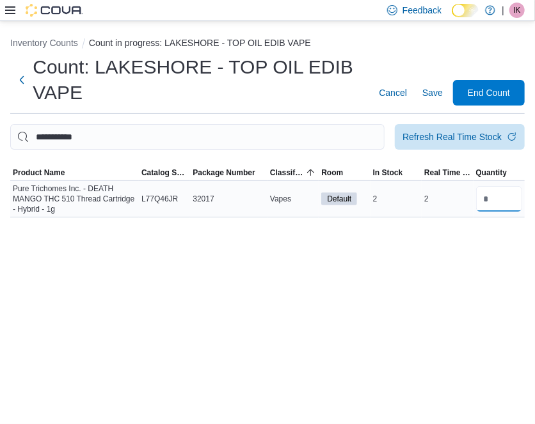
click at [502, 203] on input "number" at bounding box center [499, 199] width 46 height 26
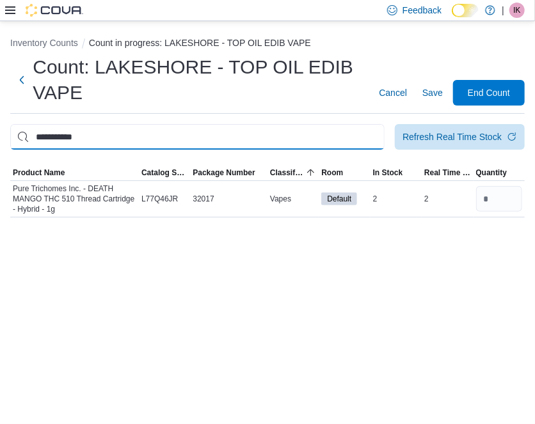
click at [367, 132] on input "**********" at bounding box center [197, 137] width 374 height 26
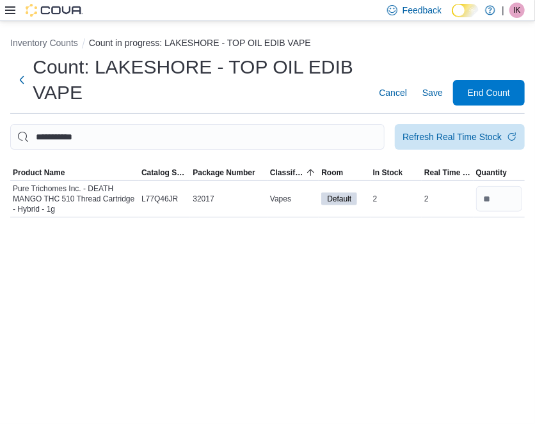
click icon "Clear input"
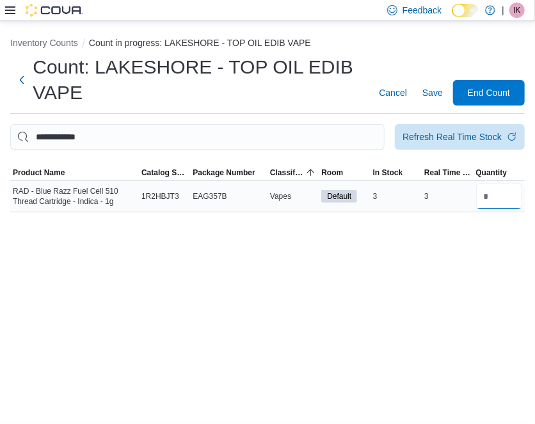
click at [498, 191] on input "number" at bounding box center [499, 197] width 46 height 26
click button "Clear input"
click at [479, 198] on input "number" at bounding box center [499, 197] width 46 height 26
click icon "Clear input"
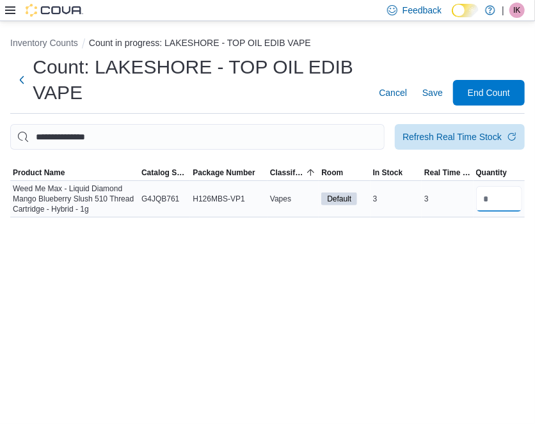
click at [508, 196] on input "number" at bounding box center [499, 199] width 46 height 26
click button "Clear input"
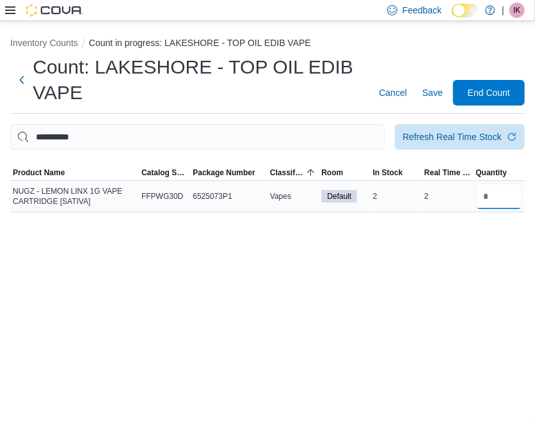
click at [495, 198] on input "number" at bounding box center [499, 197] width 46 height 26
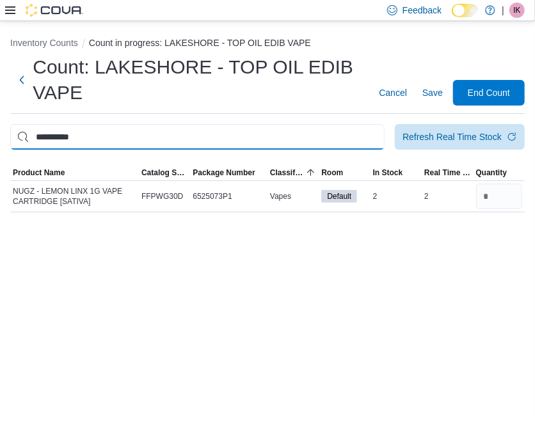
click at [373, 131] on input "**********" at bounding box center [197, 137] width 374 height 26
click icon "Clear input"
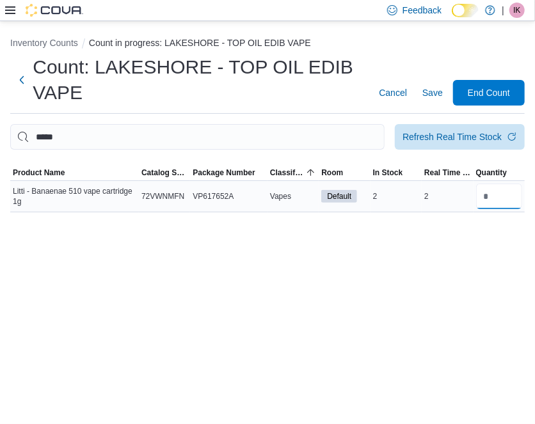
click at [504, 195] on input "number" at bounding box center [499, 197] width 46 height 26
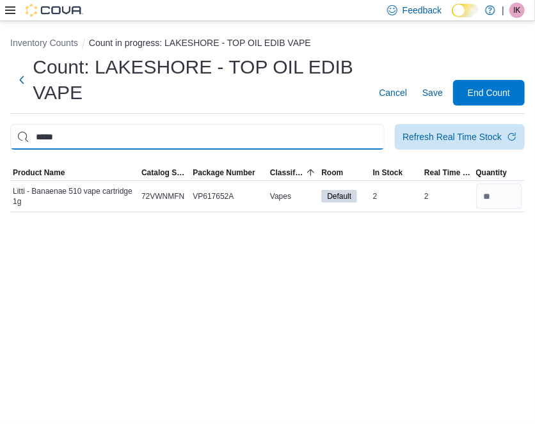
click at [371, 131] on input "*****" at bounding box center [197, 137] width 374 height 26
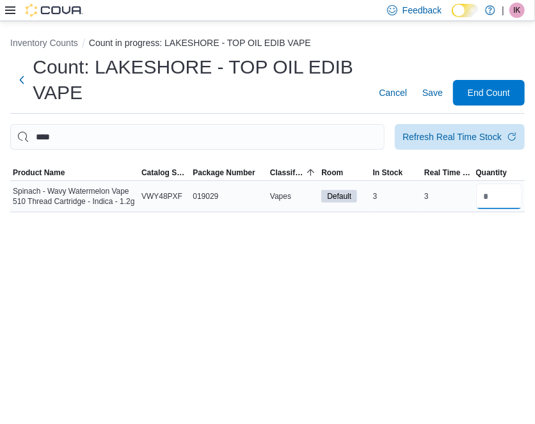
click at [487, 205] on input "number" at bounding box center [499, 197] width 46 height 26
click button "Clear input"
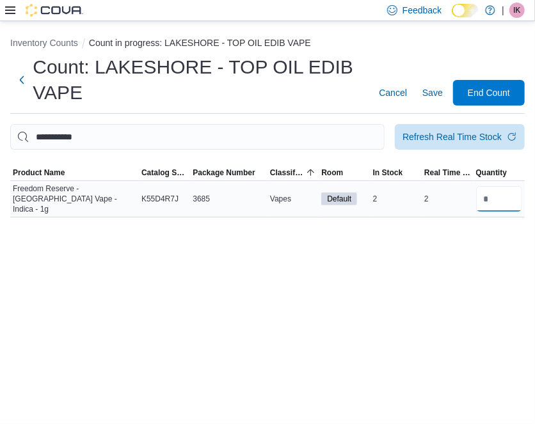
click at [508, 186] on input "number" at bounding box center [499, 199] width 46 height 26
click button "Clear input"
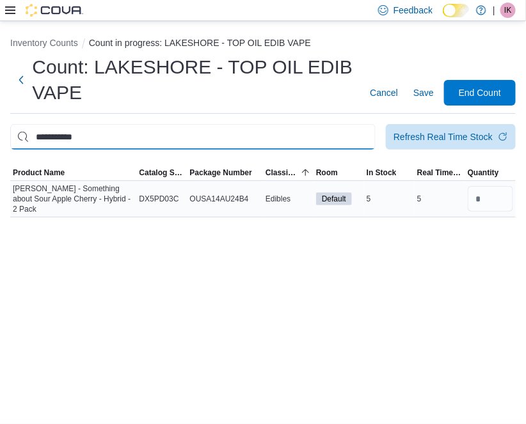
scroll to position [31, 0]
click at [506, 212] on input "number" at bounding box center [490, 199] width 45 height 26
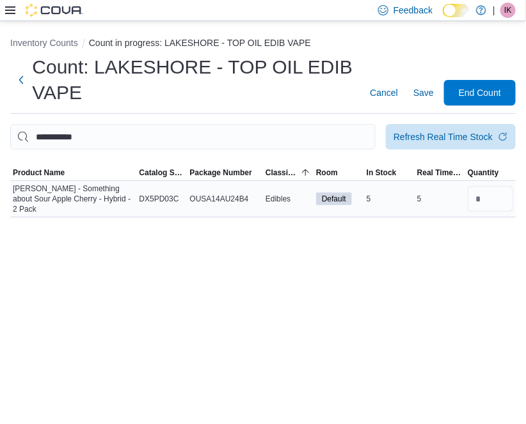
click at [412, 214] on td "In Stock 6" at bounding box center [389, 199] width 51 height 36
click at [434, 86] on span "Save" at bounding box center [423, 92] width 20 height 13
click at [427, 86] on span "Save" at bounding box center [423, 92] width 20 height 13
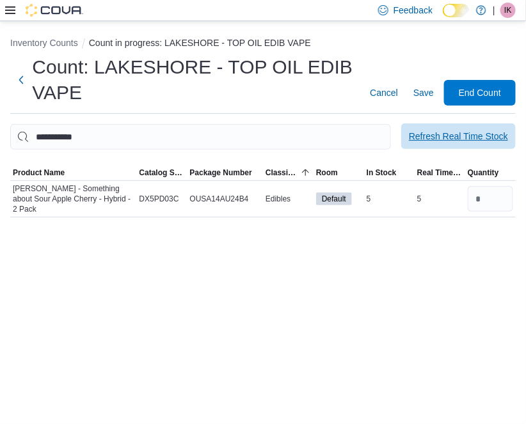
click button "Clear input"
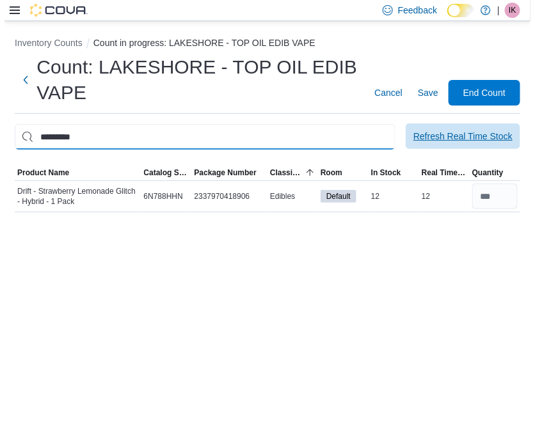
scroll to position [0, 0]
